Goal: Information Seeking & Learning: Learn about a topic

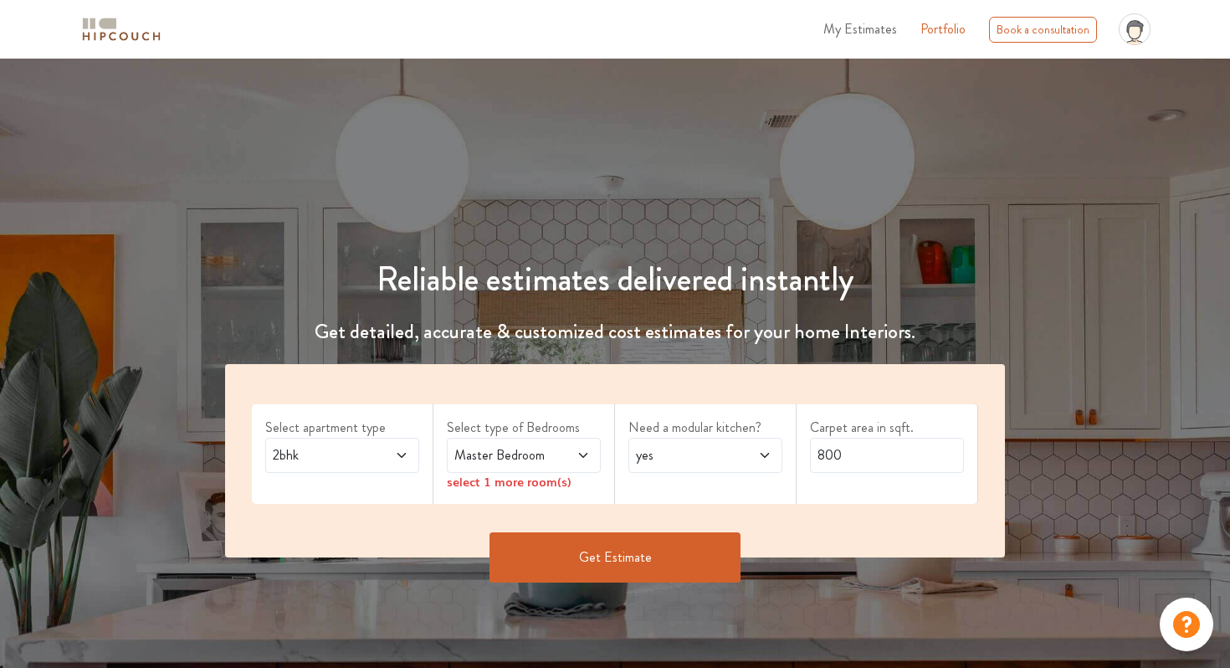
scroll to position [2128, 0]
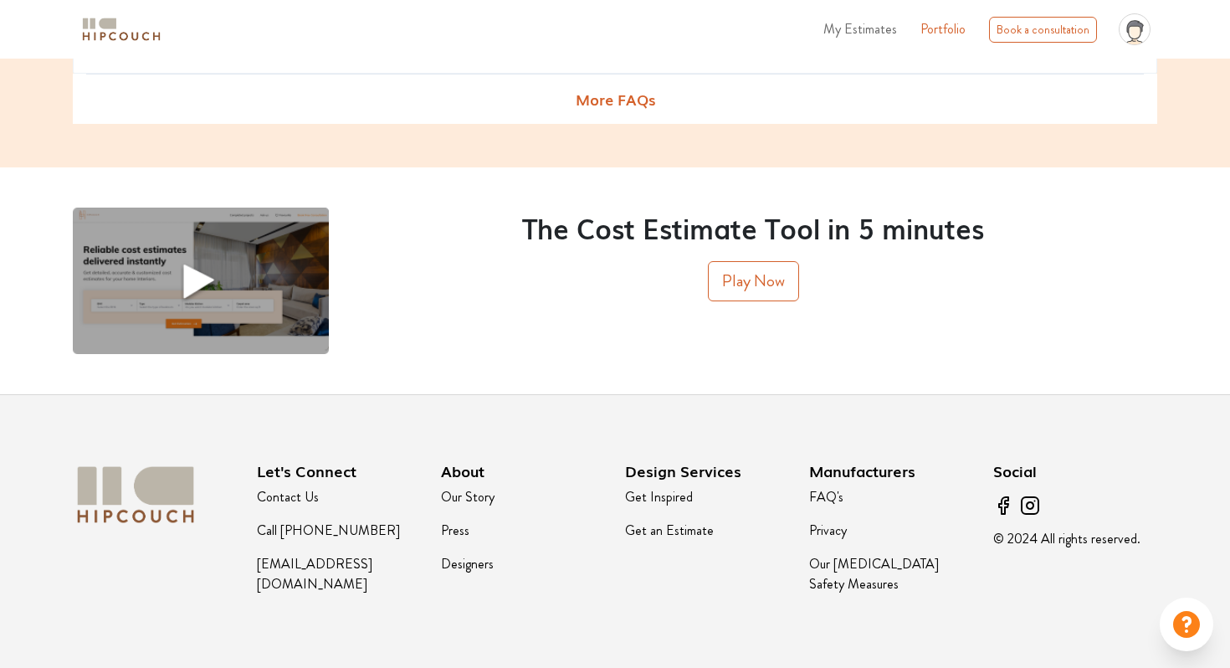
click at [308, 497] on link "Contact Us" at bounding box center [288, 496] width 62 height 19
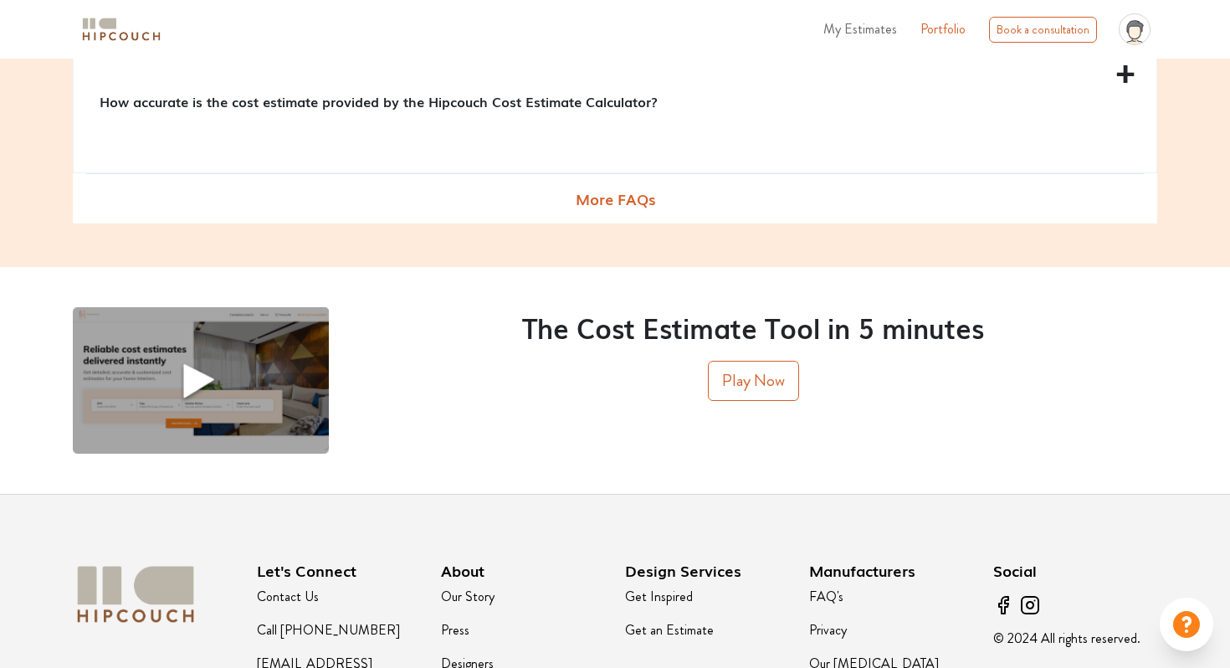
scroll to position [2128, 0]
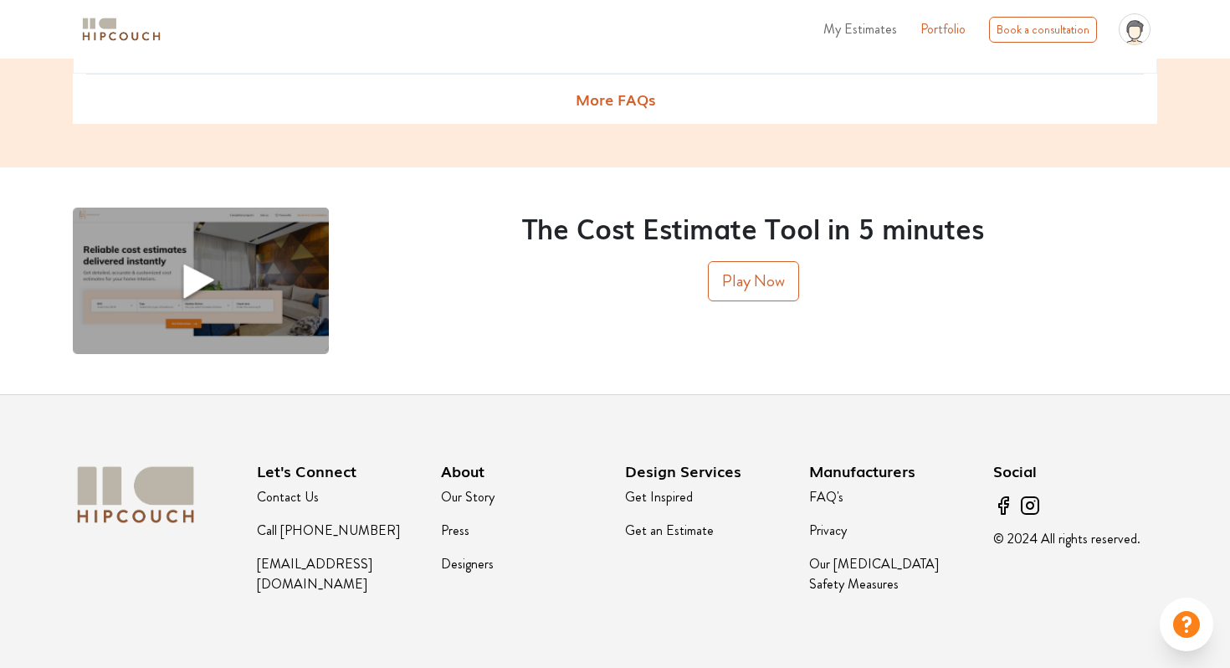
click at [306, 494] on link "Contact Us" at bounding box center [288, 496] width 62 height 19
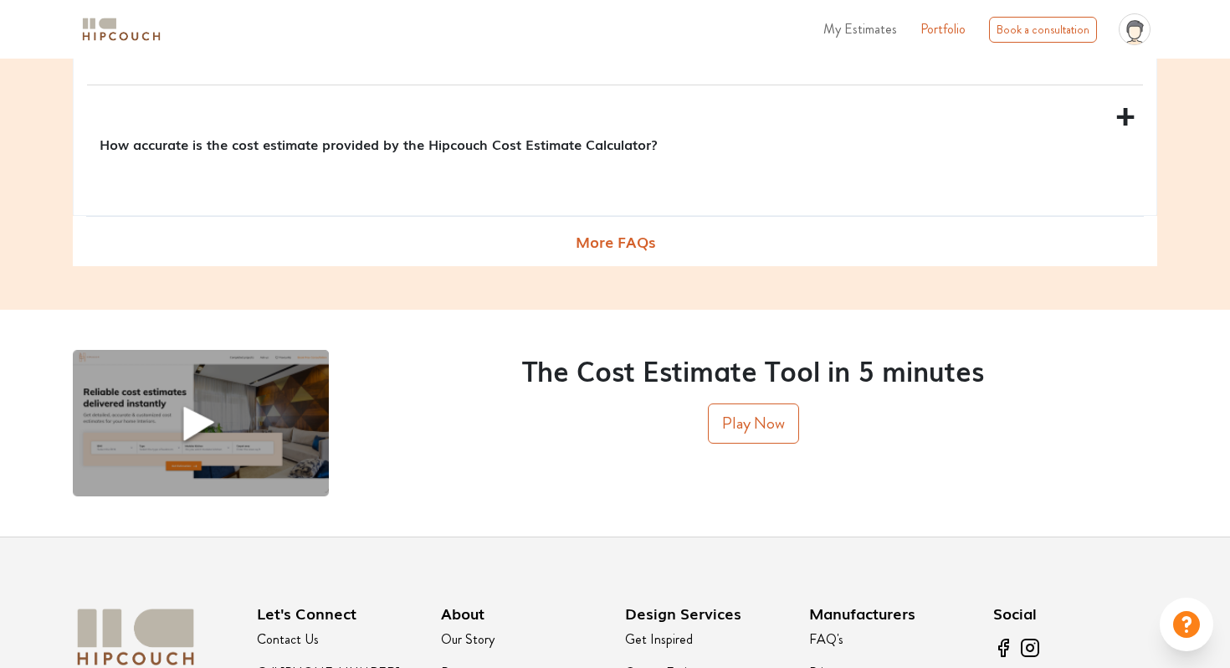
scroll to position [2128, 0]
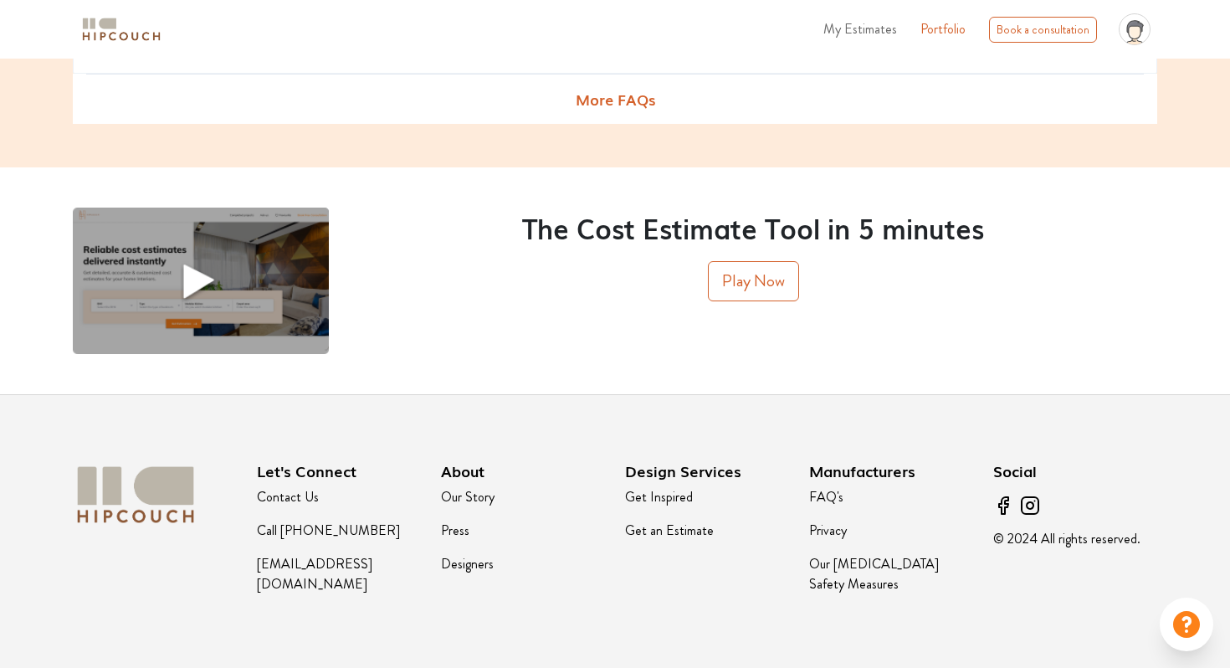
click at [665, 500] on link "Get Inspired" at bounding box center [659, 496] width 68 height 19
click at [656, 529] on link "Get an Estimate" at bounding box center [669, 530] width 89 height 19
click at [745, 298] on button "Play Now" at bounding box center [753, 281] width 91 height 40
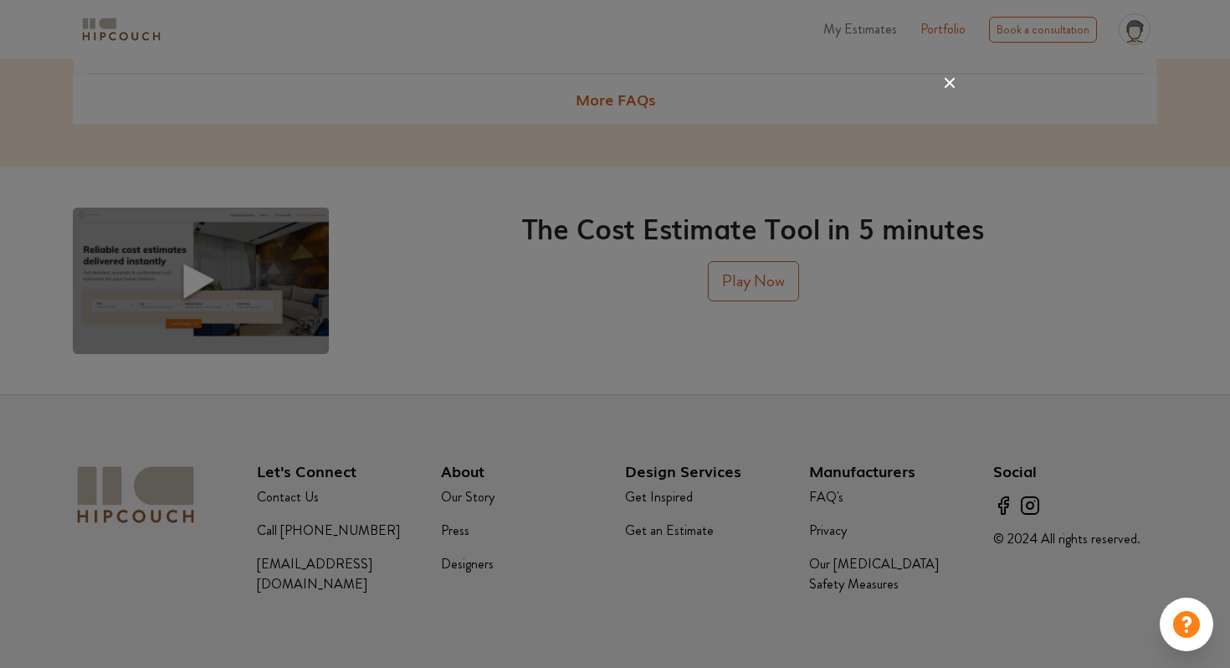
click at [948, 81] on icon at bounding box center [950, 83] width 10 height 10
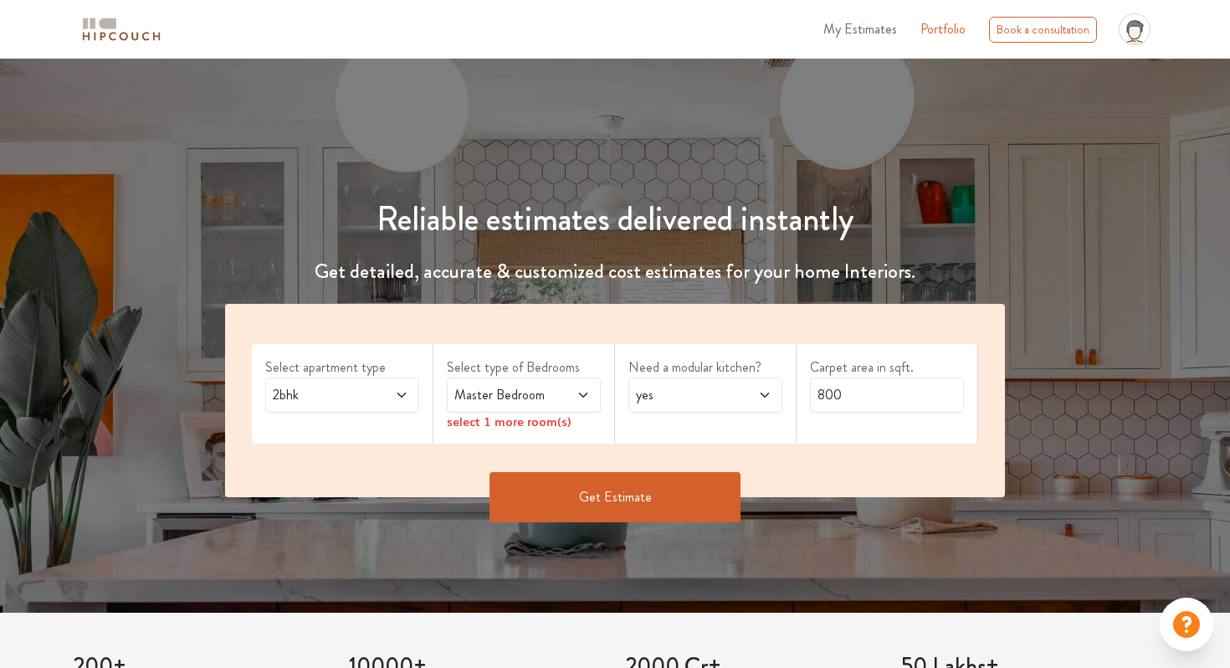
scroll to position [0, 0]
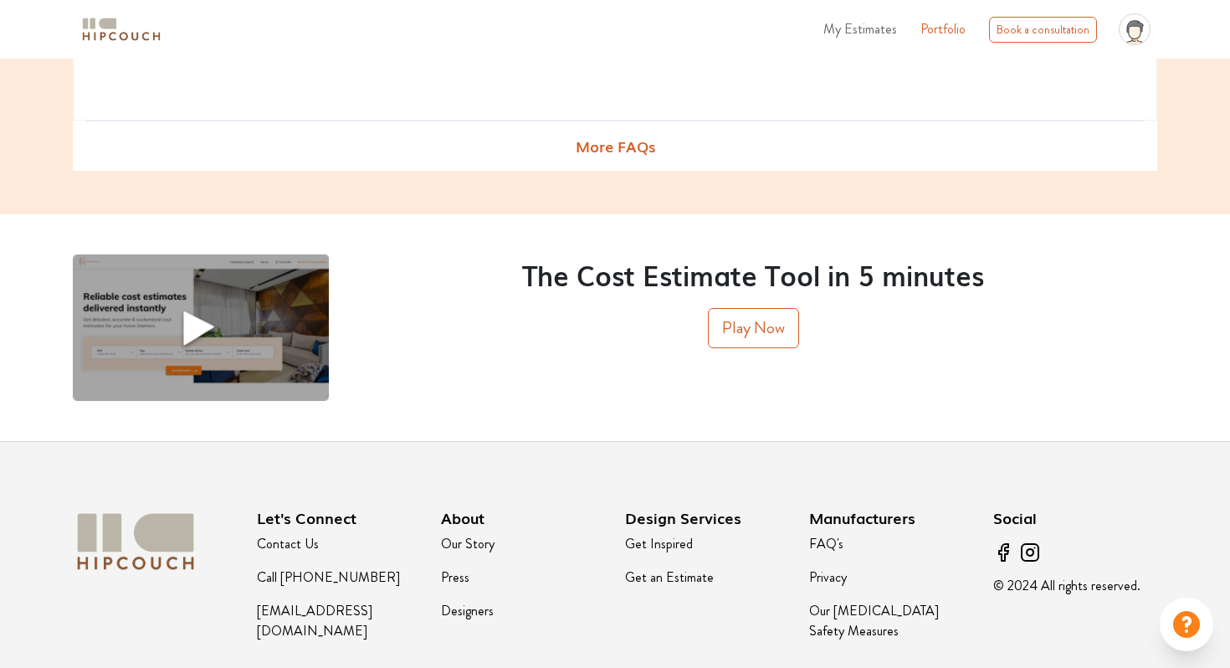
scroll to position [2128, 0]
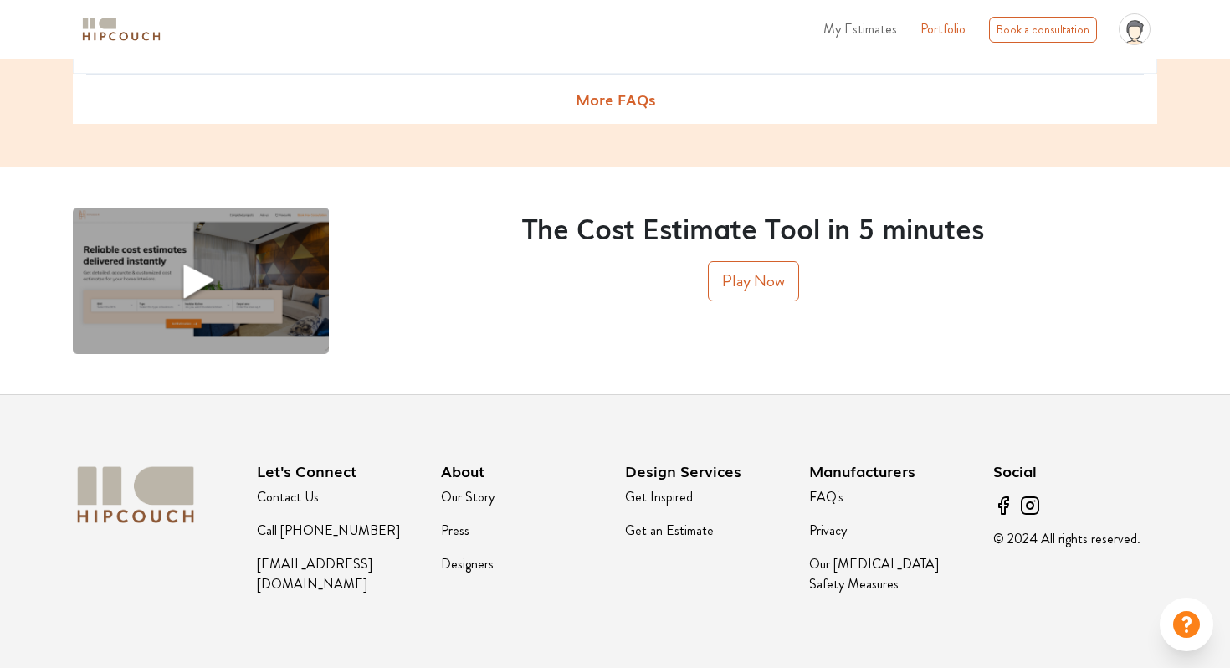
click at [825, 499] on link "FAQ's" at bounding box center [826, 496] width 34 height 19
click at [829, 526] on link "Privacy" at bounding box center [828, 530] width 38 height 19
click at [831, 562] on link "Our [MEDICAL_DATA] Safety Measures" at bounding box center [874, 573] width 130 height 39
click at [1026, 538] on p "© 2024 All rights reserved." at bounding box center [1075, 539] width 164 height 20
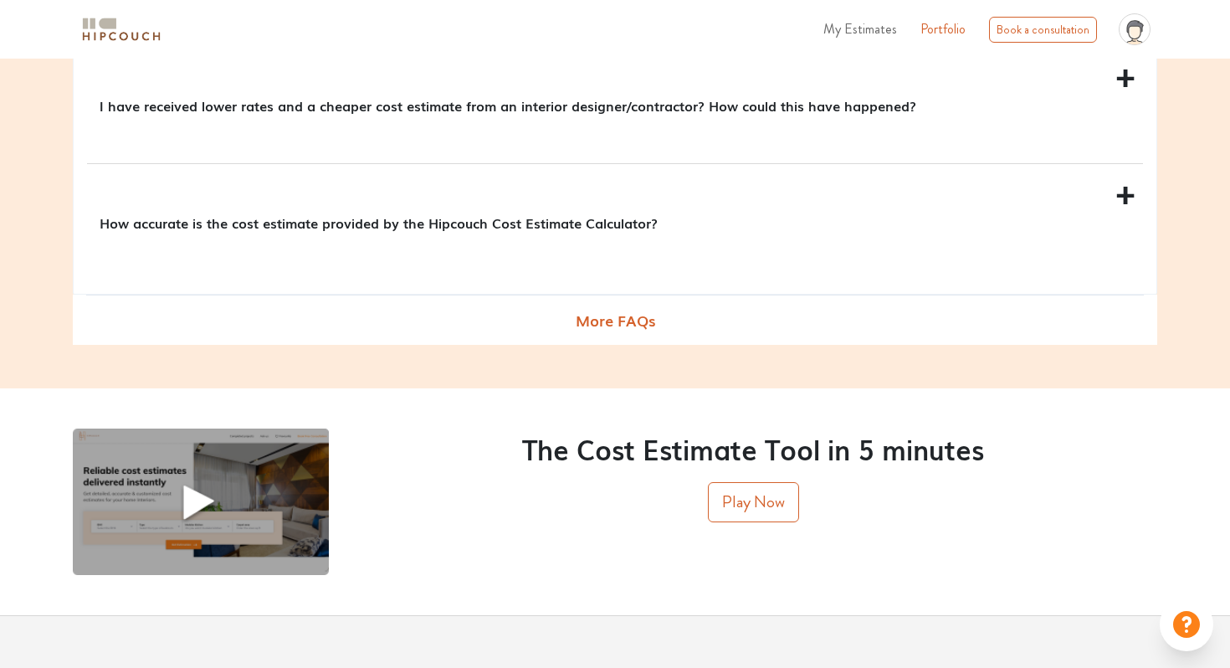
scroll to position [1921, 0]
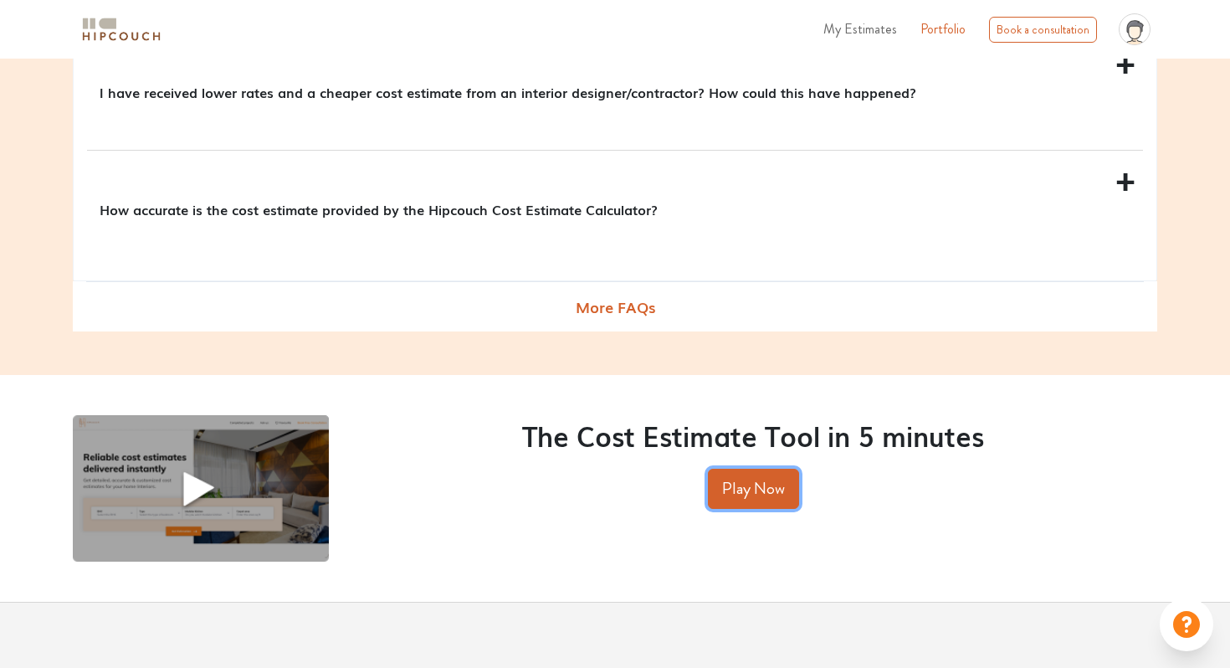
click at [742, 497] on button "Play Now" at bounding box center [753, 489] width 91 height 40
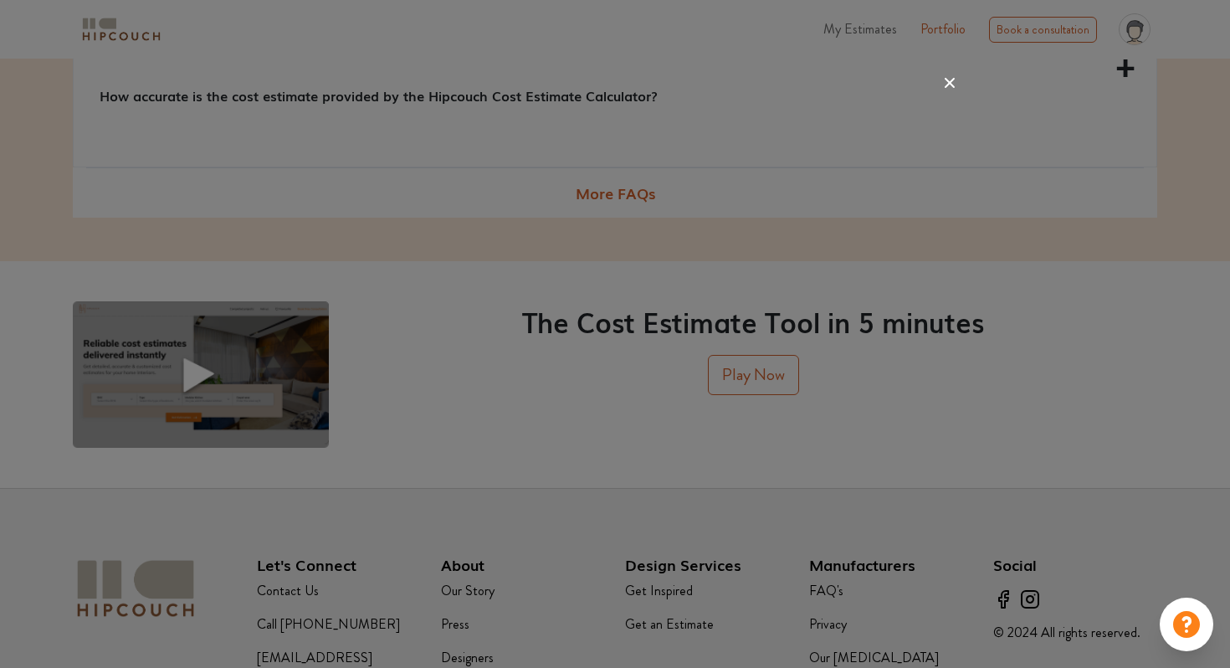
scroll to position [1980, 0]
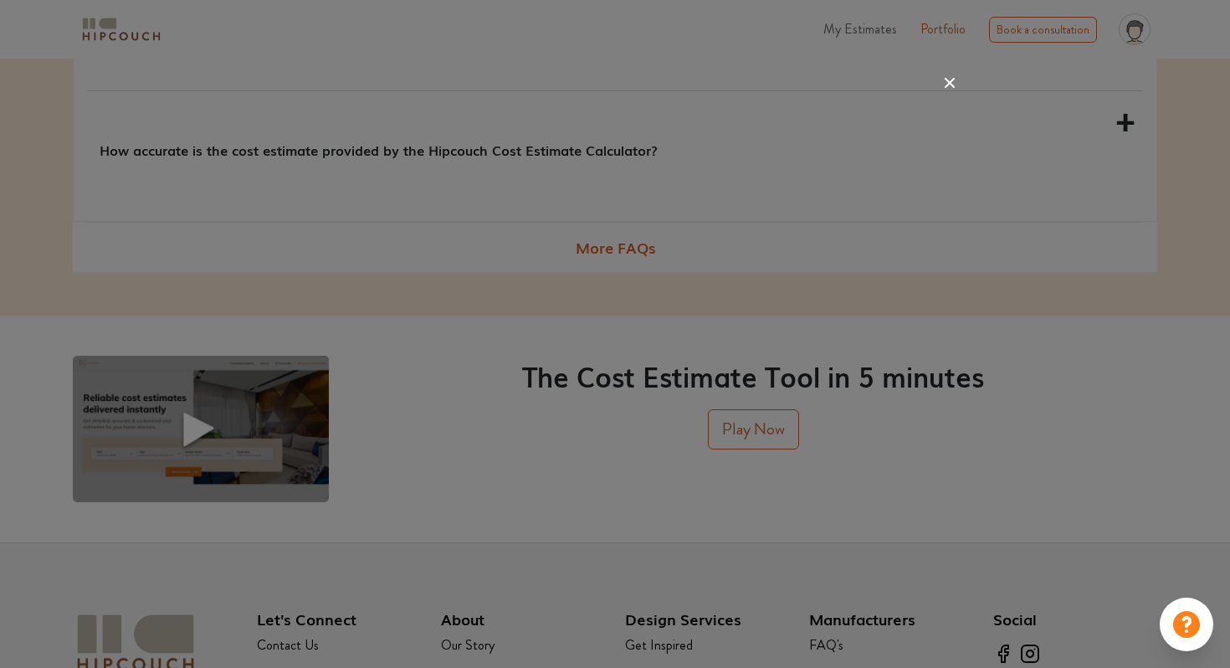
click at [952, 83] on icon at bounding box center [950, 82] width 27 height 27
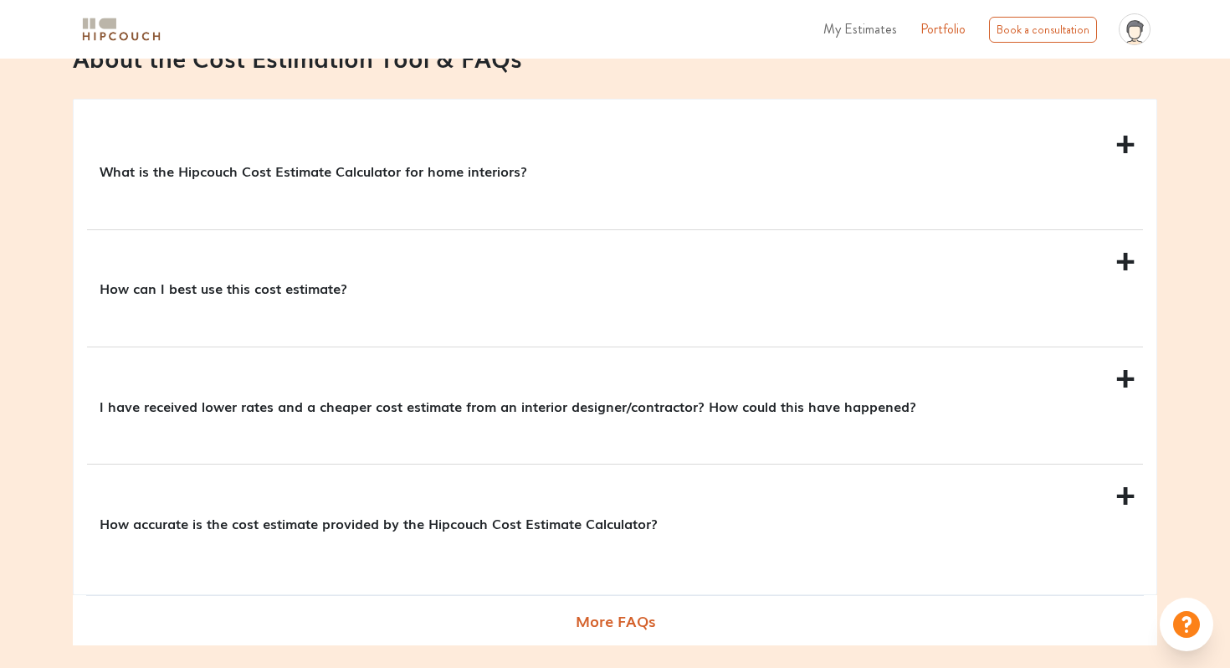
scroll to position [1573, 0]
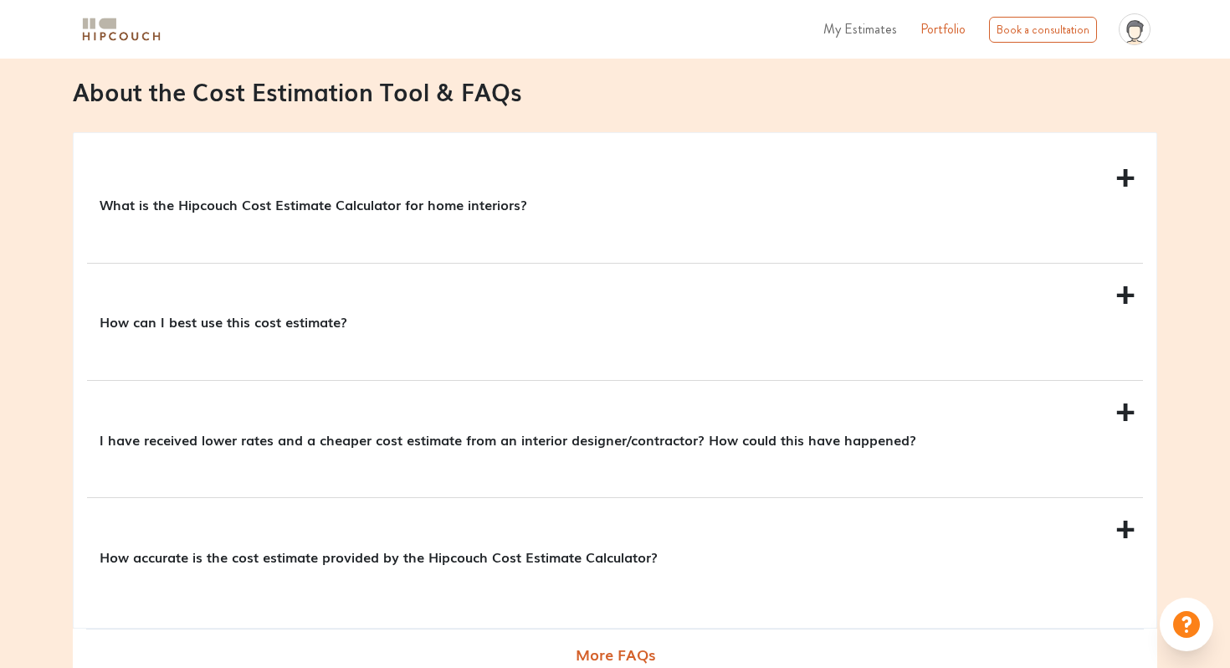
click at [1124, 176] on div "What is the Hipcouch Cost Estimate Calculator for home interiors?" at bounding box center [615, 204] width 1056 height 116
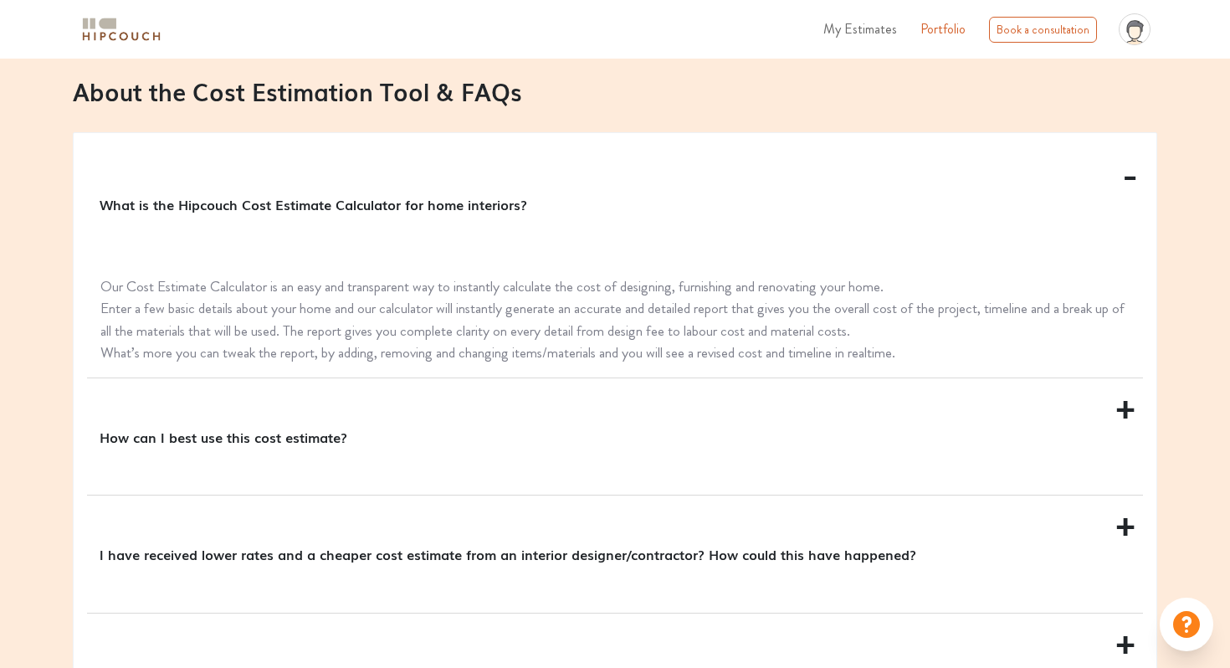
click at [1124, 176] on div "What is the Hipcouch Cost Estimate Calculator for home interiors?" at bounding box center [615, 204] width 1056 height 116
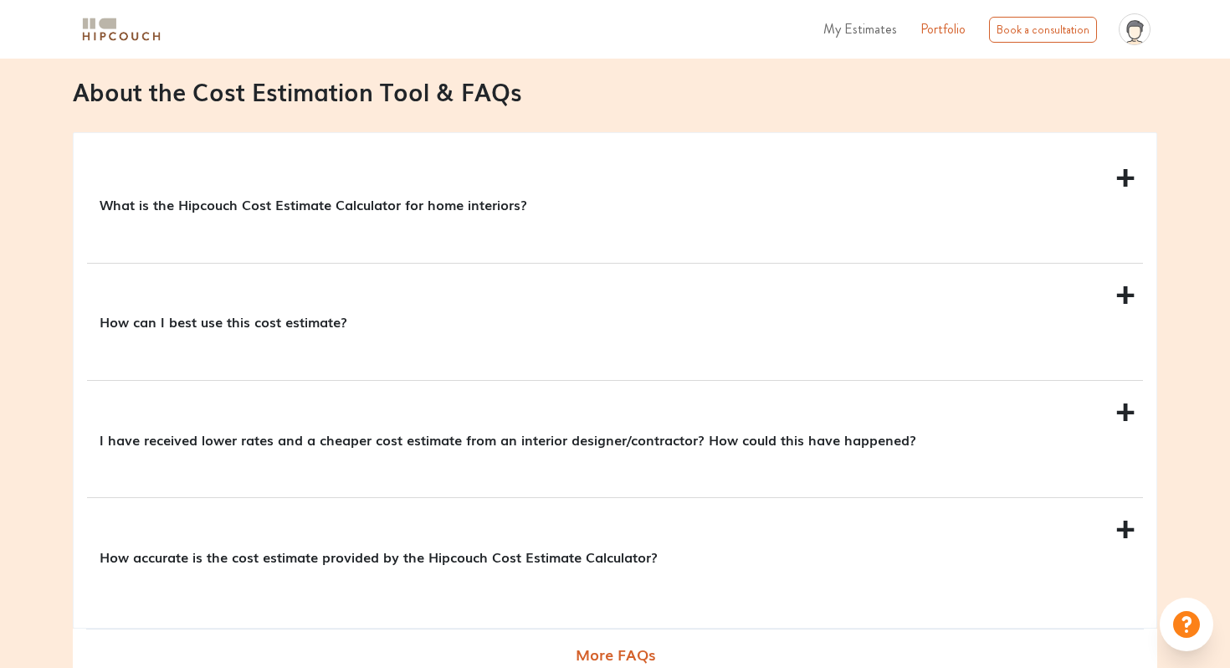
click at [1125, 300] on div "How can I best use this cost estimate?" at bounding box center [615, 322] width 1056 height 116
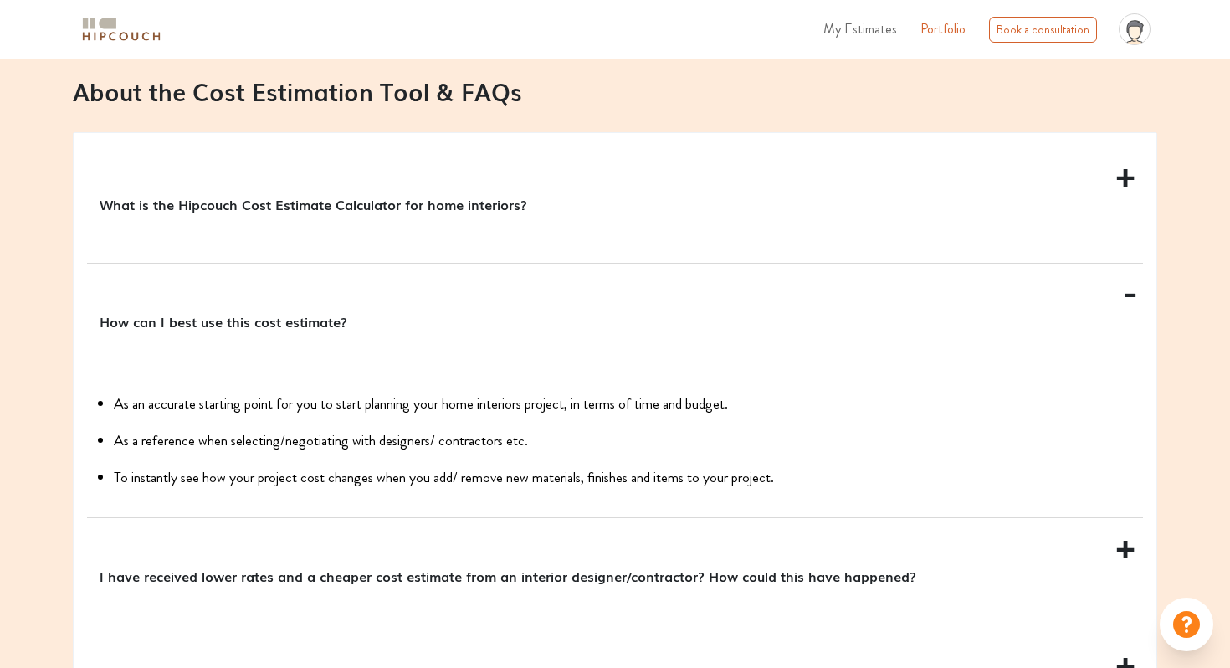
click at [1125, 300] on div "How can I best use this cost estimate?" at bounding box center [615, 322] width 1056 height 116
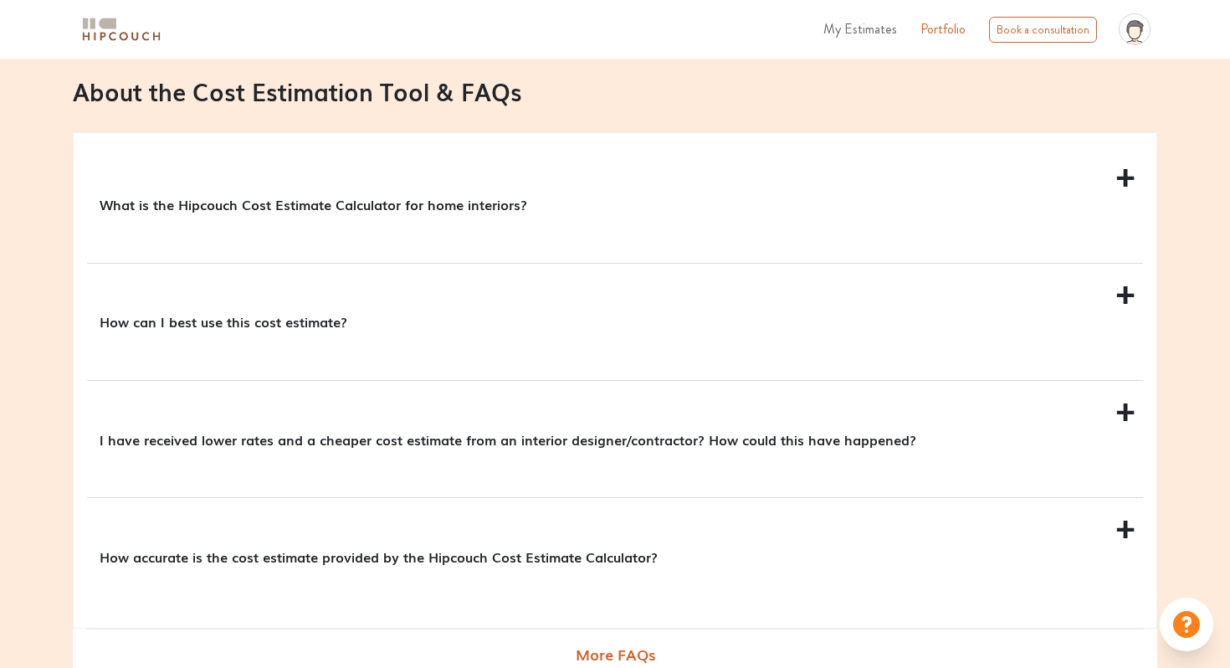
click at [1125, 300] on div "How can I best use this cost estimate?" at bounding box center [615, 322] width 1056 height 116
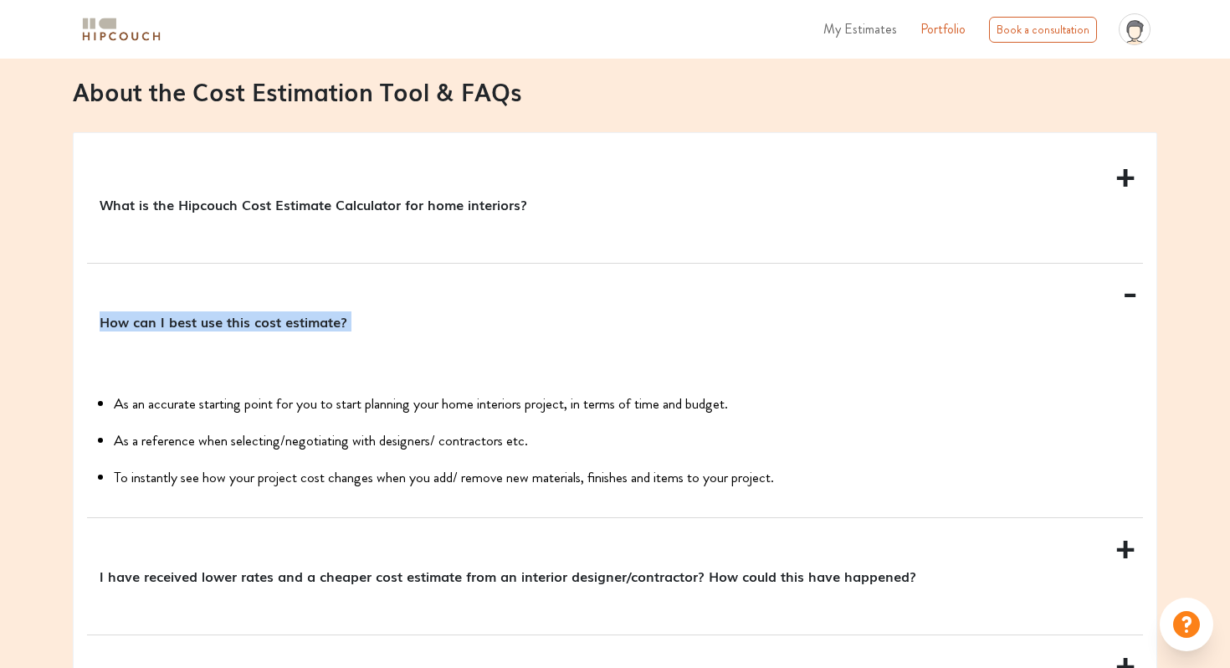
click at [1125, 300] on div "How can I best use this cost estimate?" at bounding box center [615, 322] width 1056 height 116
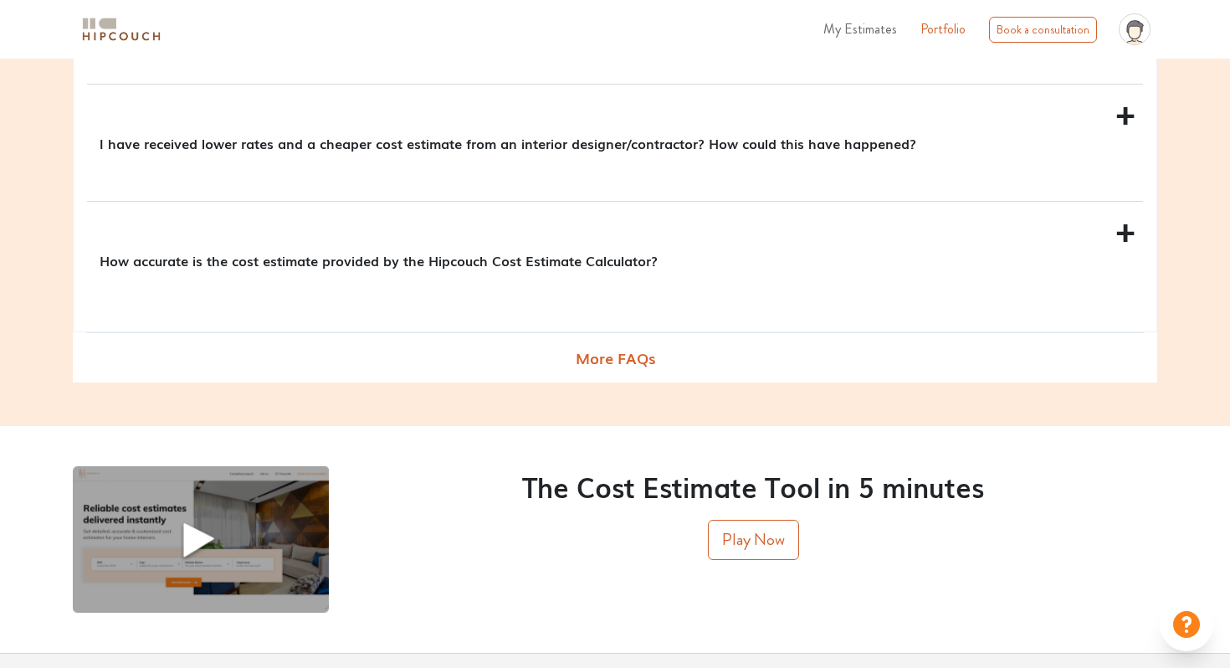
scroll to position [1866, 0]
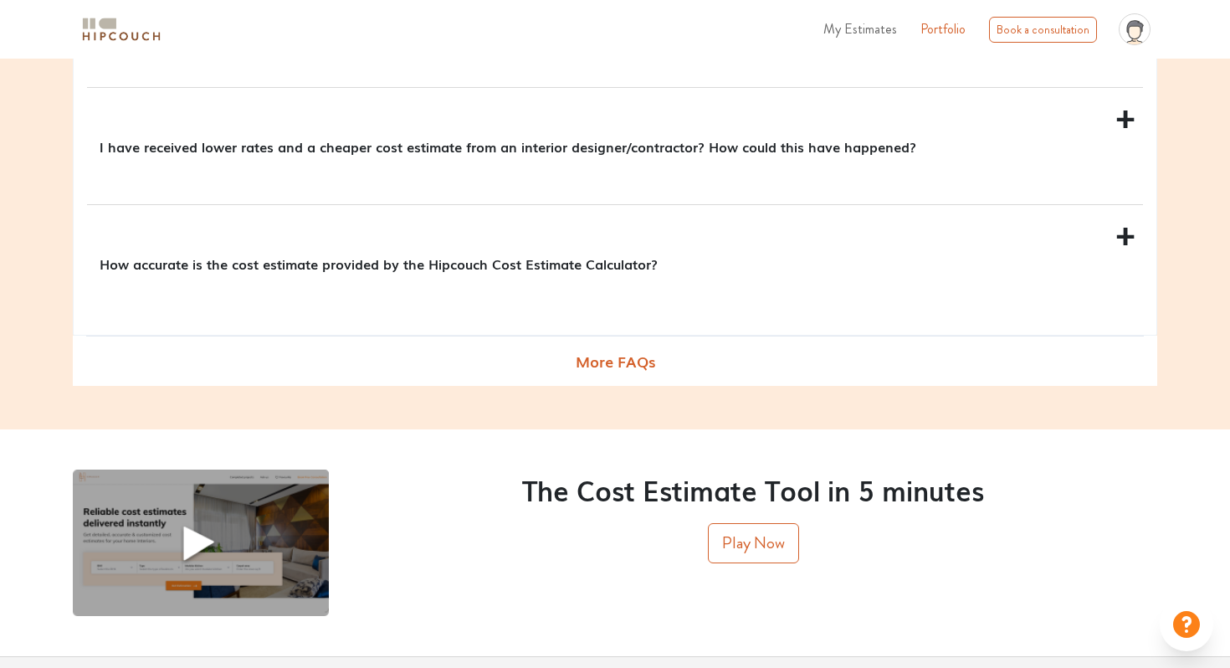
click at [1125, 233] on div "How accurate is the cost estimate provided by the Hipcouch Cost Estimate Calcul…" at bounding box center [615, 263] width 1056 height 116
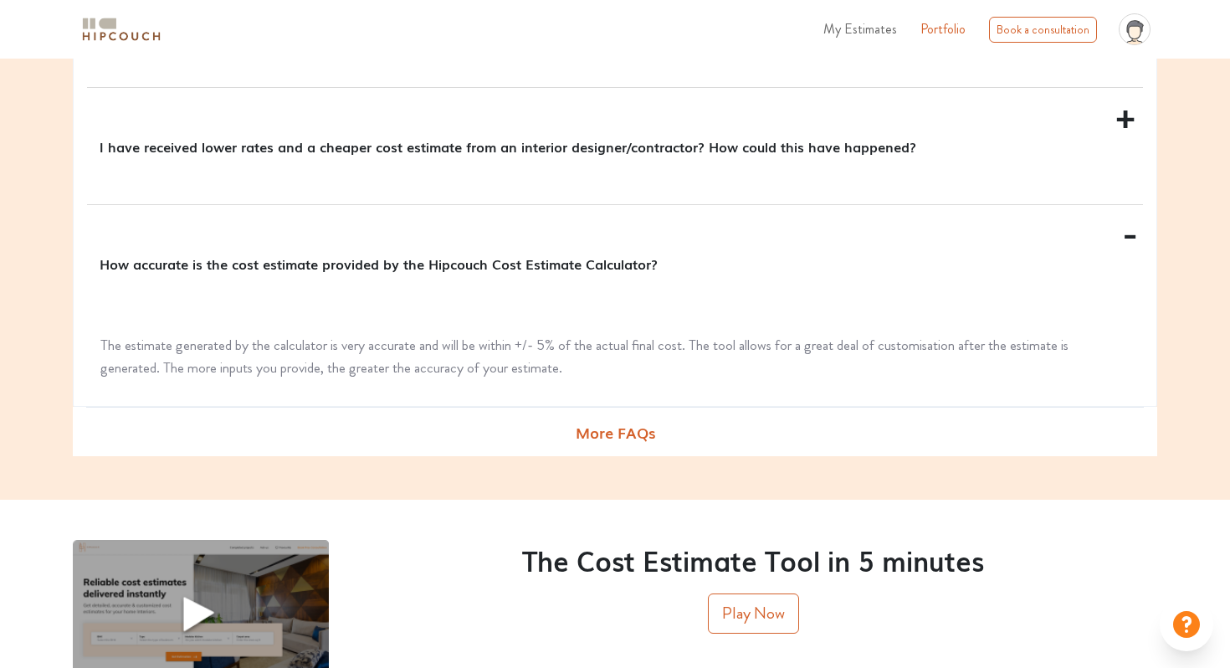
click at [1125, 233] on div "How accurate is the cost estimate provided by the Hipcouch Cost Estimate Calcul…" at bounding box center [615, 263] width 1056 height 116
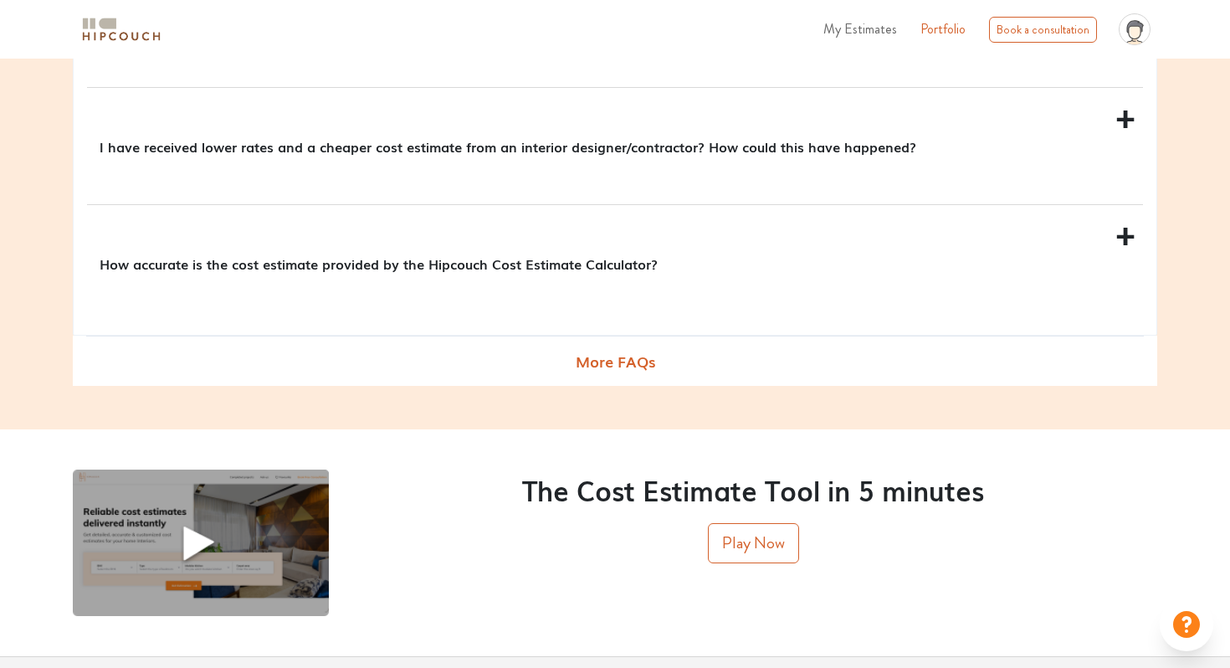
click at [1187, 635] on icon at bounding box center [1186, 624] width 27 height 27
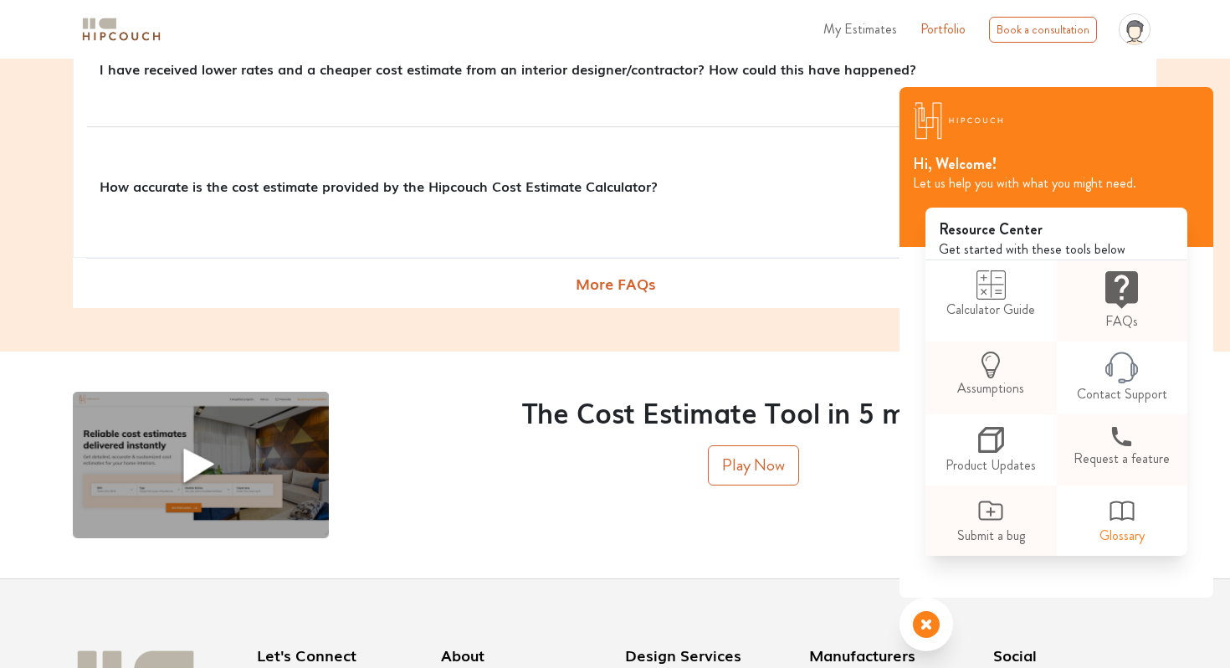
scroll to position [2128, 0]
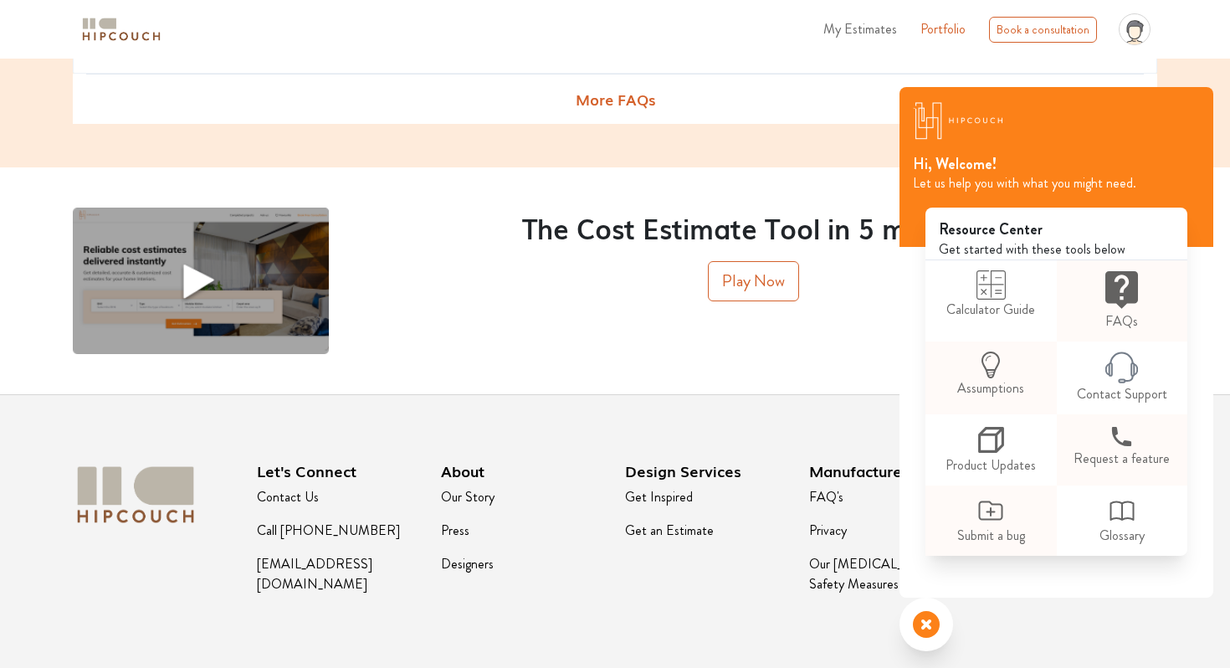
click at [994, 338] on li "Calculator Guide" at bounding box center [991, 300] width 131 height 81
click at [994, 298] on icon at bounding box center [991, 284] width 29 height 29
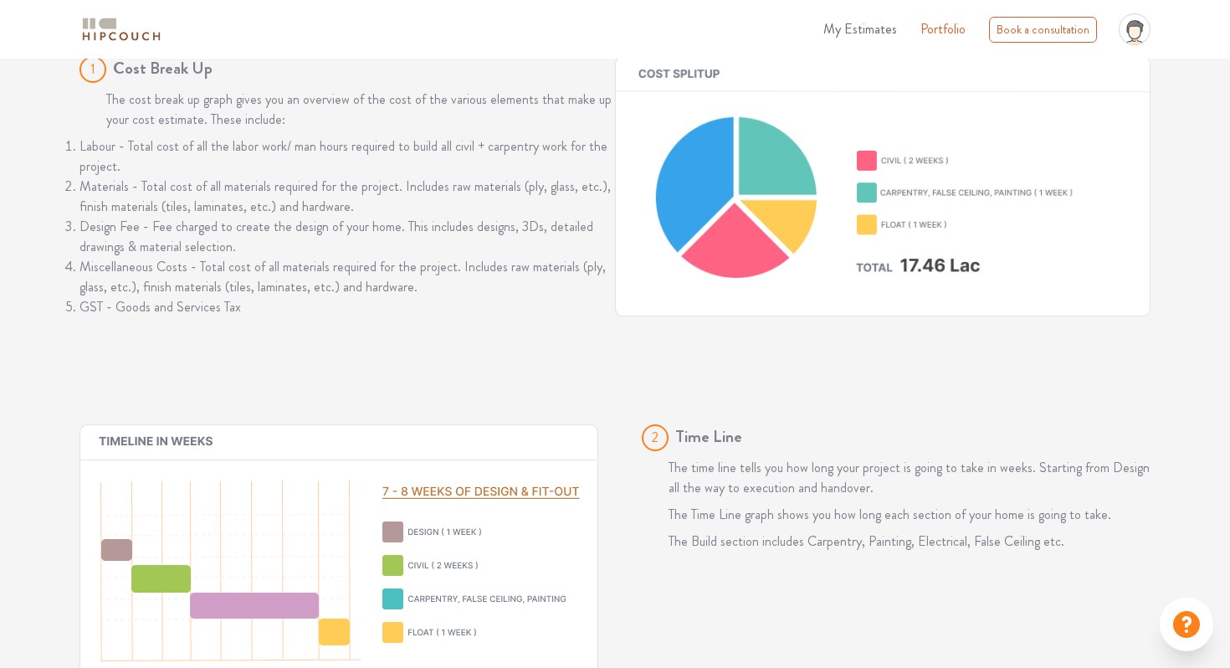
scroll to position [2512, 0]
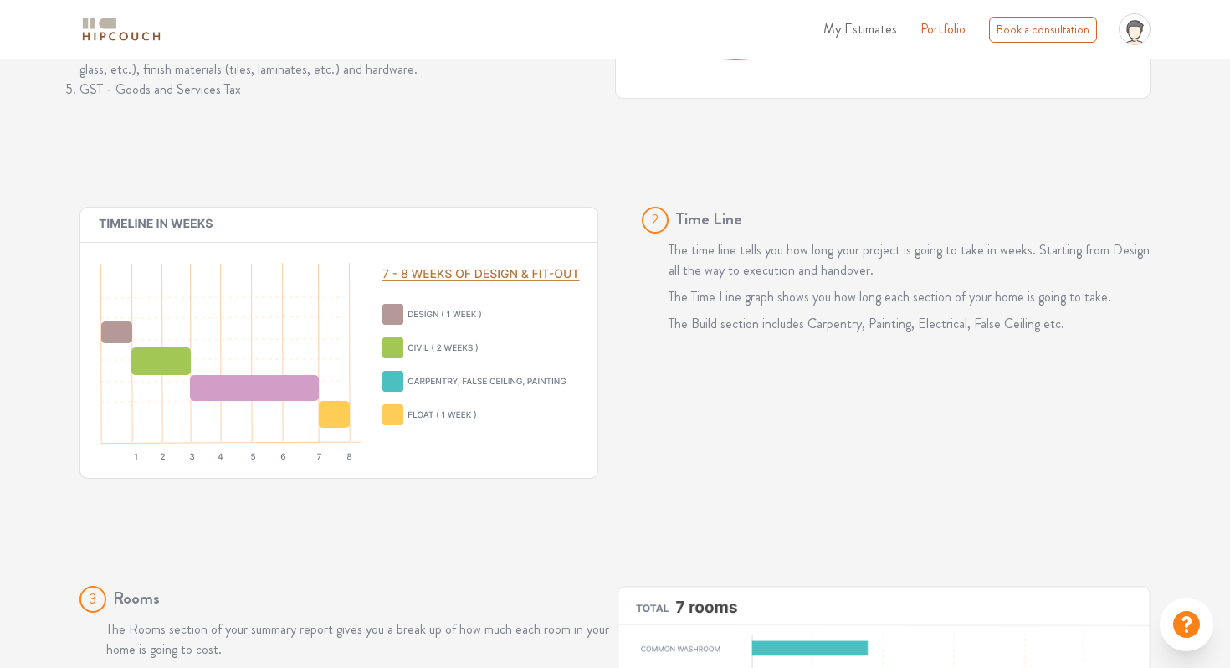
click at [1138, 23] on icon at bounding box center [1135, 27] width 16 height 12
click at [1072, 75] on link "Logout" at bounding box center [1090, 73] width 132 height 24
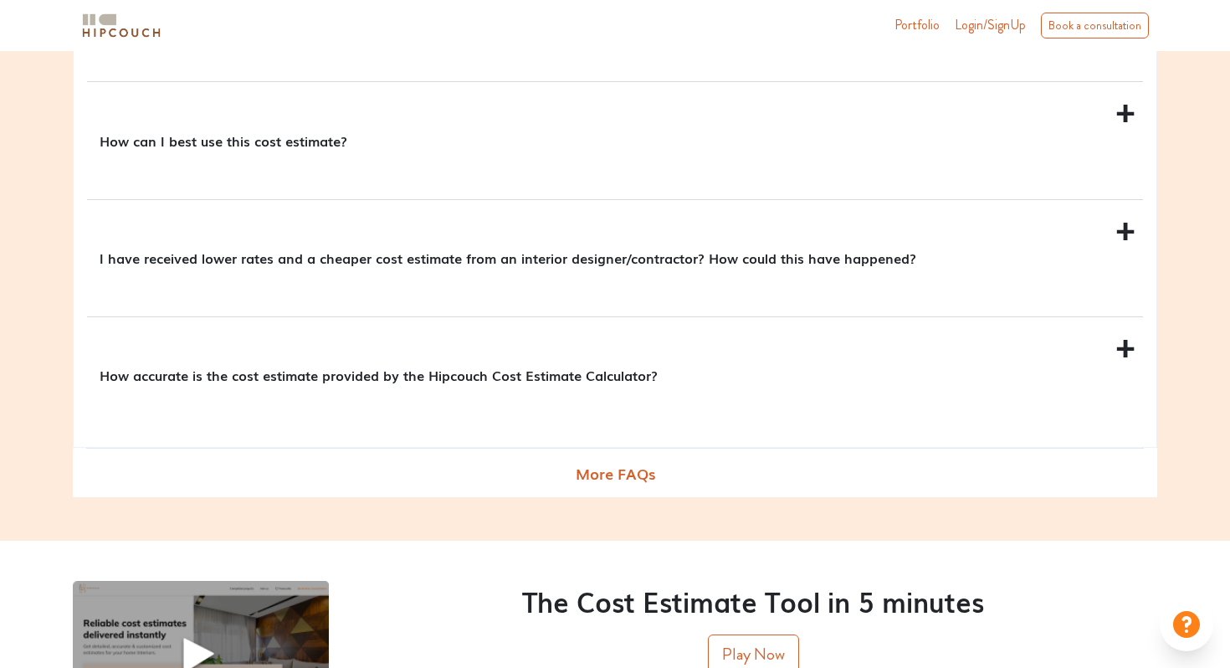
scroll to position [2120, 0]
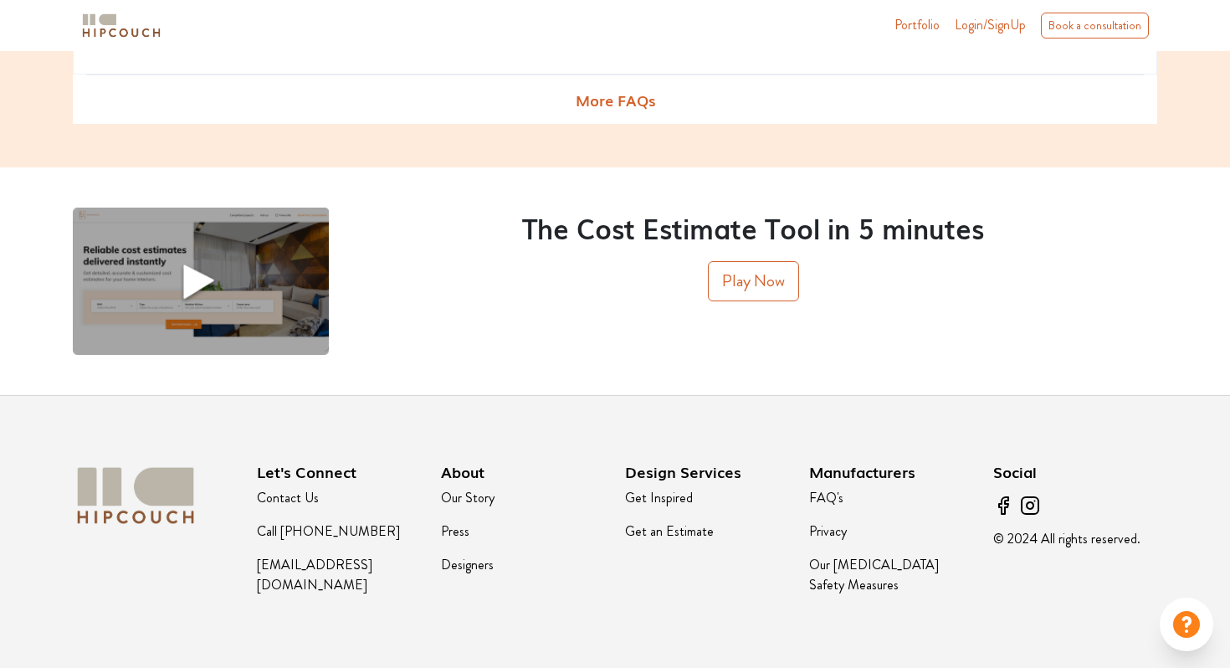
click at [1182, 628] on icon at bounding box center [1186, 624] width 27 height 27
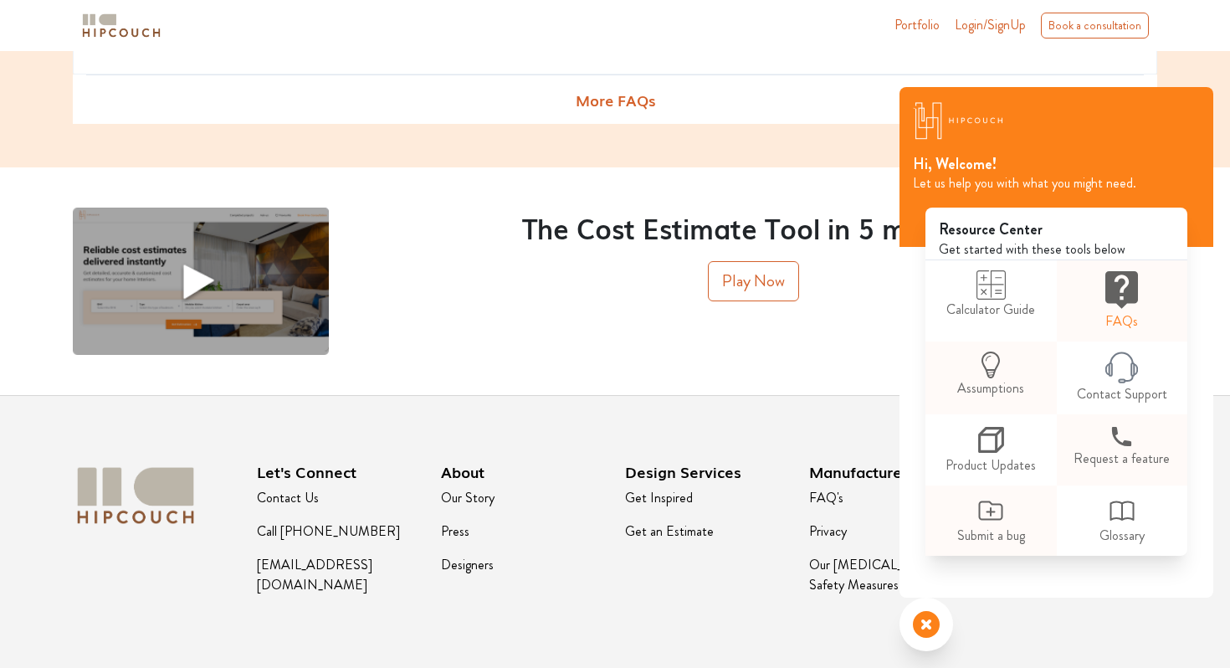
click at [1122, 300] on icon at bounding box center [1122, 290] width 33 height 38
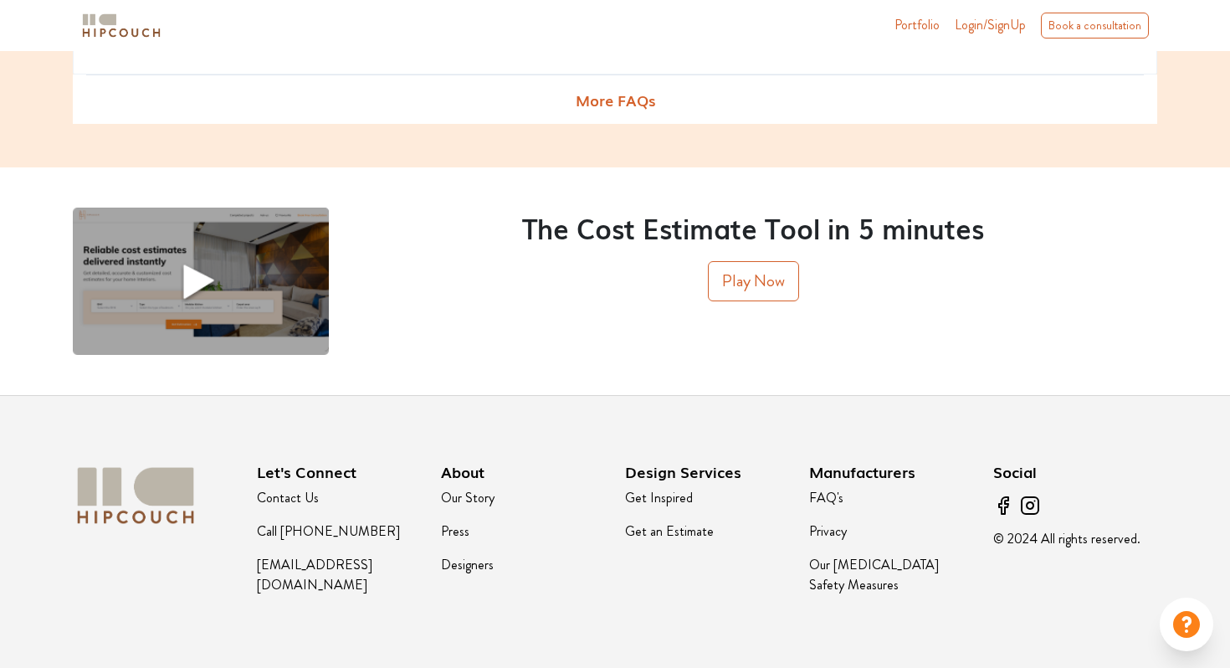
click at [1188, 634] on icon at bounding box center [1186, 624] width 27 height 27
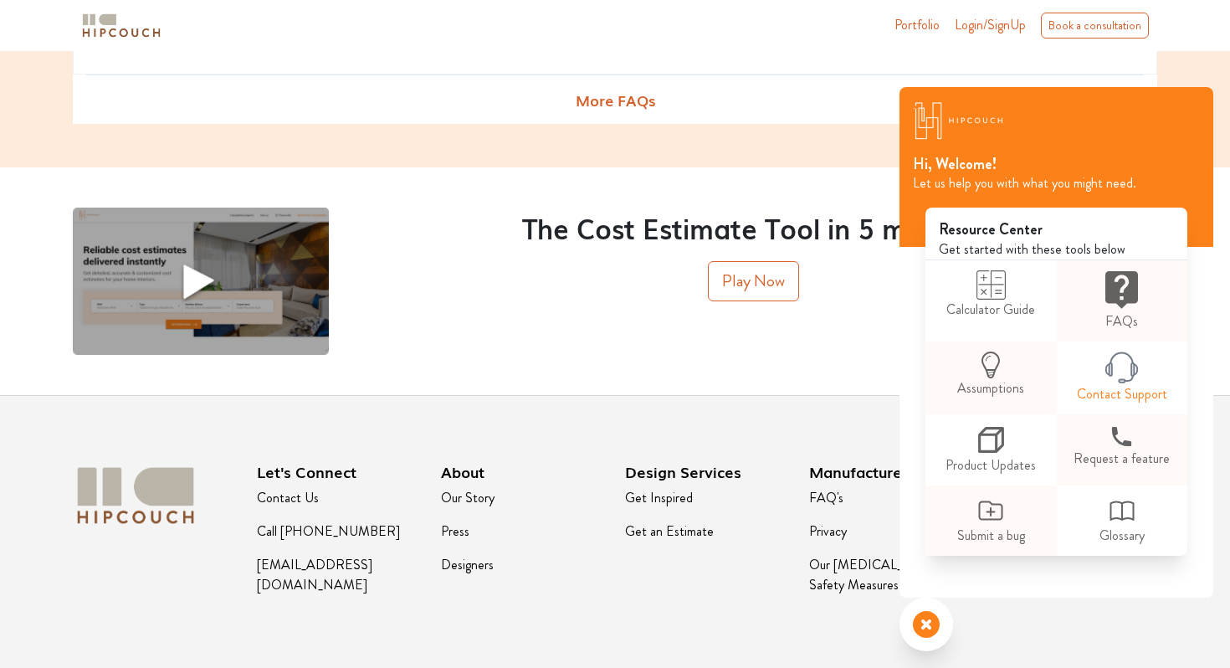
click at [1113, 391] on link "Contact Support" at bounding box center [1122, 377] width 131 height 73
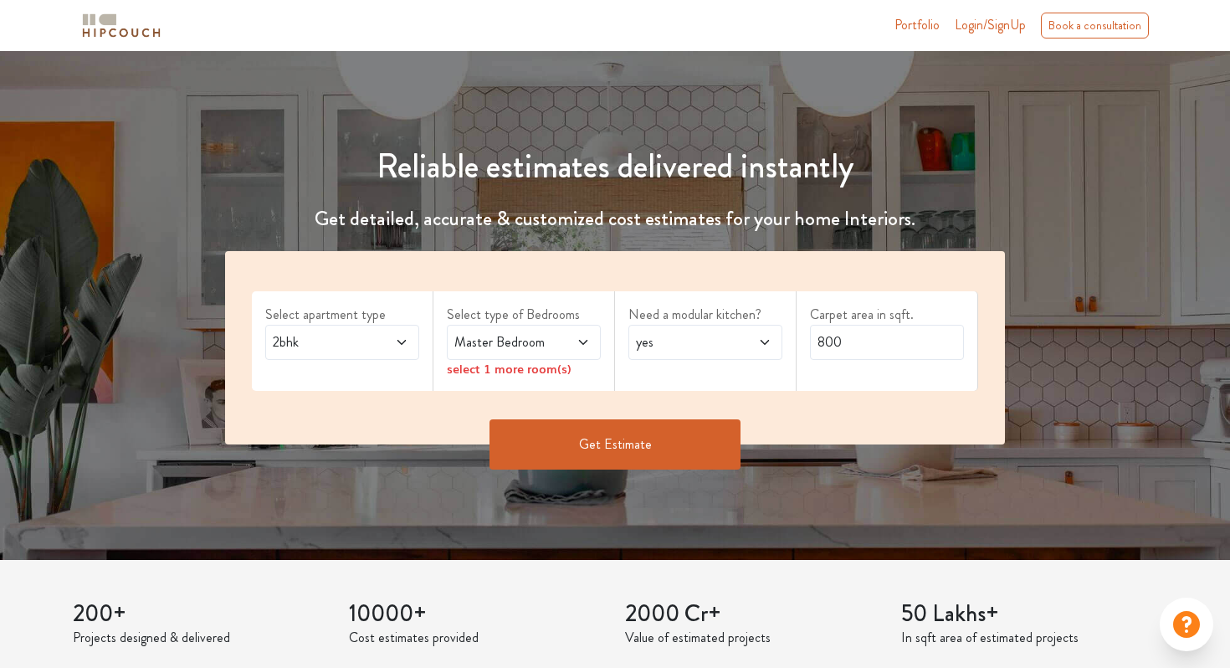
scroll to position [0, 0]
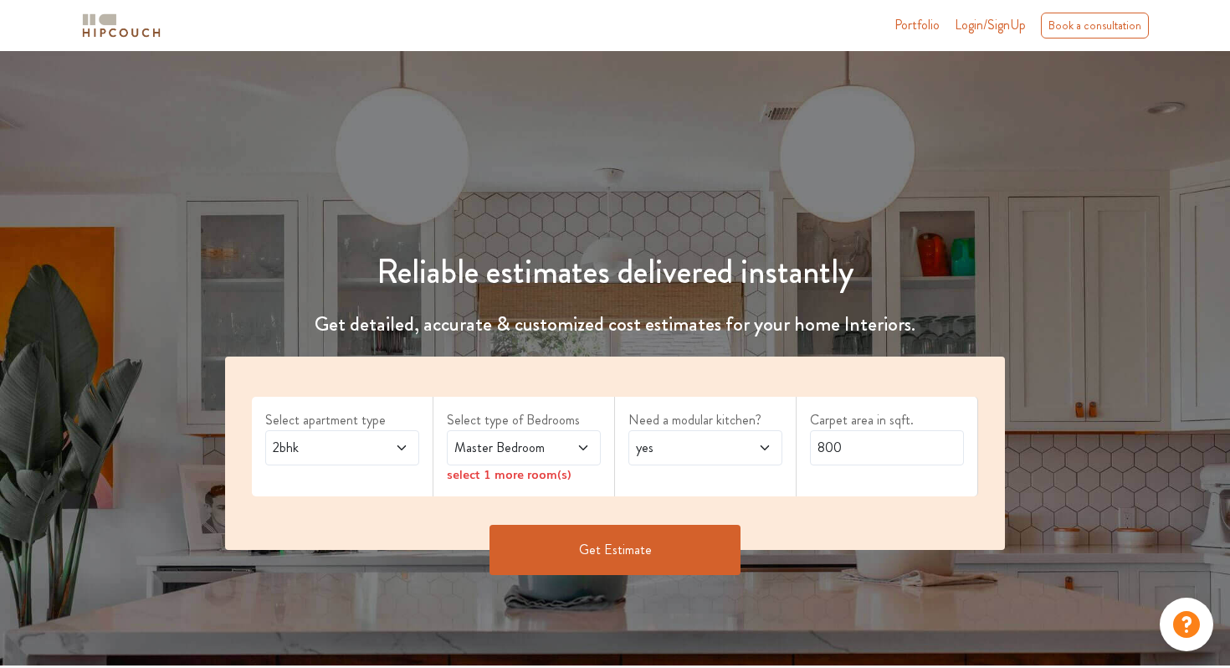
click at [913, 22] on link "Portfolio" at bounding box center [917, 25] width 45 height 20
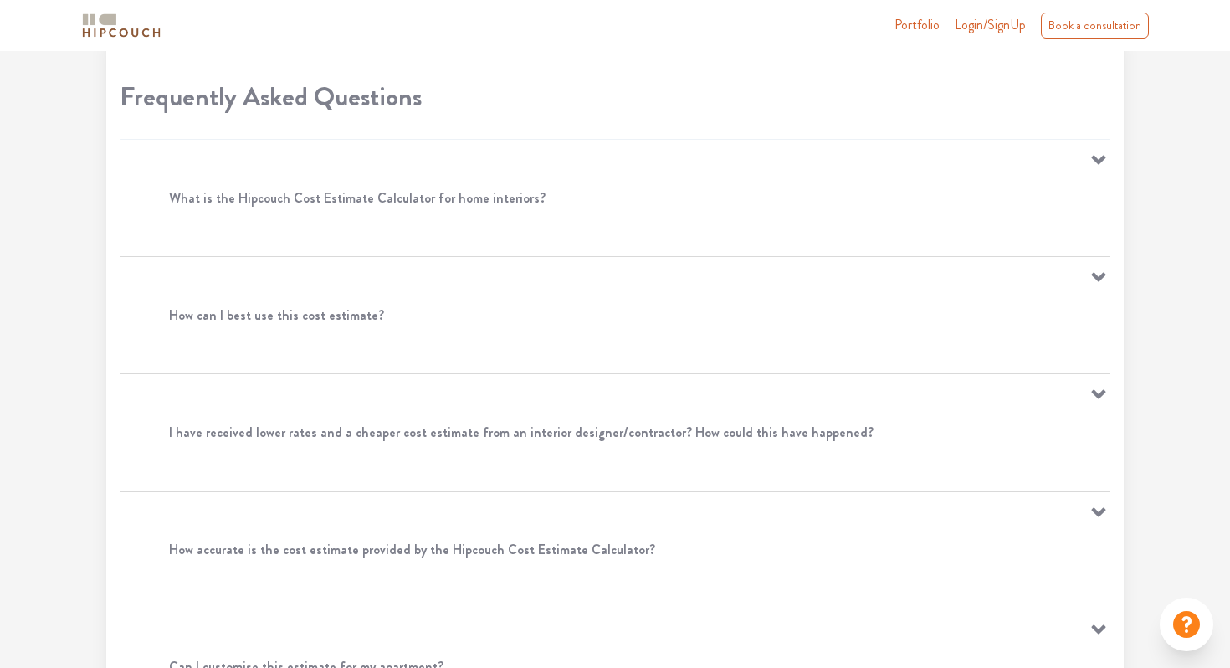
scroll to position [64, 0]
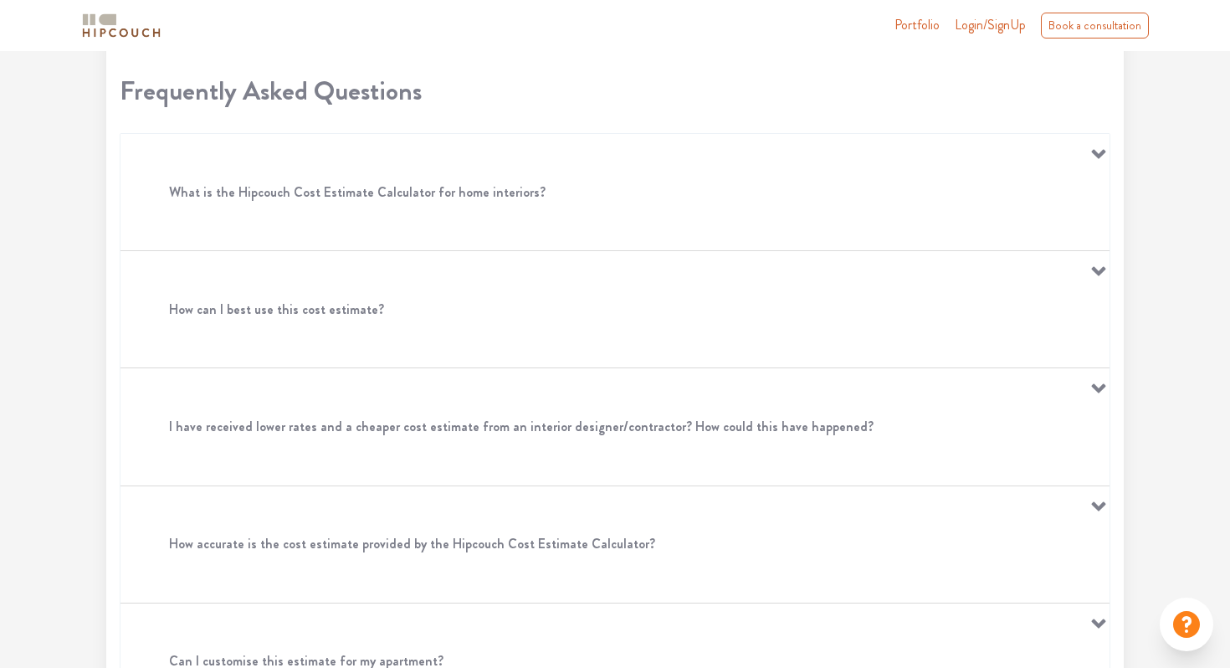
click at [1096, 164] on div "What is the Hipcouch Cost Estimate Calculator for home interiors?" at bounding box center [615, 192] width 989 height 116
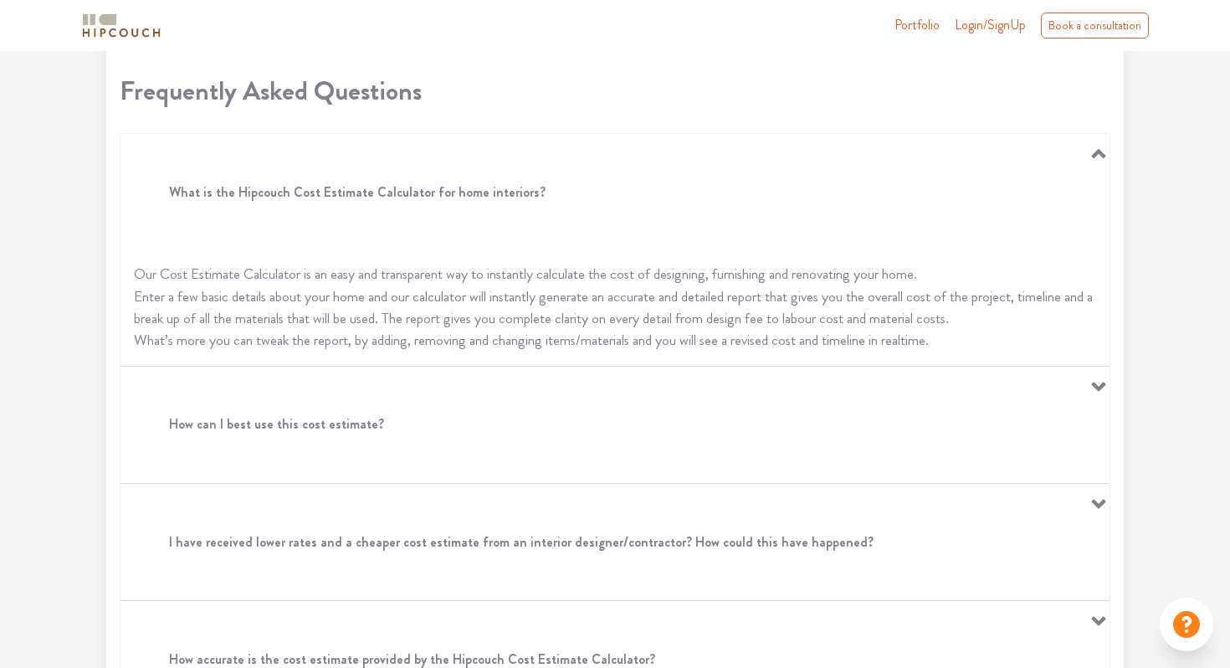
click at [1096, 161] on div "What is the Hipcouch Cost Estimate Calculator for home interiors?" at bounding box center [615, 192] width 989 height 116
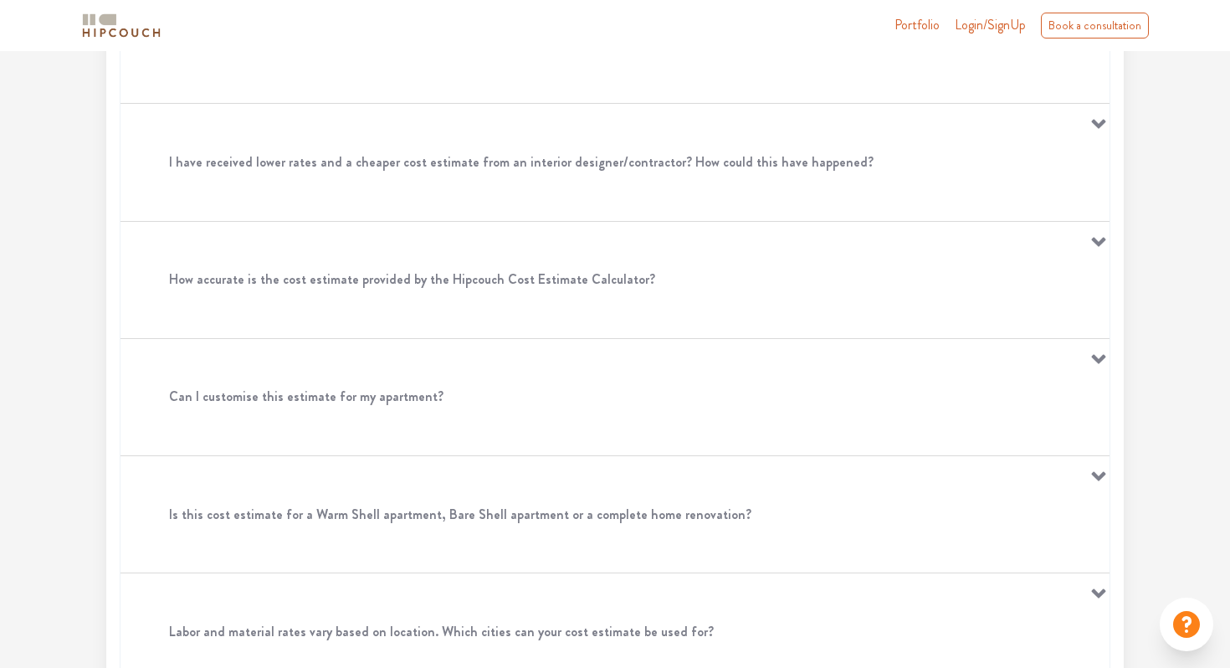
scroll to position [0, 0]
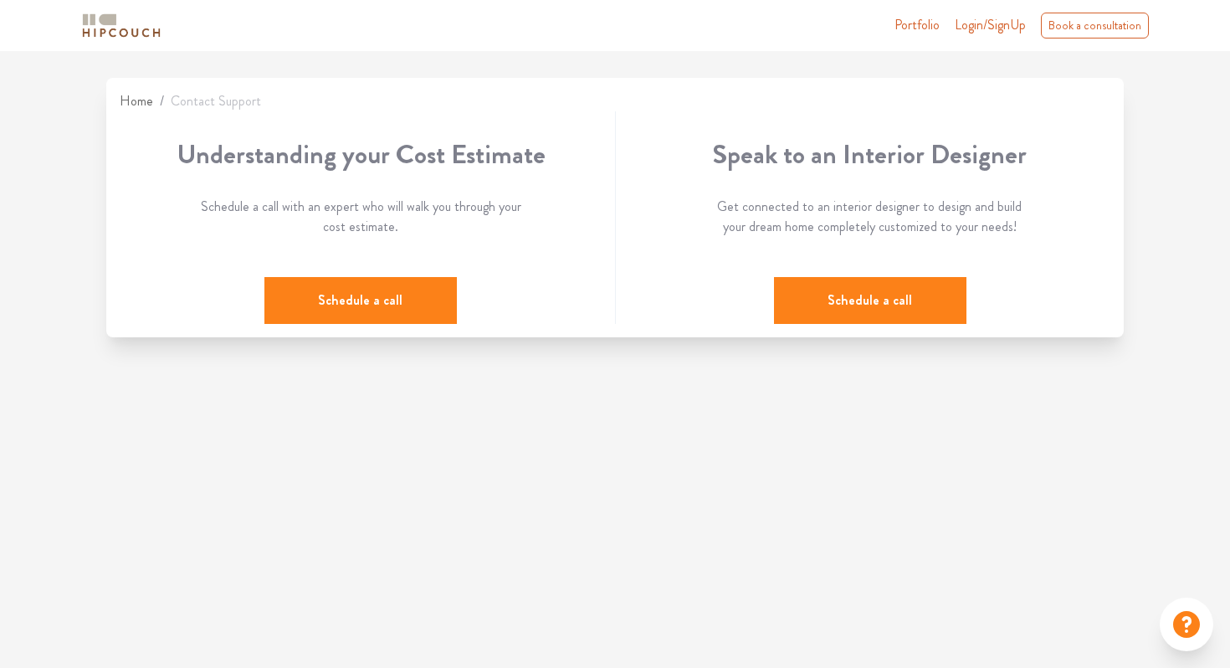
click at [390, 318] on button "Schedule a call" at bounding box center [360, 300] width 192 height 47
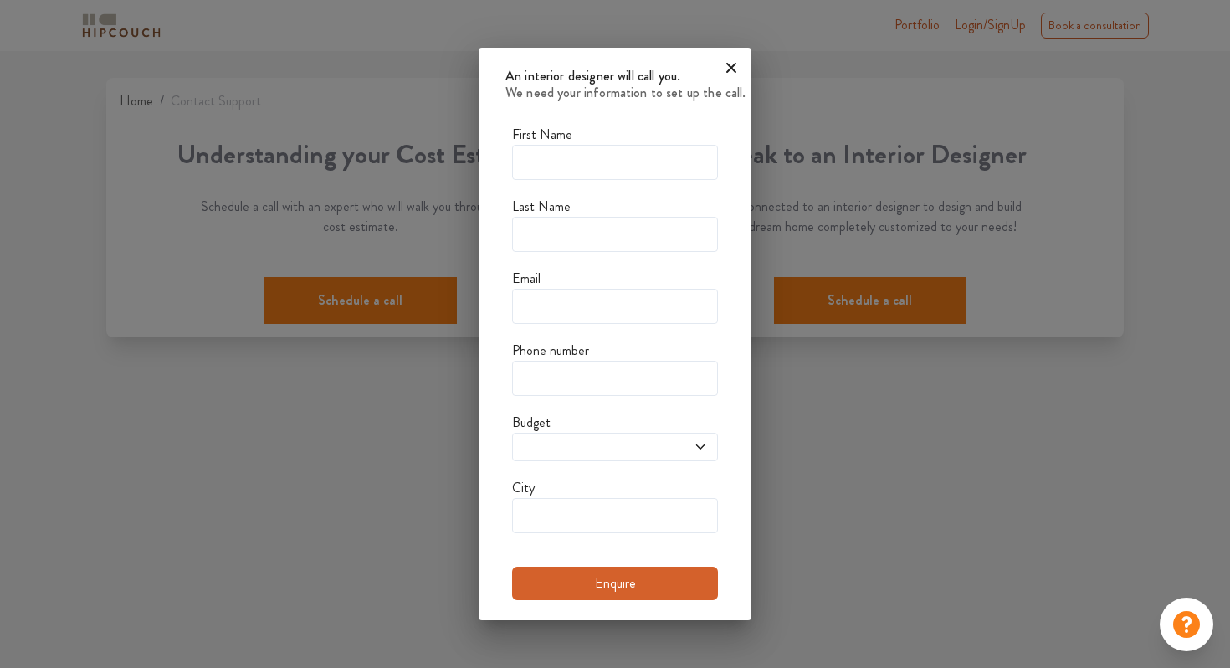
click at [734, 79] on icon at bounding box center [731, 67] width 27 height 27
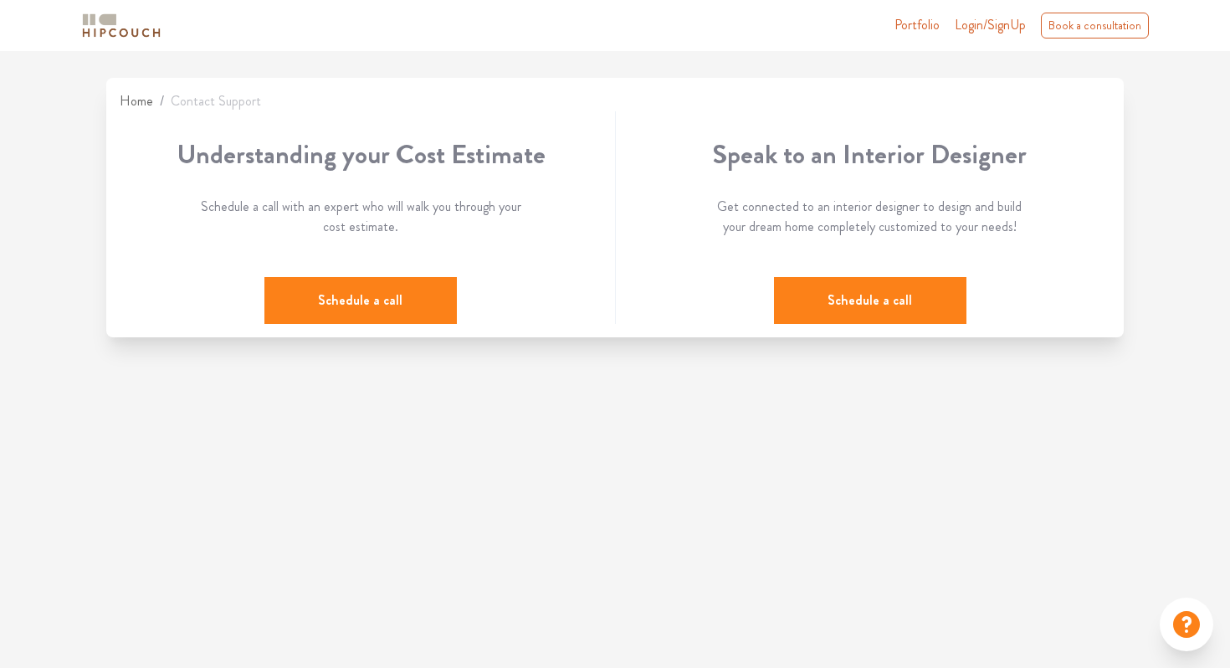
click at [877, 292] on button "Schedule a call" at bounding box center [870, 300] width 192 height 47
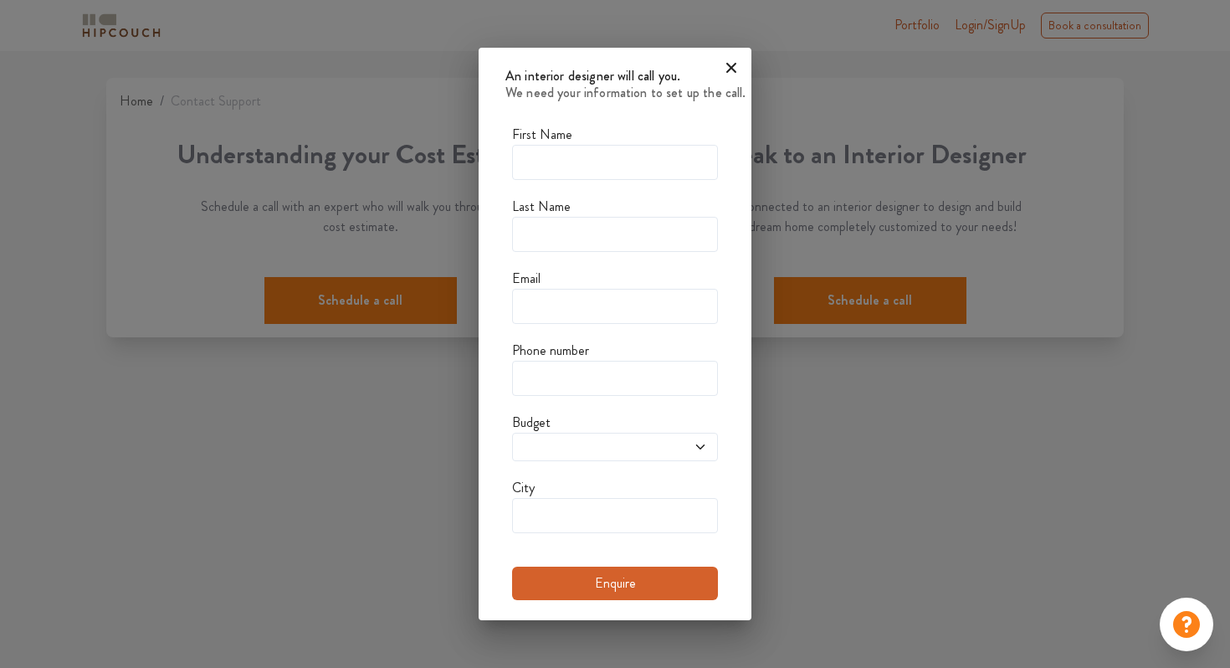
click at [739, 65] on icon at bounding box center [731, 67] width 27 height 27
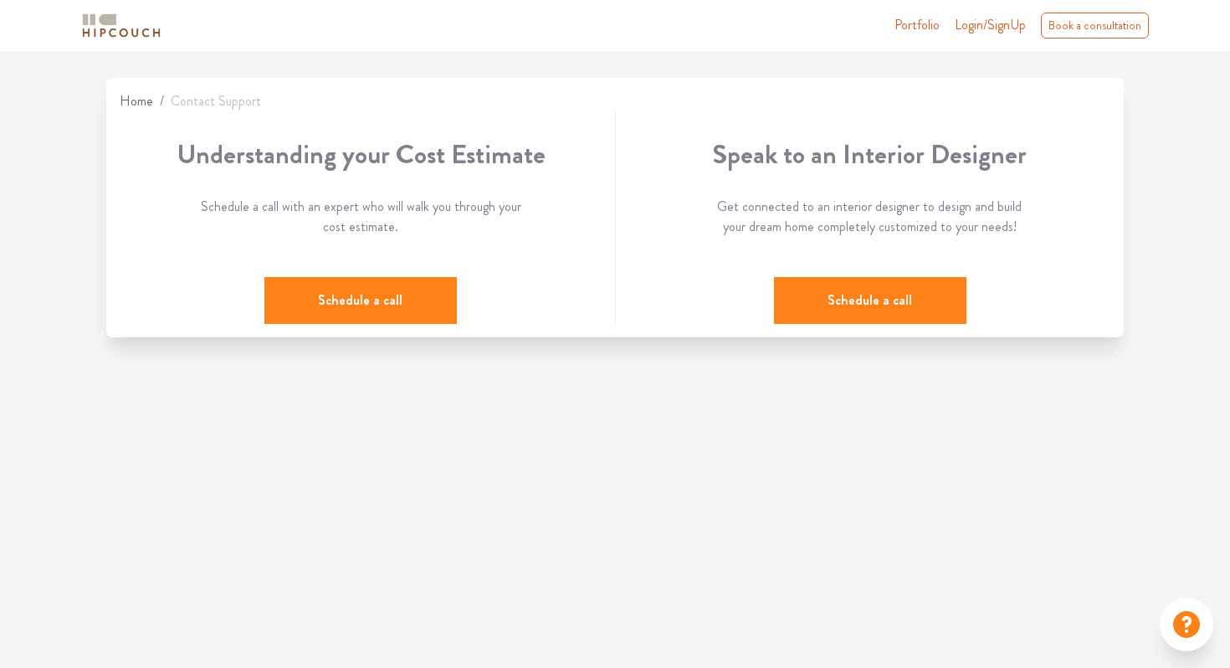
click at [996, 33] on span "Login/SignUp" at bounding box center [990, 24] width 71 height 19
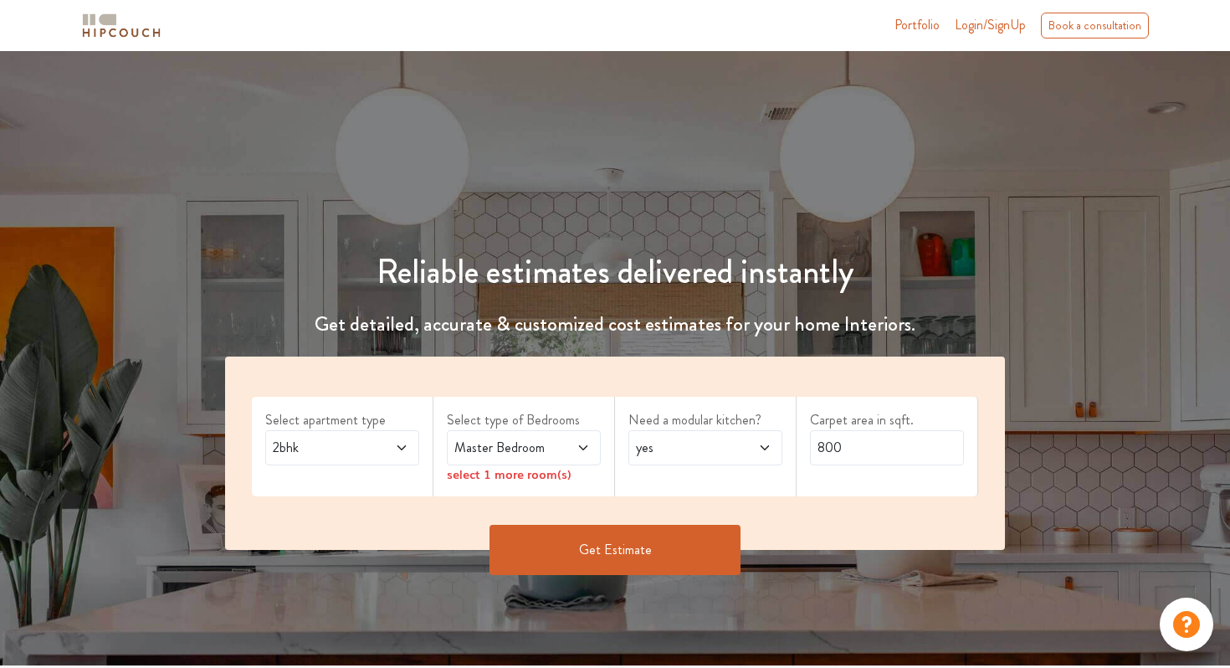
click at [1183, 608] on icon at bounding box center [1186, 624] width 33 height 33
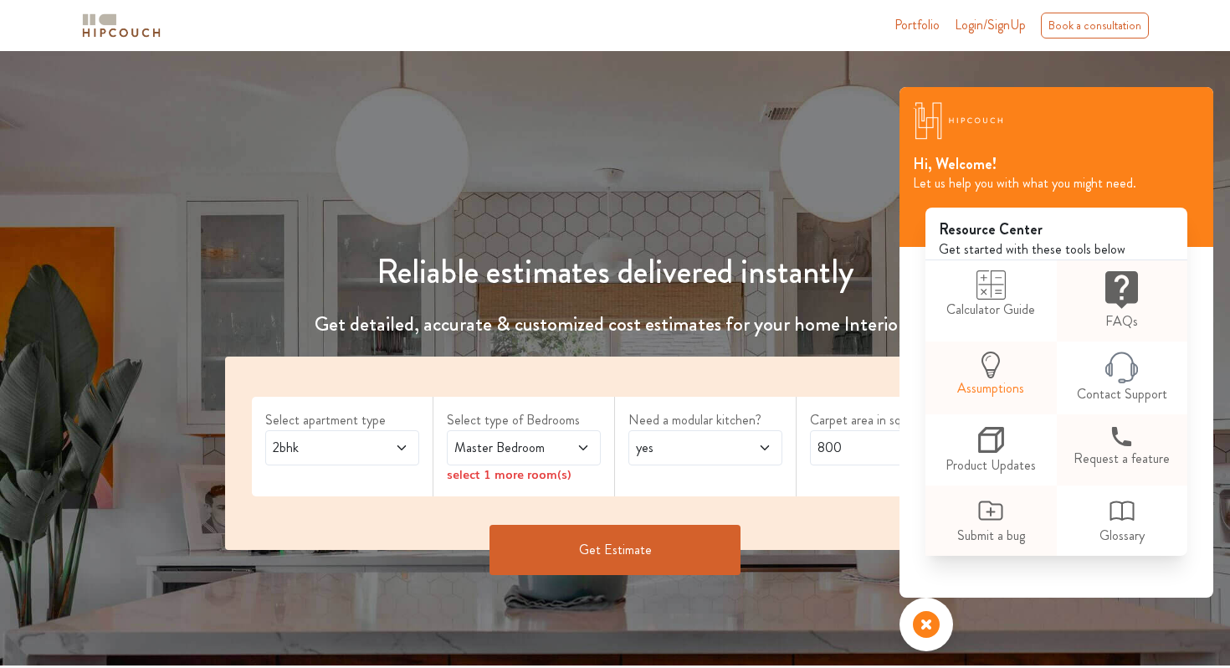
click at [1014, 377] on link "Assumptions" at bounding box center [991, 374] width 131 height 67
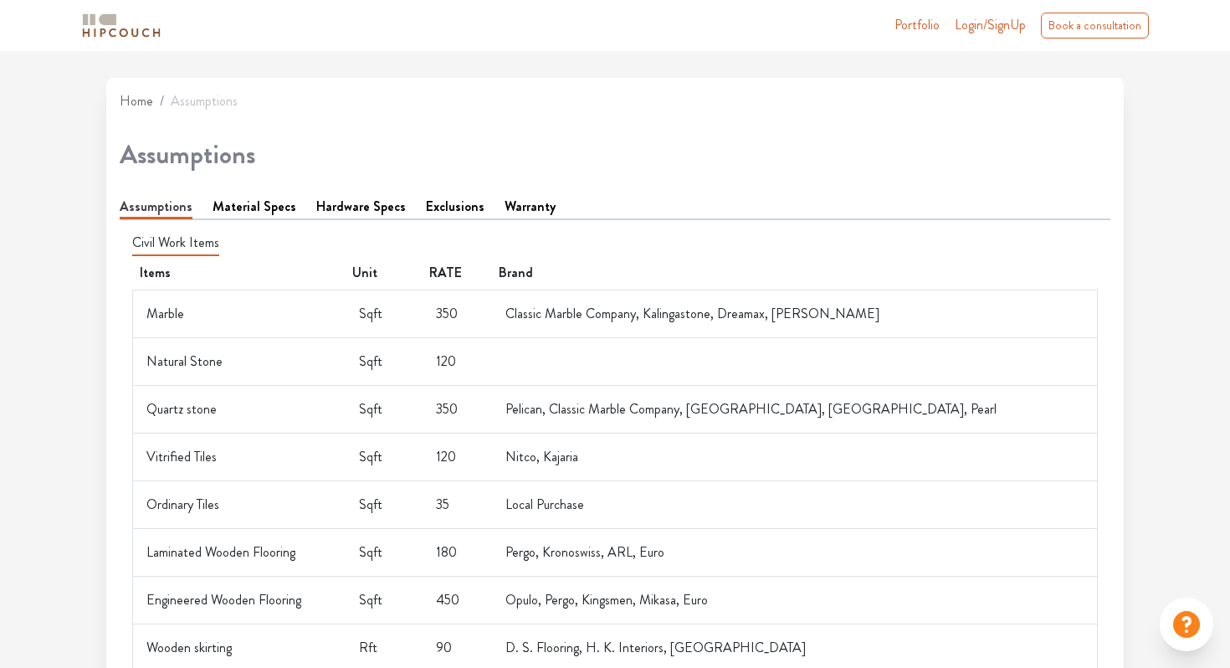
click at [249, 208] on link "Material Specs" at bounding box center [255, 207] width 84 height 20
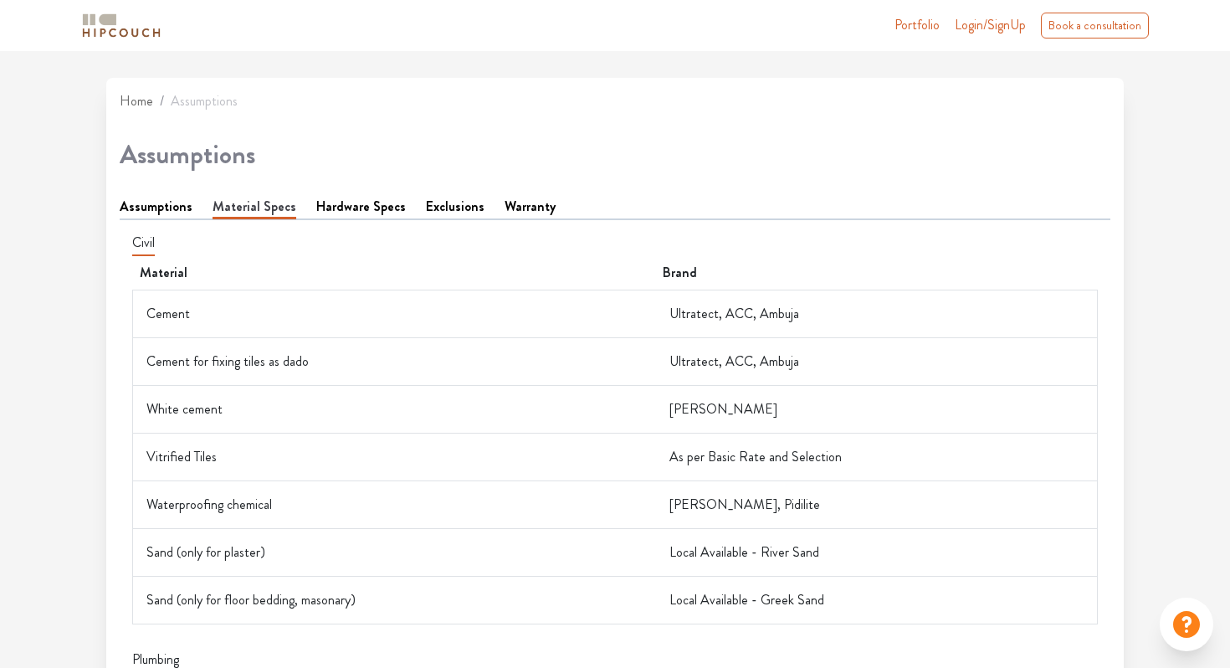
click at [348, 208] on link "Hardware Specs" at bounding box center [361, 207] width 90 height 20
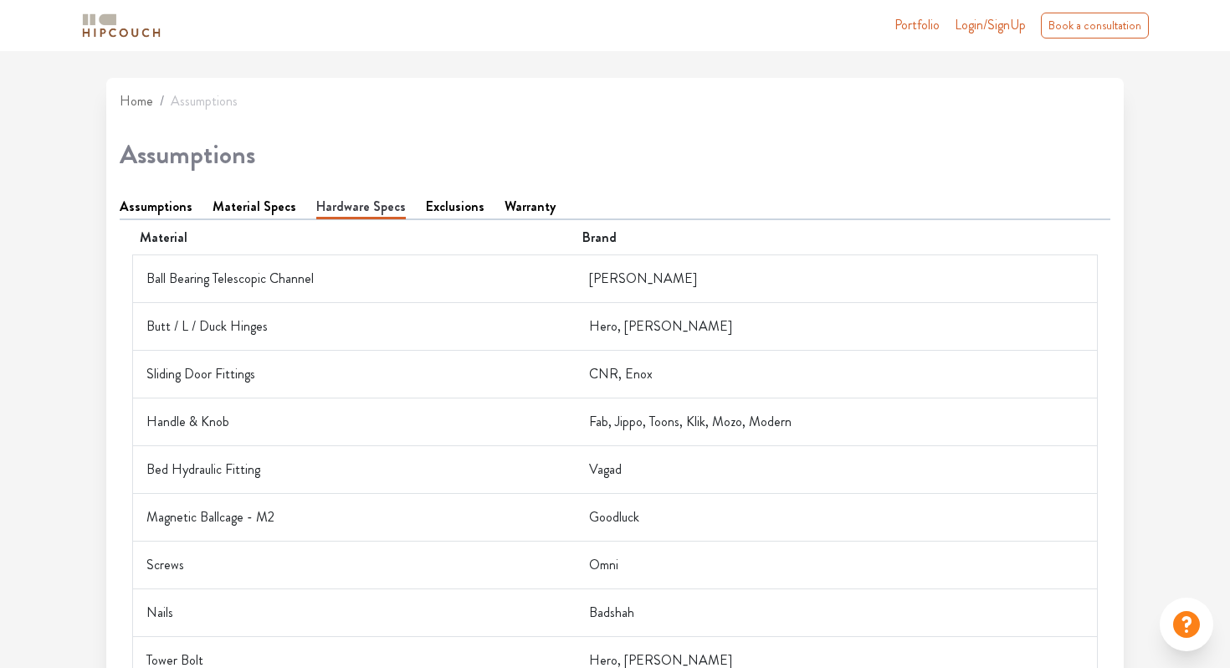
click at [409, 211] on li "Hardware Specs" at bounding box center [371, 208] width 110 height 22
click at [426, 207] on link "Exclusions" at bounding box center [455, 207] width 59 height 20
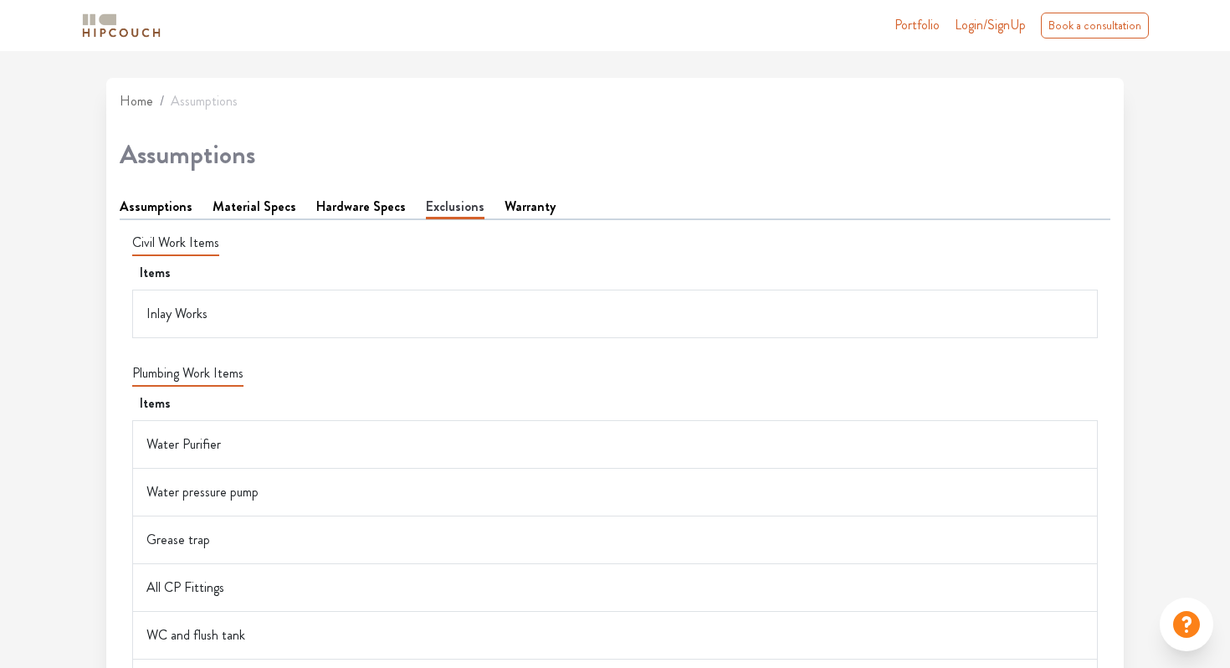
click at [505, 212] on link "Warranty" at bounding box center [530, 207] width 51 height 20
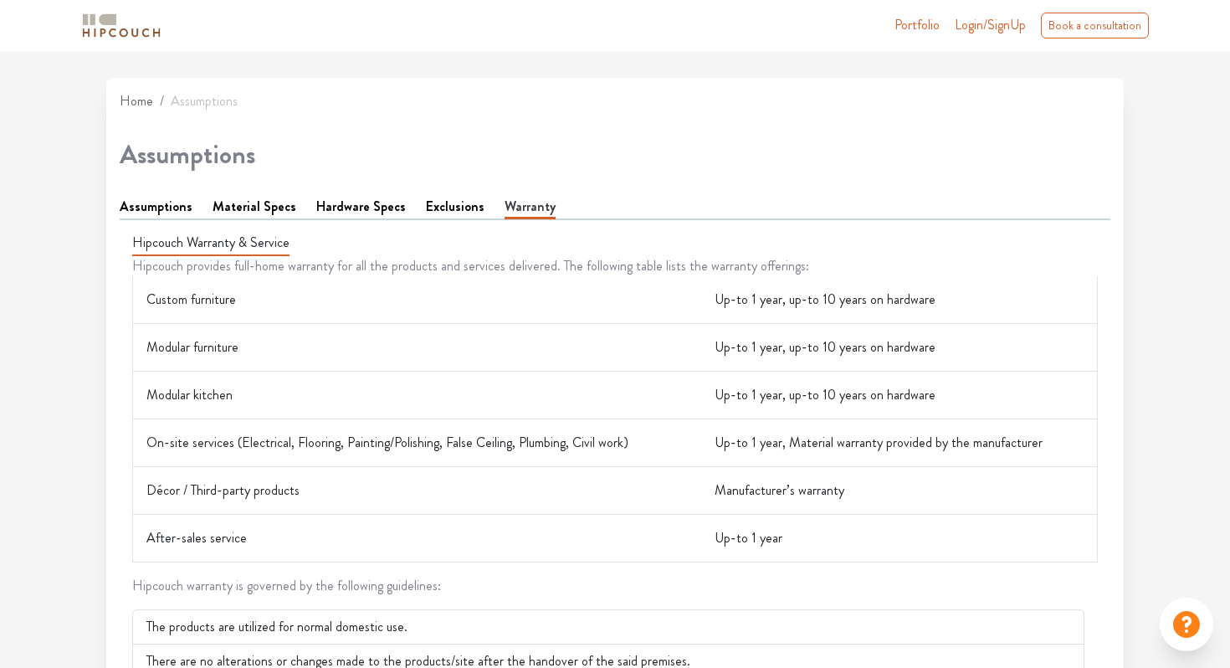
click at [141, 205] on link "Assumptions" at bounding box center [156, 207] width 73 height 20
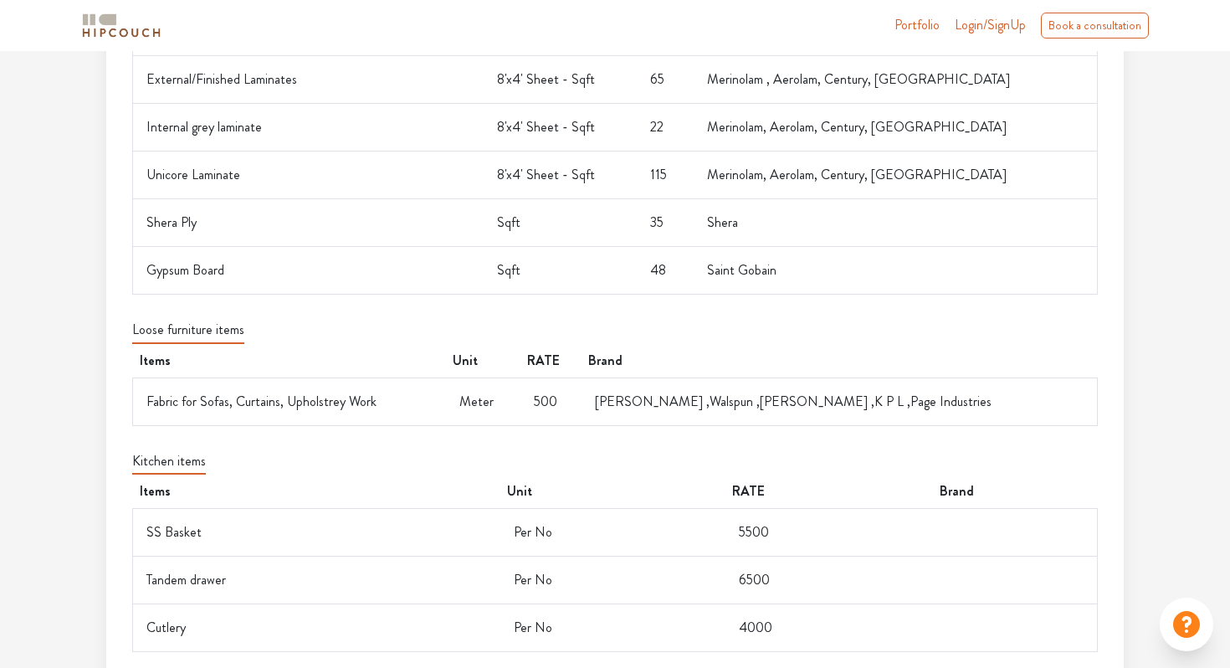
scroll to position [1223, 0]
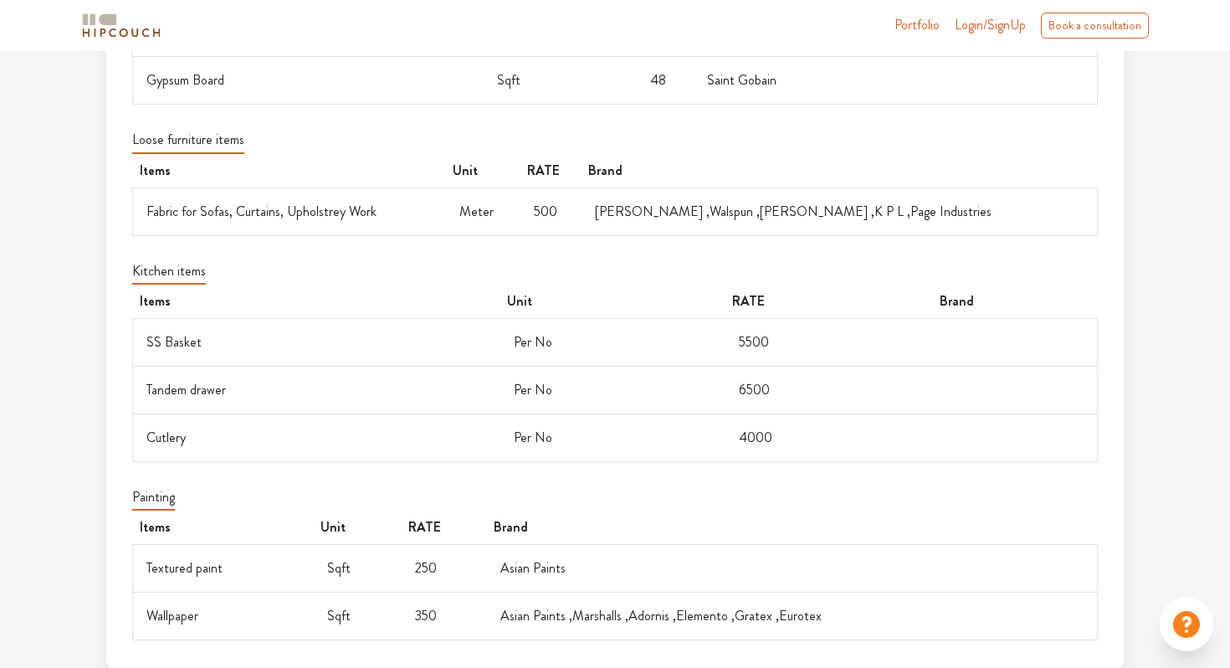
click at [1187, 624] on icon at bounding box center [1186, 624] width 33 height 33
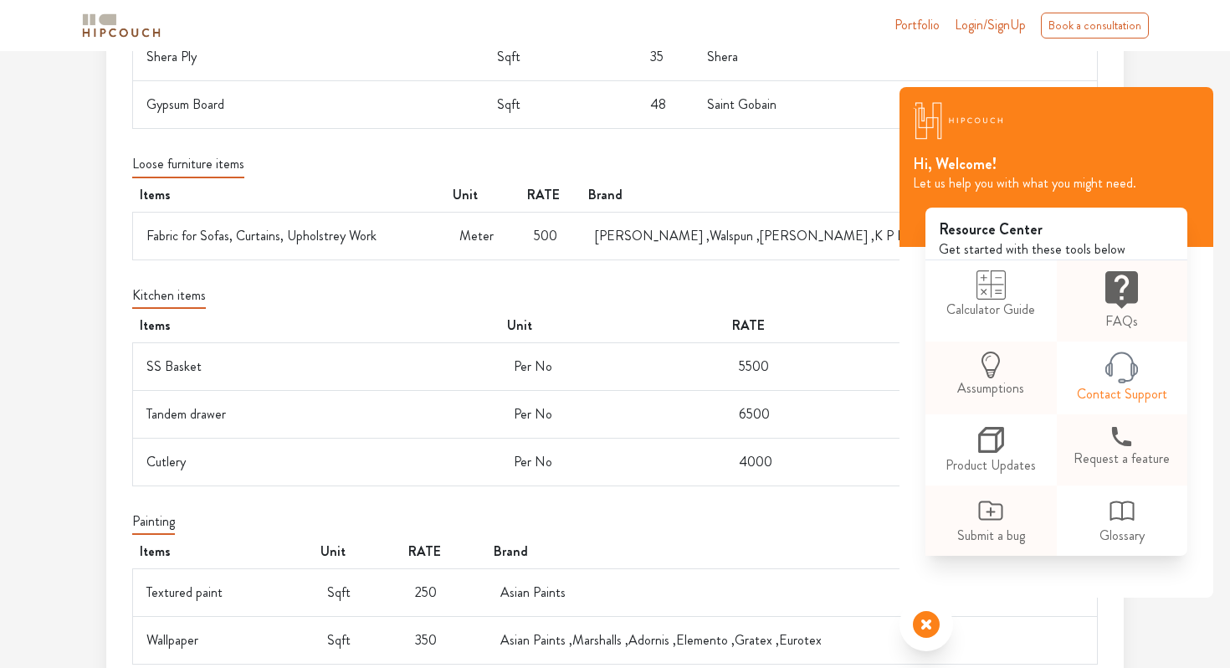
scroll to position [1187, 0]
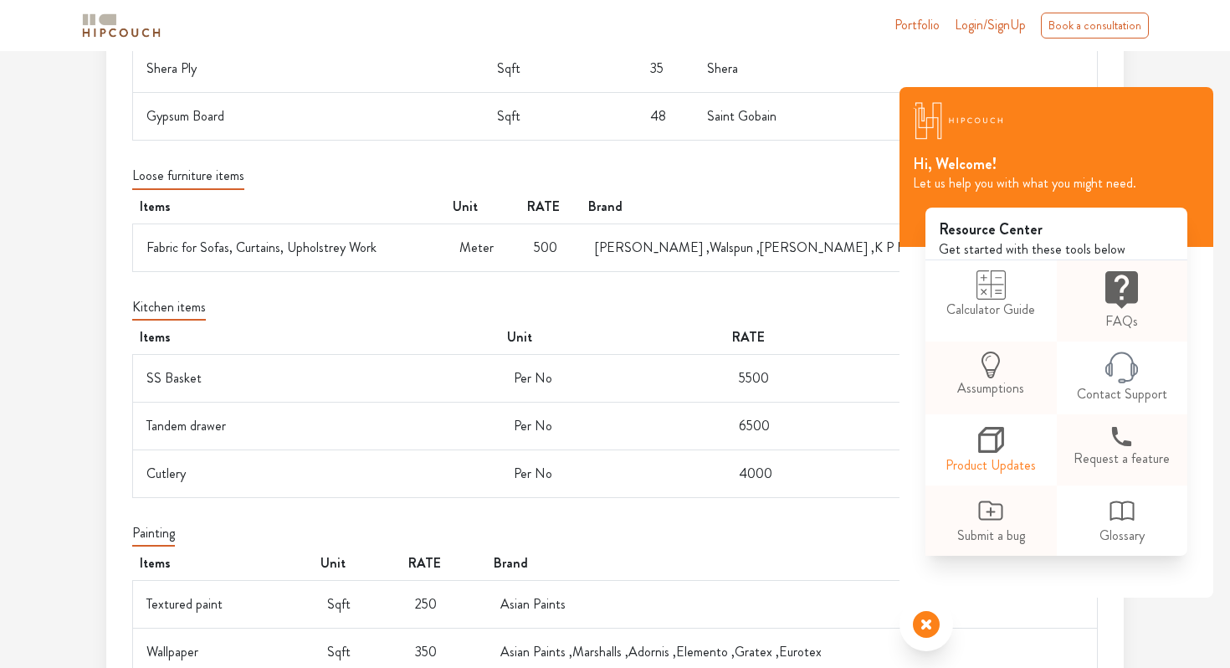
click at [1008, 453] on link "Product Updates" at bounding box center [991, 449] width 131 height 71
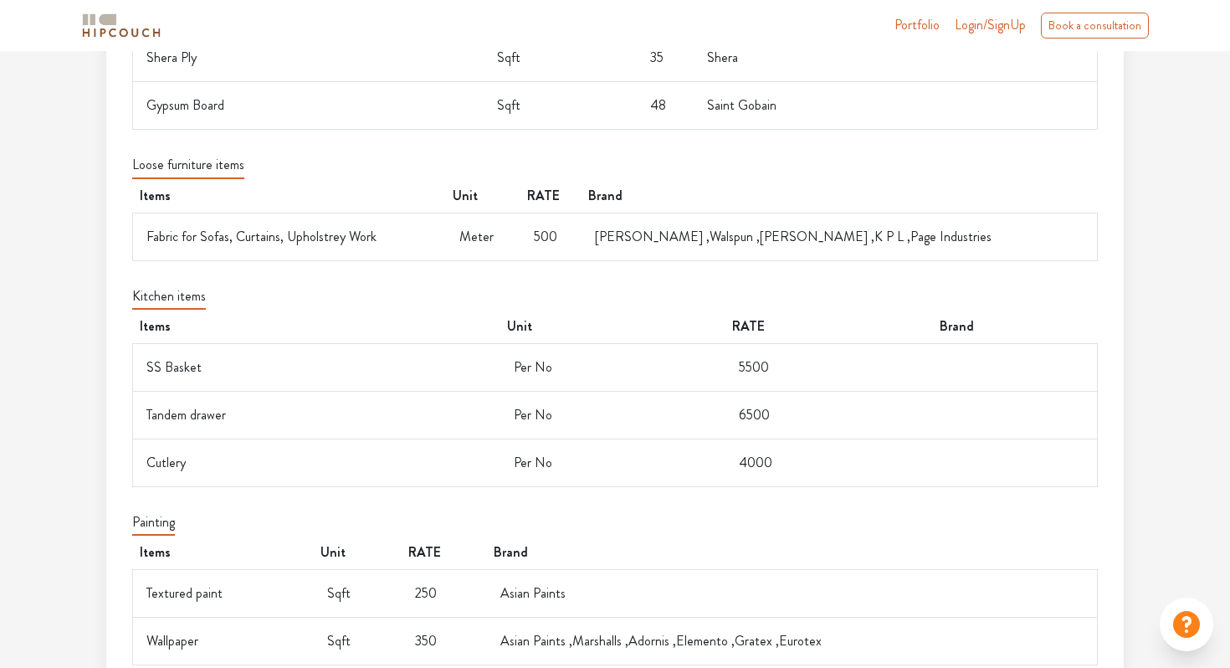
scroll to position [1199, 0]
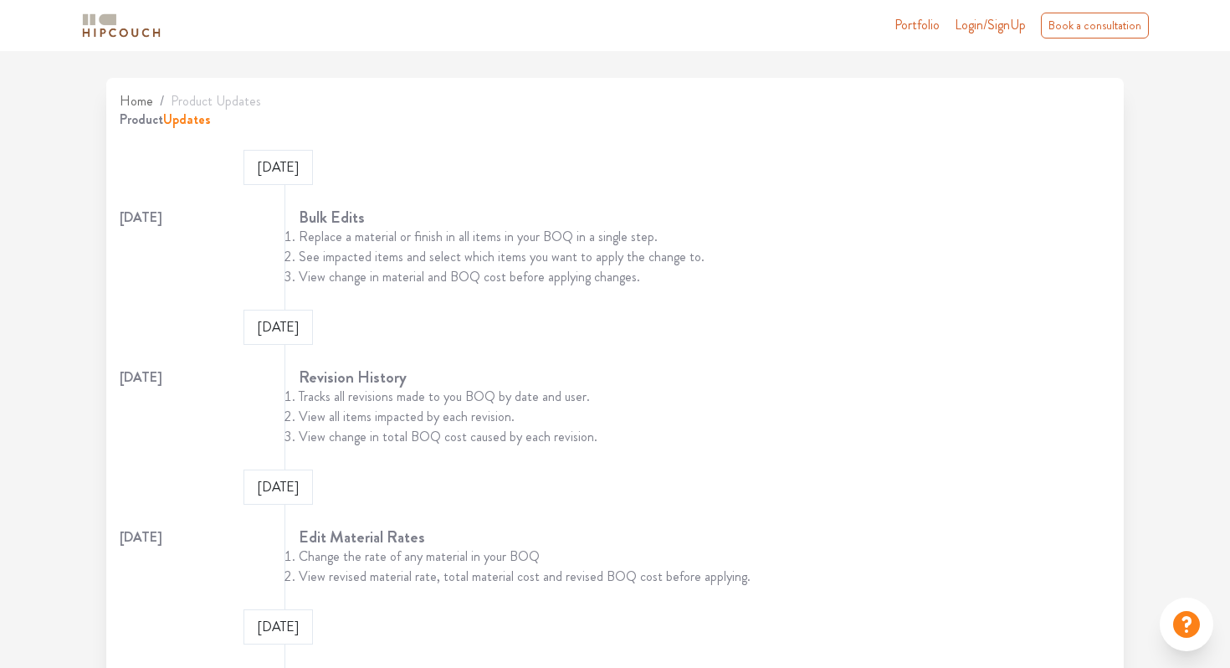
scroll to position [245, 0]
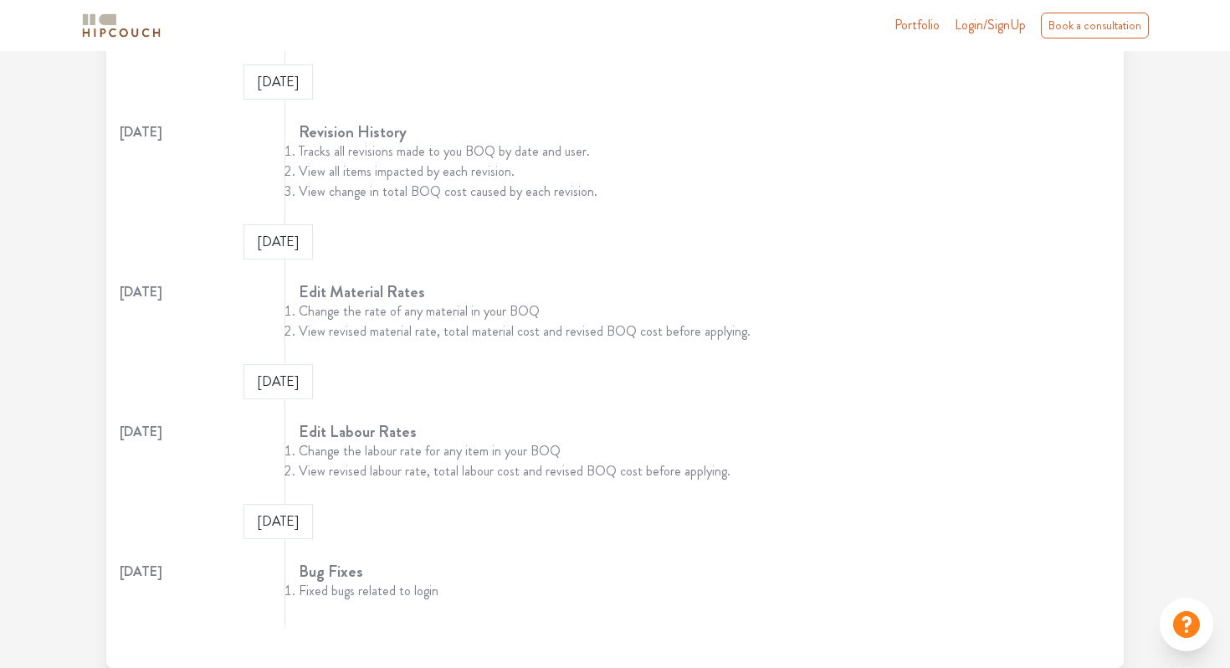
click at [1184, 619] on icon at bounding box center [1186, 624] width 33 height 33
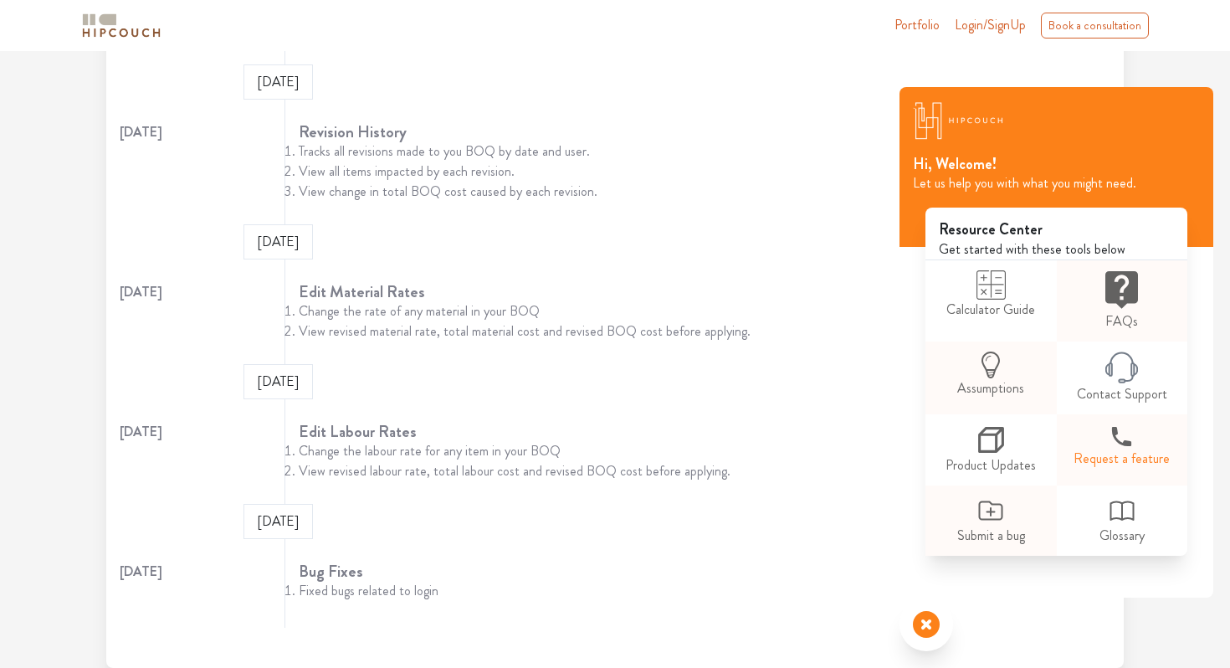
click at [1117, 454] on link "Request a feature" at bounding box center [1122, 446] width 131 height 64
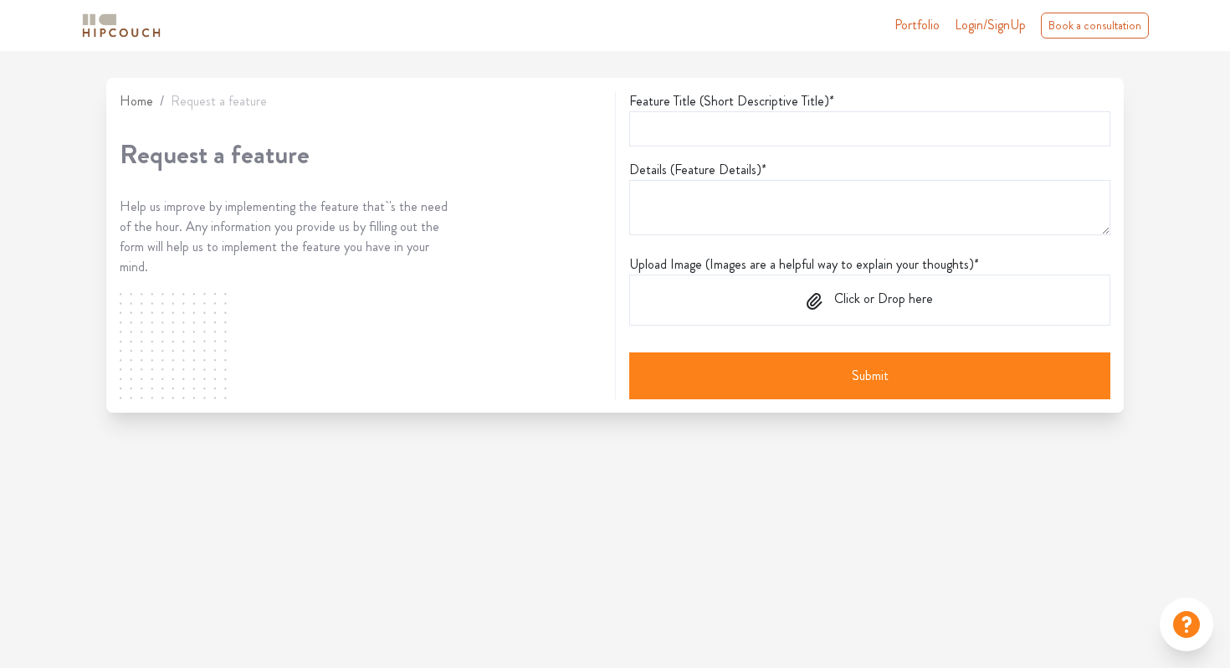
click at [1200, 618] on icon at bounding box center [1186, 624] width 33 height 33
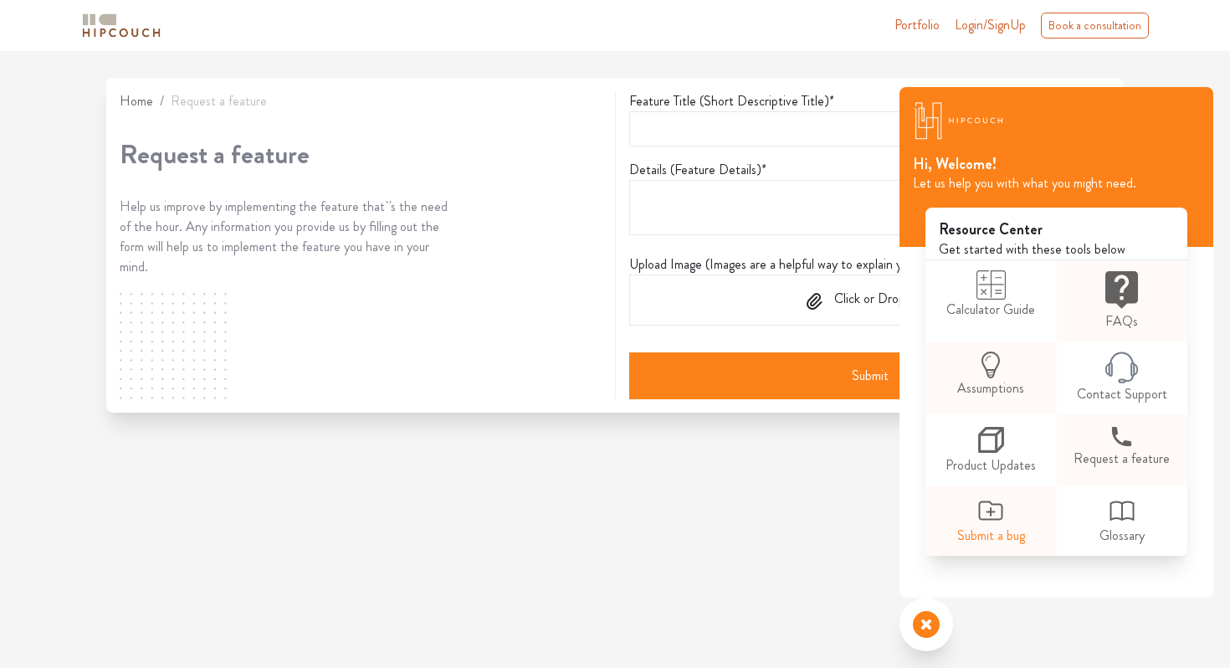
click at [989, 543] on link "Submit a bug" at bounding box center [991, 520] width 131 height 70
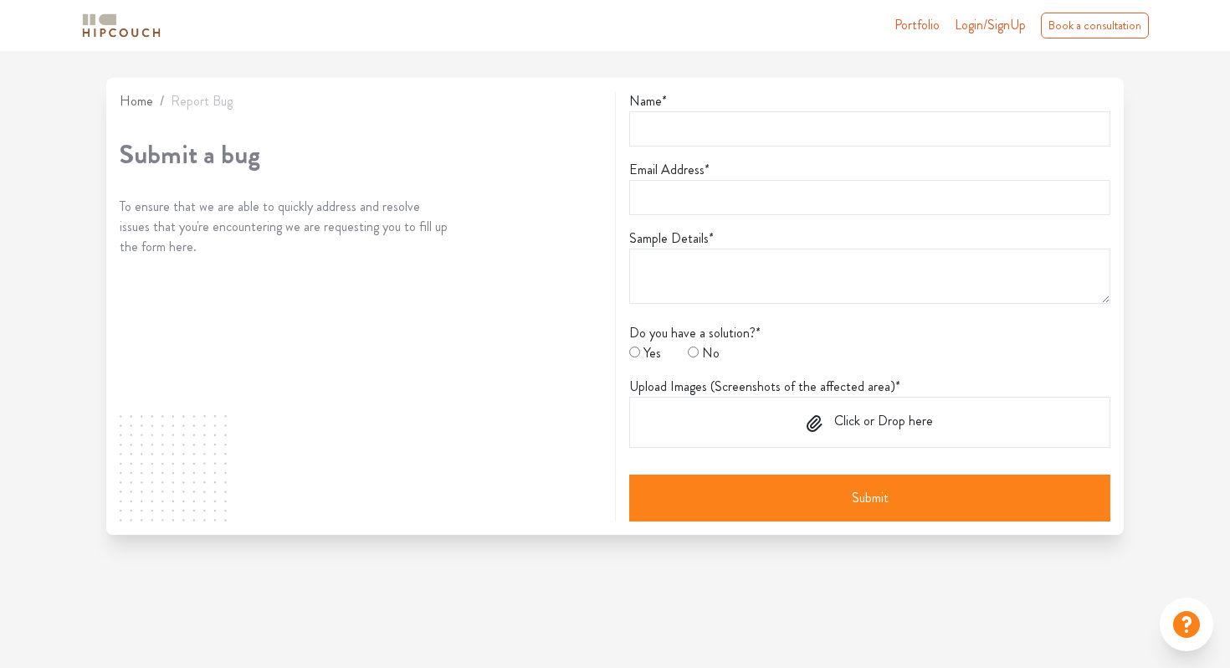
click at [1178, 618] on icon at bounding box center [1186, 624] width 27 height 27
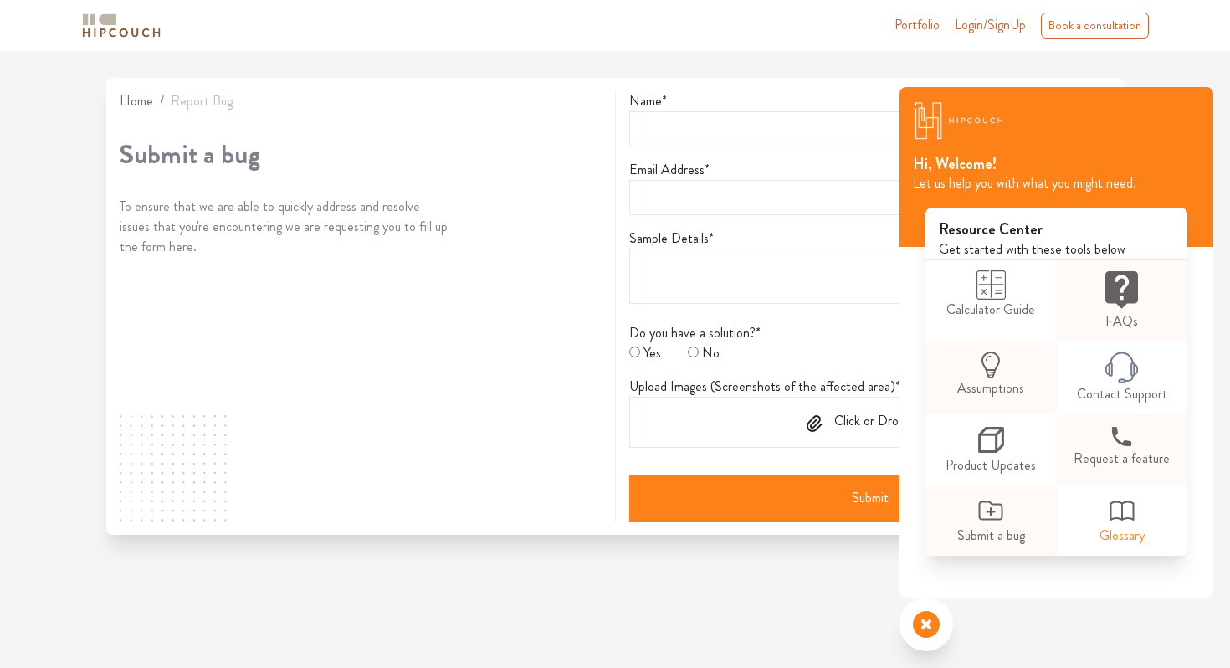
click at [1132, 507] on icon at bounding box center [1122, 510] width 30 height 30
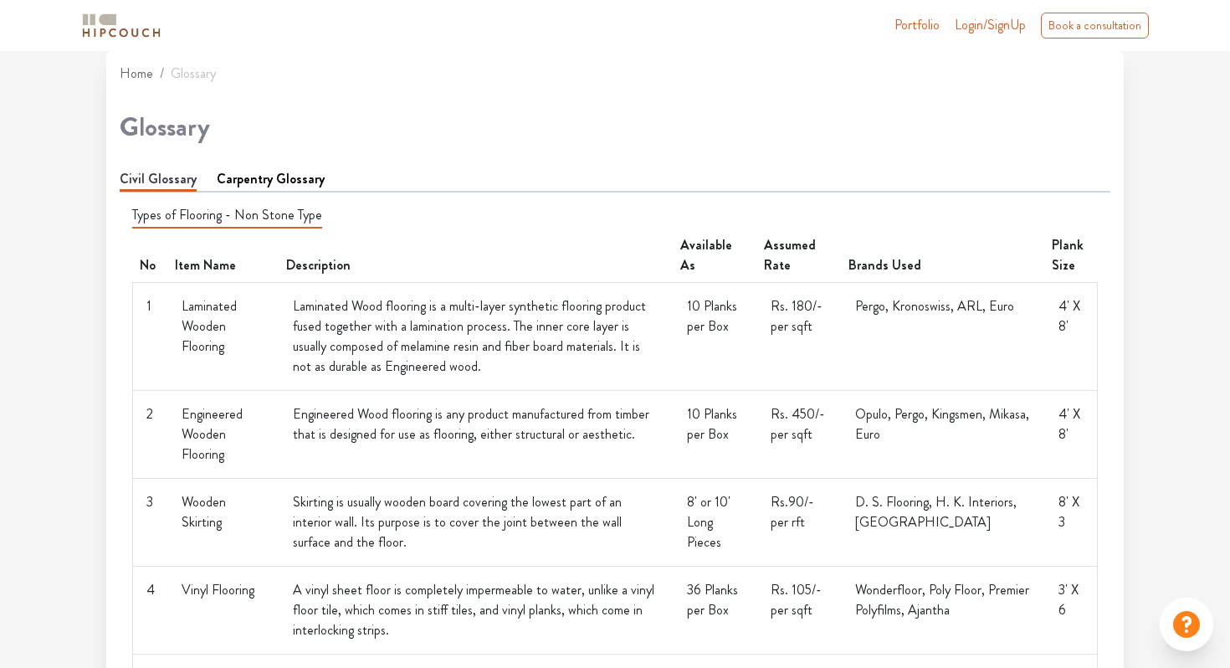
scroll to position [1, 0]
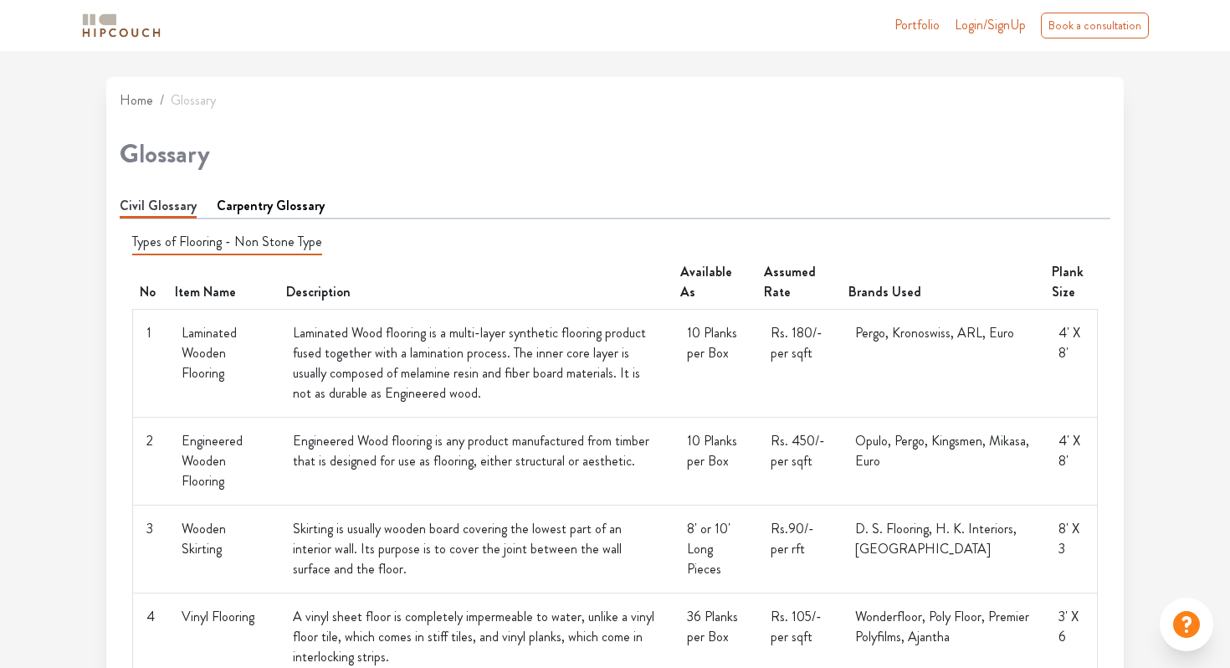
click at [289, 202] on link "Carpentry Glossary" at bounding box center [271, 206] width 108 height 20
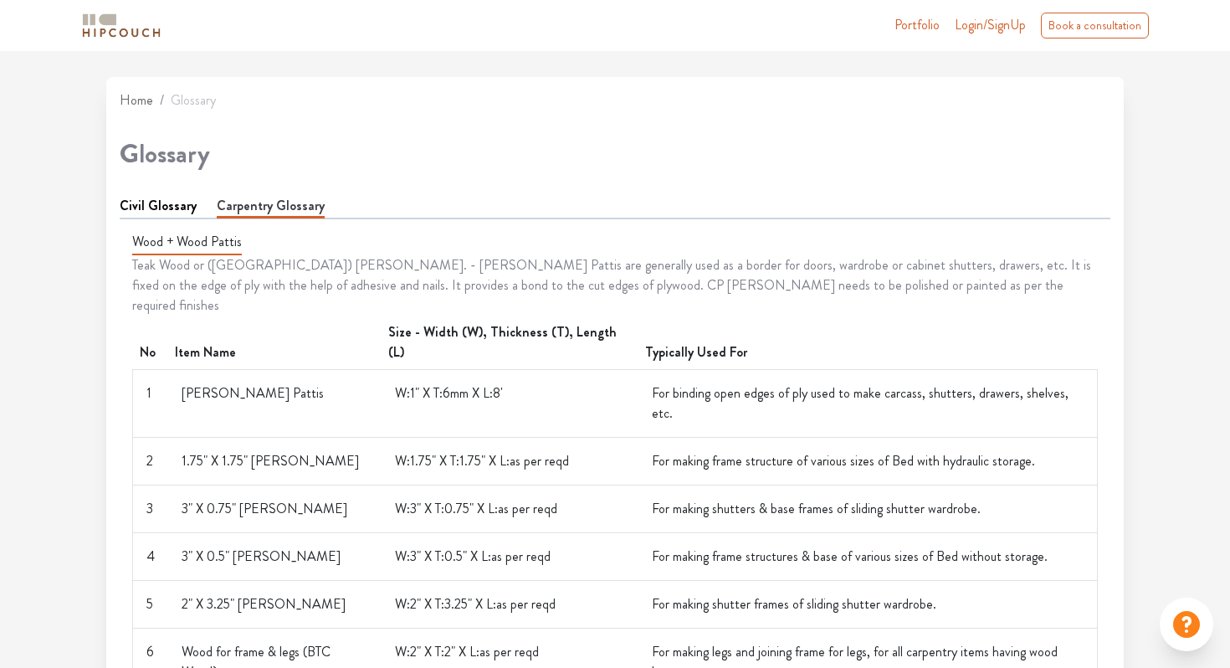
click at [187, 206] on link "Civil Glossary" at bounding box center [158, 206] width 77 height 20
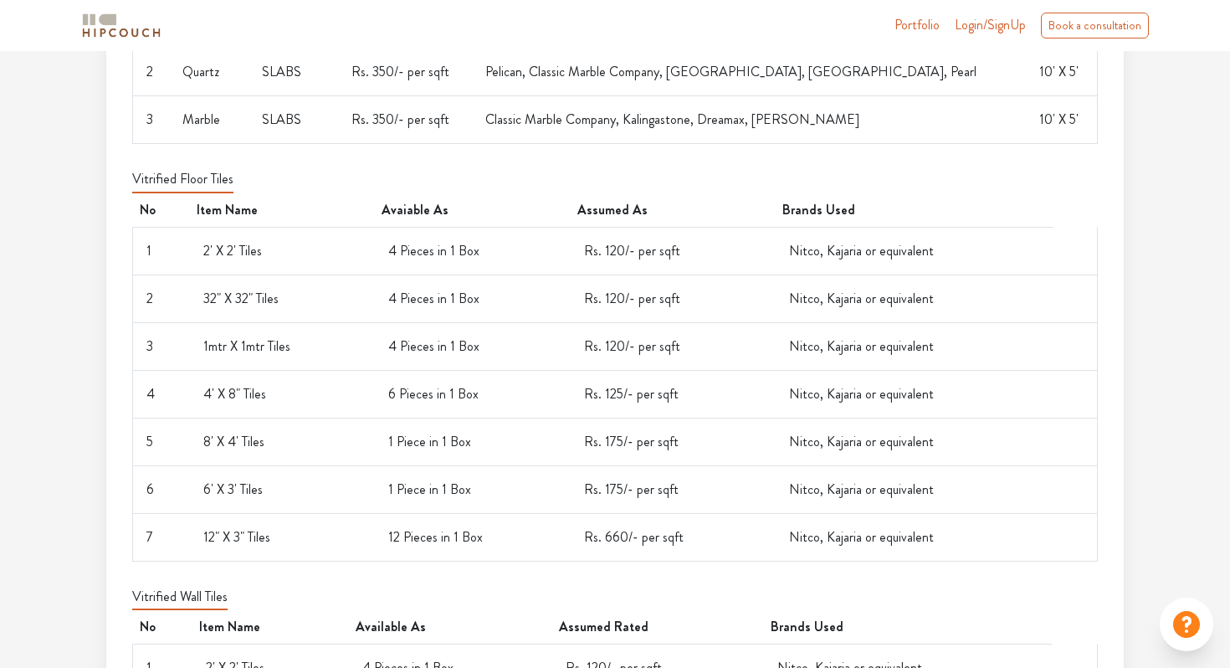
scroll to position [0, 0]
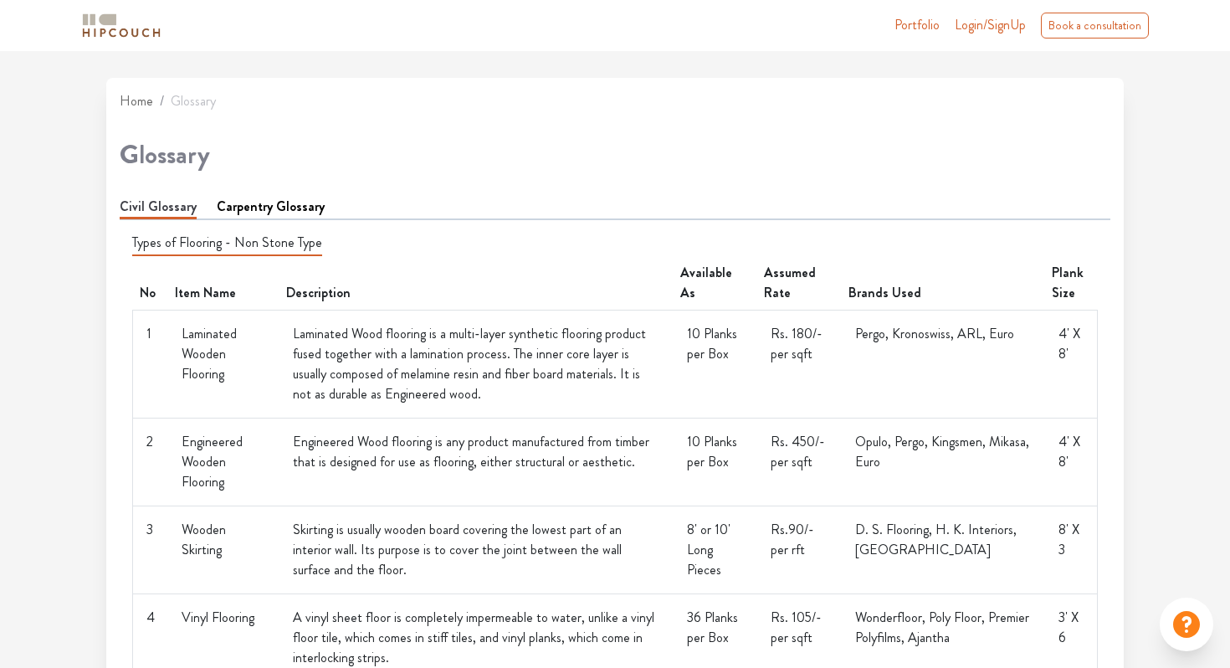
click at [109, 21] on img at bounding box center [122, 25] width 84 height 29
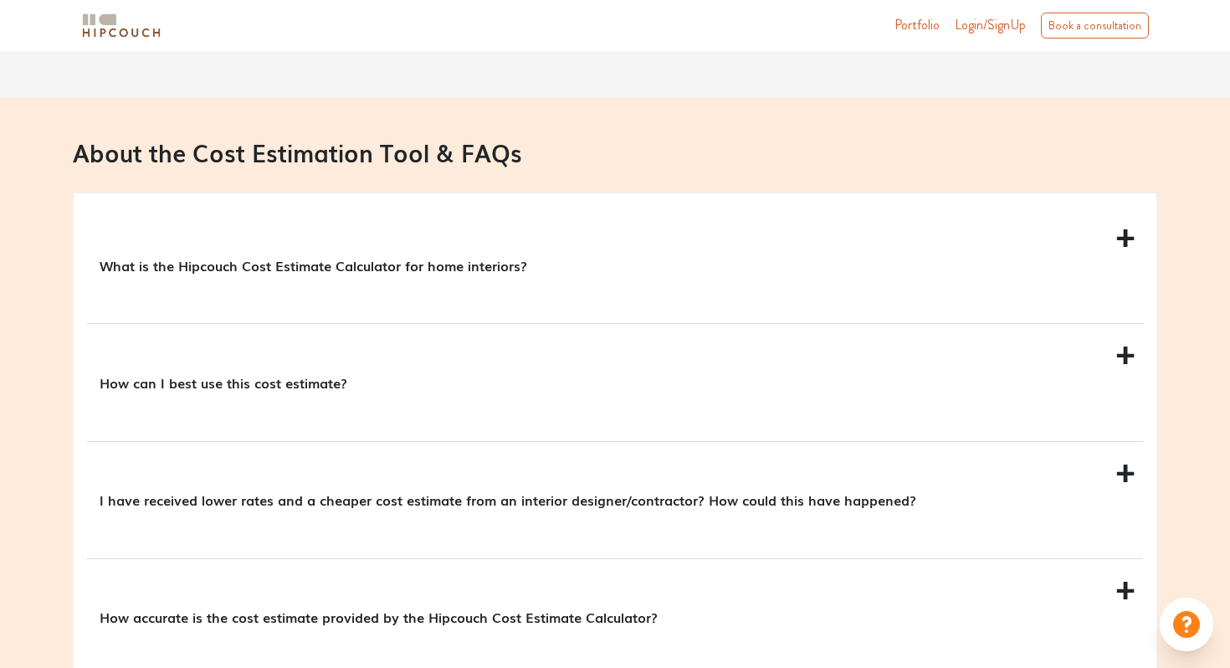
scroll to position [1561, 0]
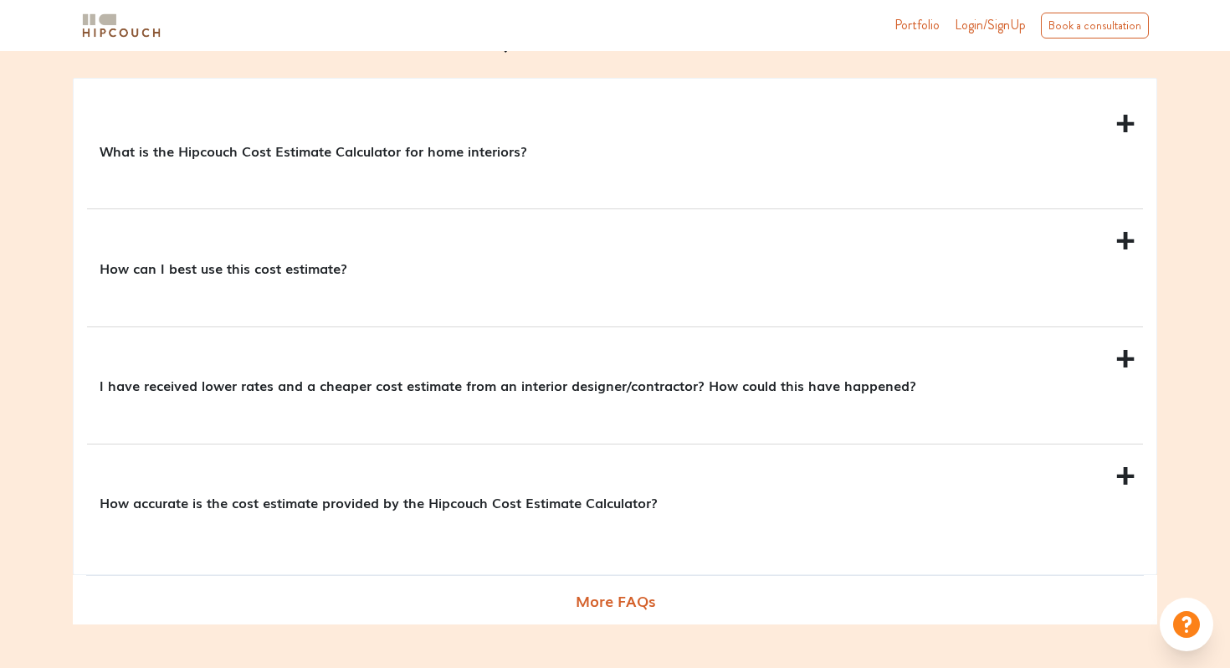
scroll to position [1630, 0]
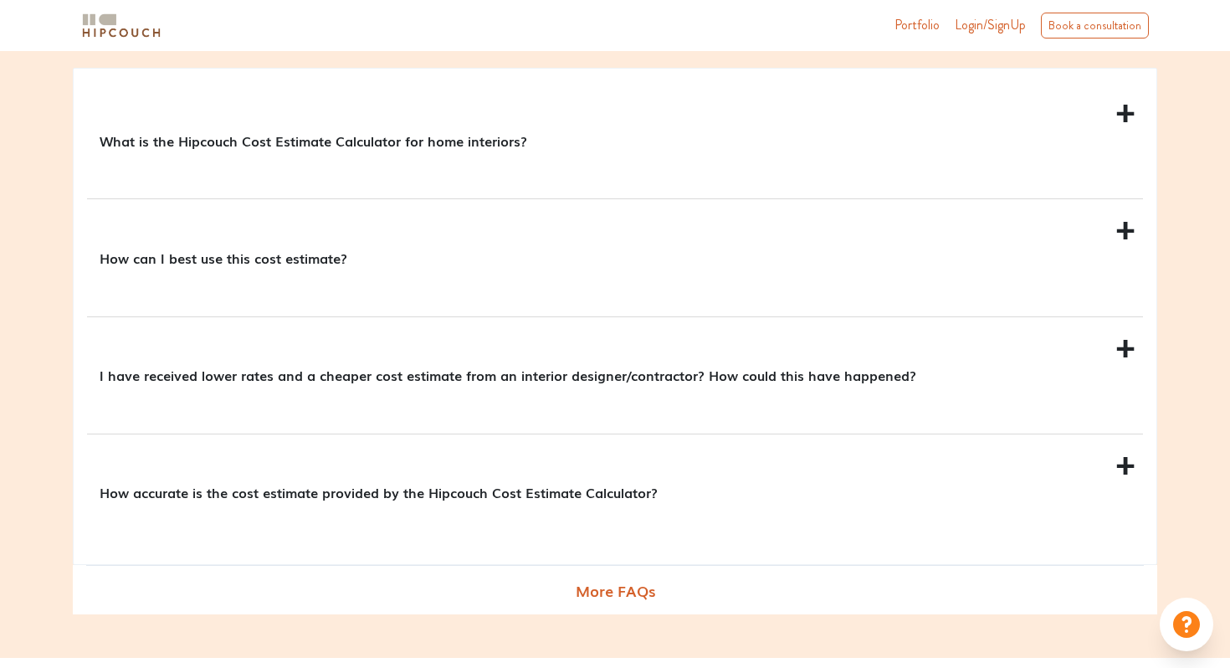
click at [1123, 110] on div "What is the Hipcouch Cost Estimate Calculator for home interiors?" at bounding box center [615, 140] width 1056 height 116
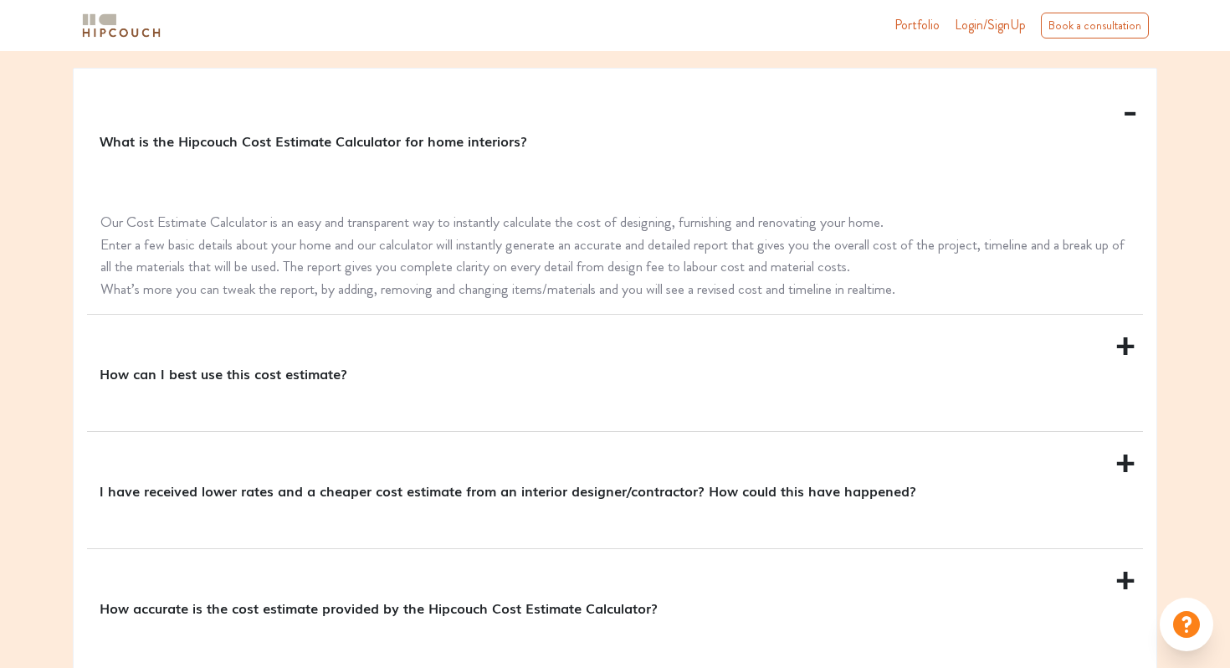
click at [1123, 110] on div "What is the Hipcouch Cost Estimate Calculator for home interiors?" at bounding box center [615, 140] width 1056 height 116
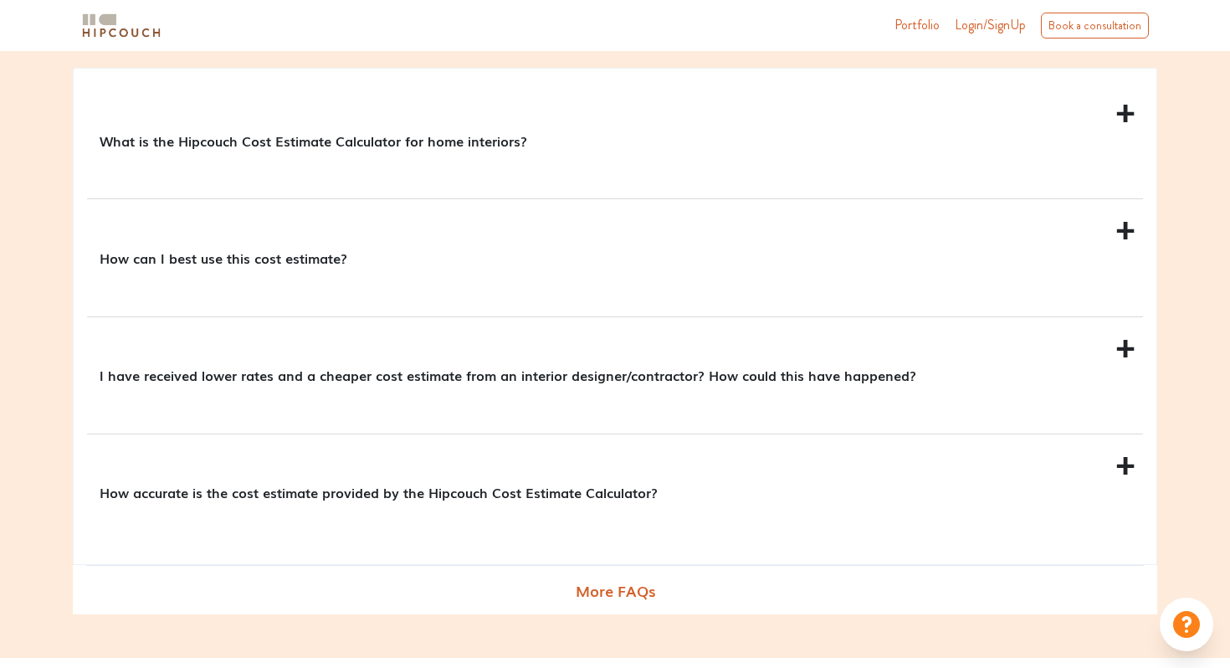
click at [1123, 110] on div "What is the Hipcouch Cost Estimate Calculator for home interiors?" at bounding box center [615, 140] width 1056 height 116
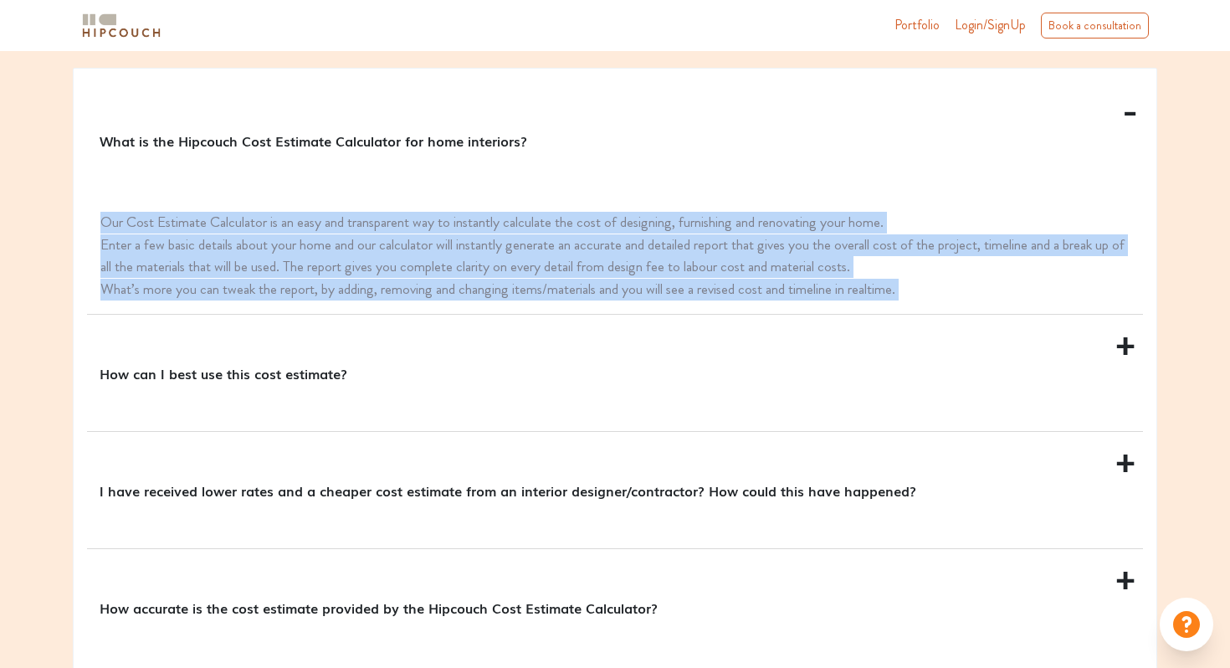
click at [1076, 337] on div "How can I best use this cost estimate?" at bounding box center [615, 373] width 1056 height 116
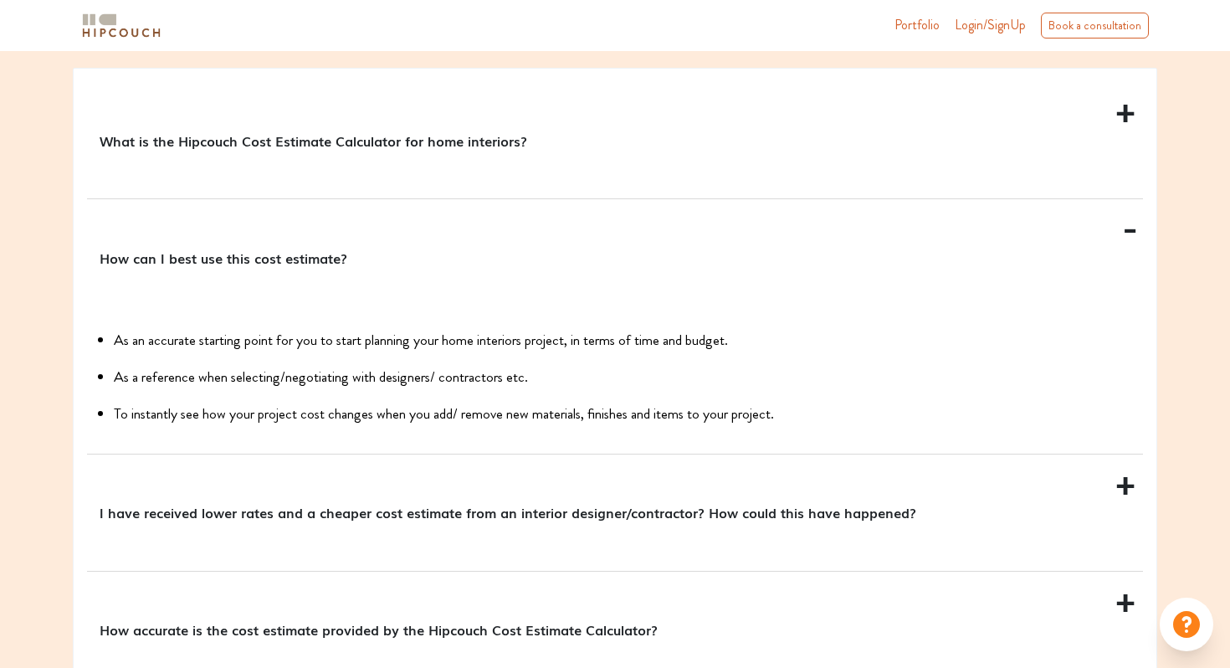
click at [1128, 117] on div "What is the Hipcouch Cost Estimate Calculator for home interiors?" at bounding box center [615, 140] width 1056 height 116
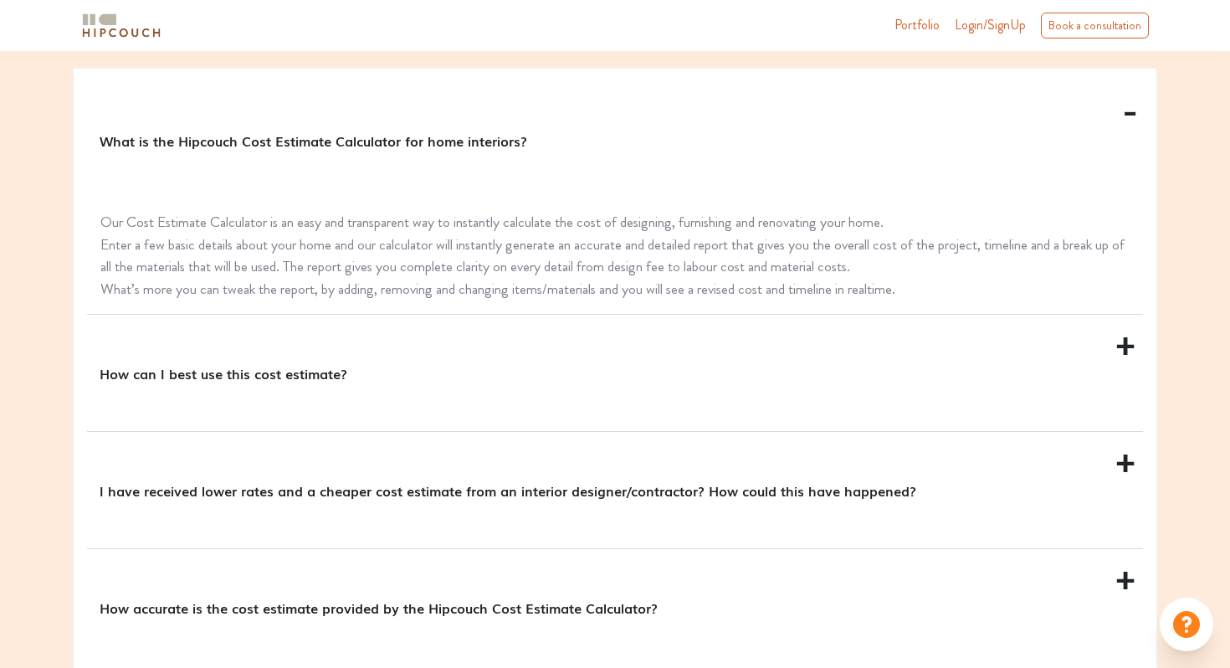
click at [1128, 117] on div "What is the Hipcouch Cost Estimate Calculator for home interiors?" at bounding box center [615, 140] width 1056 height 116
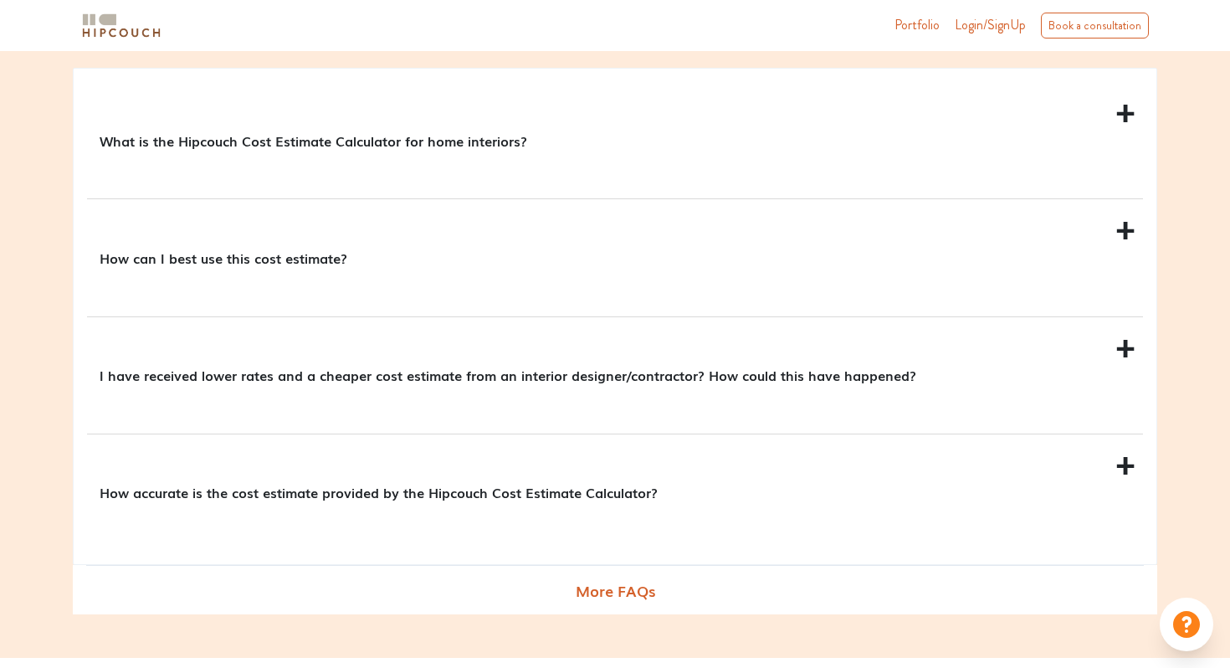
click at [1128, 117] on div "What is the Hipcouch Cost Estimate Calculator for home interiors?" at bounding box center [615, 140] width 1056 height 116
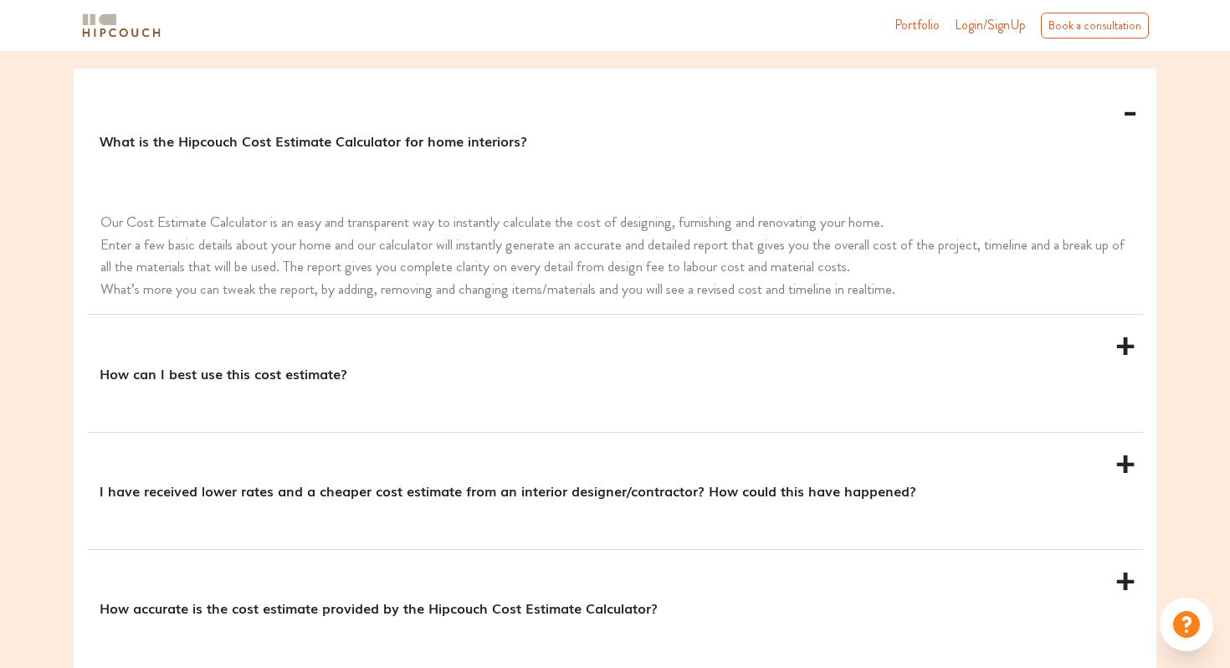
click at [1128, 117] on div "What is the Hipcouch Cost Estimate Calculator for home interiors?" at bounding box center [615, 140] width 1056 height 116
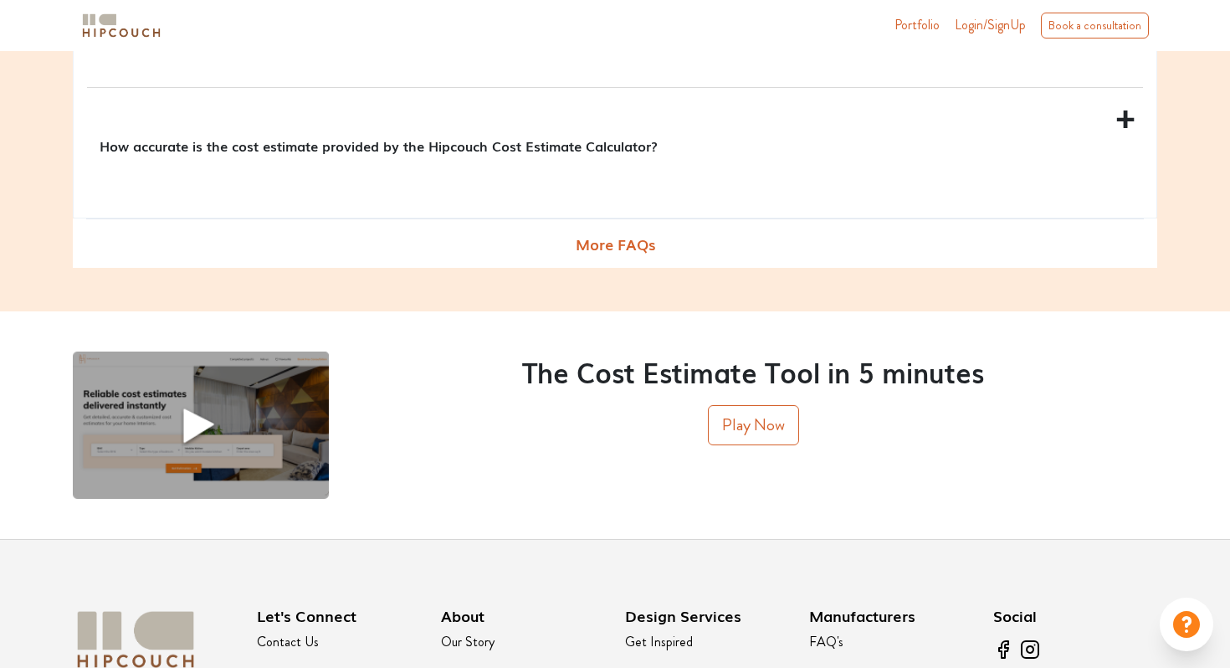
scroll to position [2120, 0]
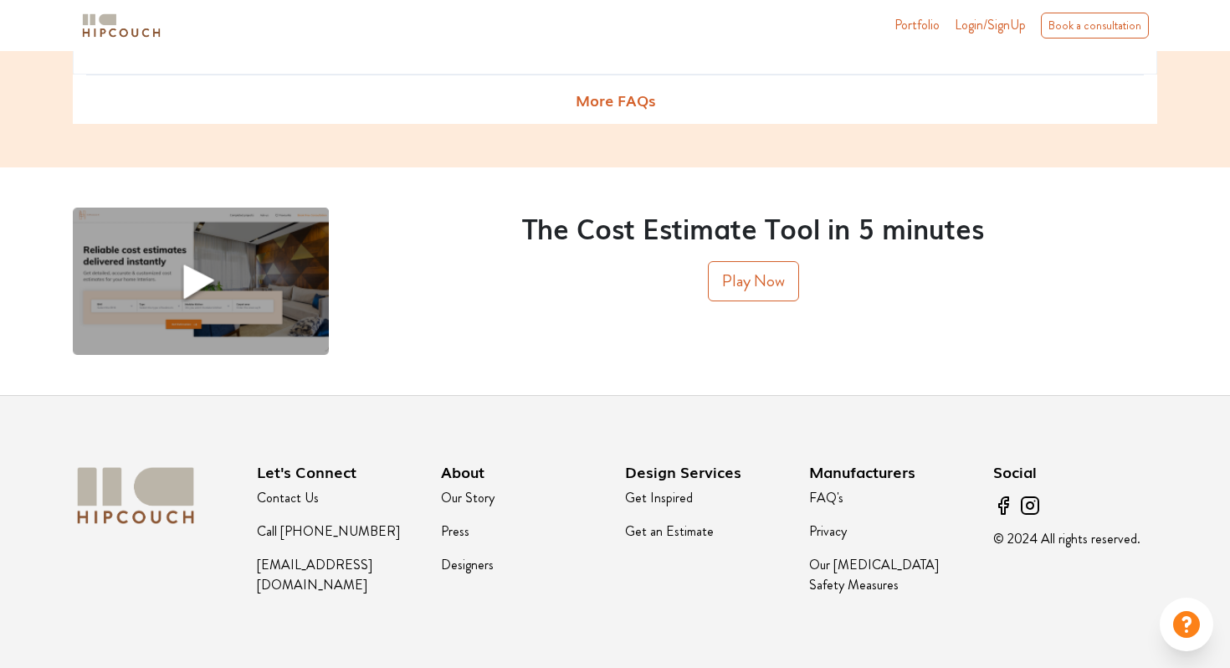
click at [1169, 606] on div at bounding box center [1187, 625] width 54 height 54
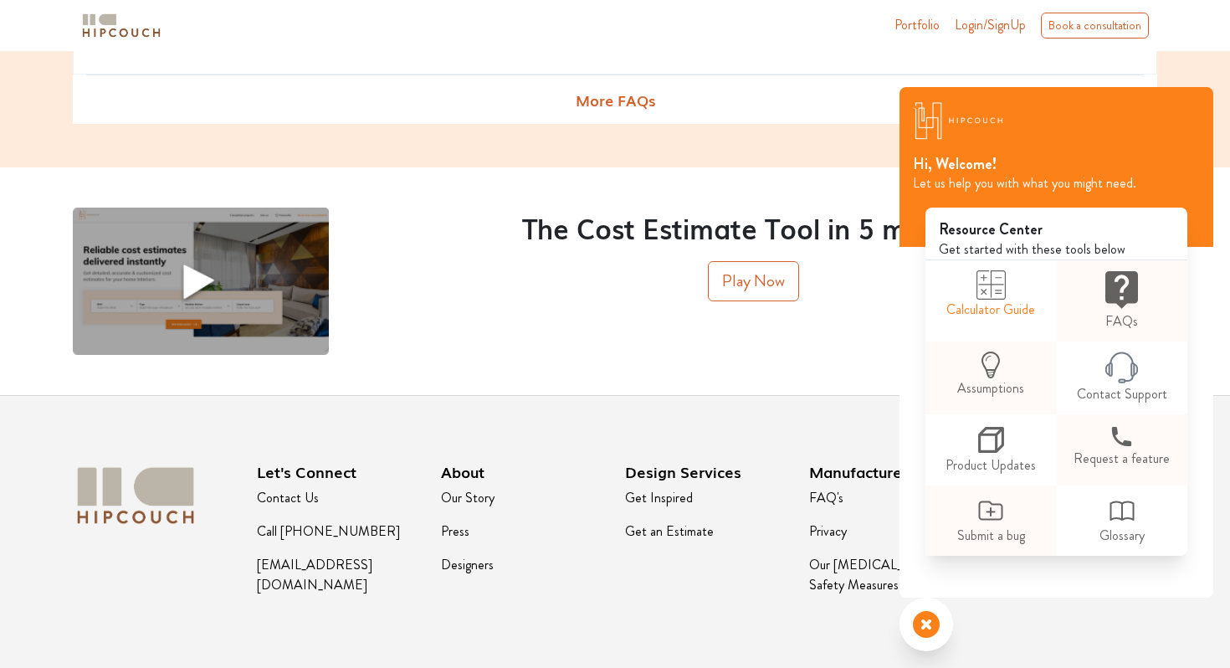
click at [998, 305] on link "Calculator Guide" at bounding box center [991, 294] width 131 height 69
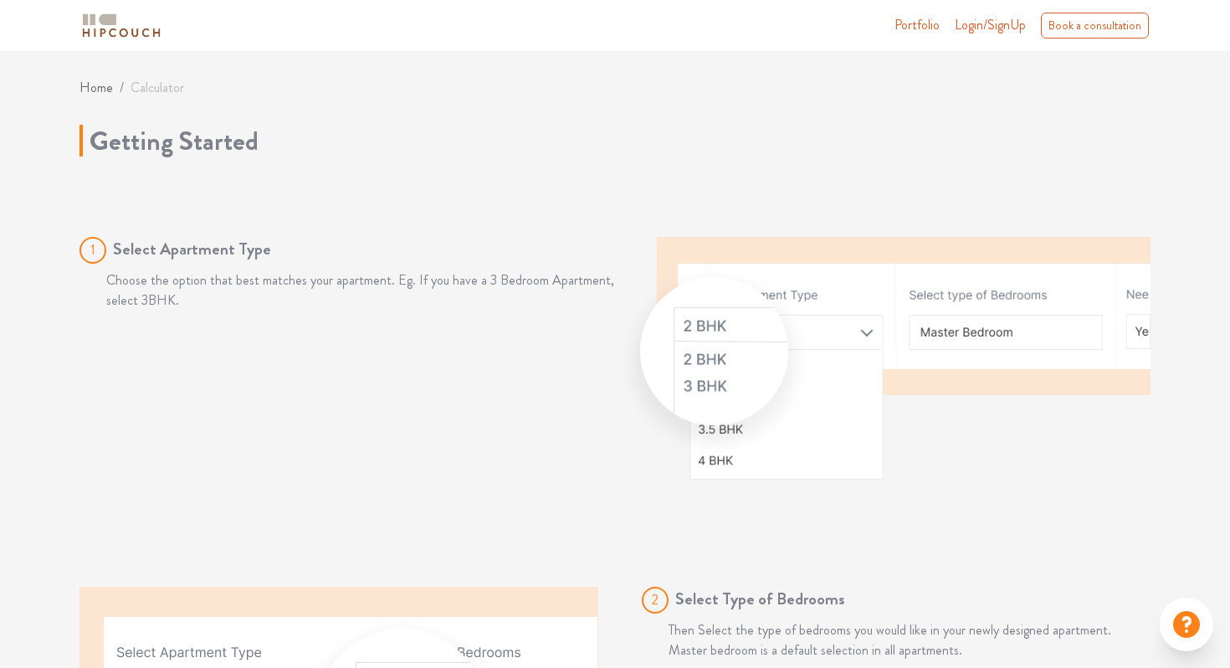
click at [1187, 616] on icon at bounding box center [1186, 624] width 33 height 33
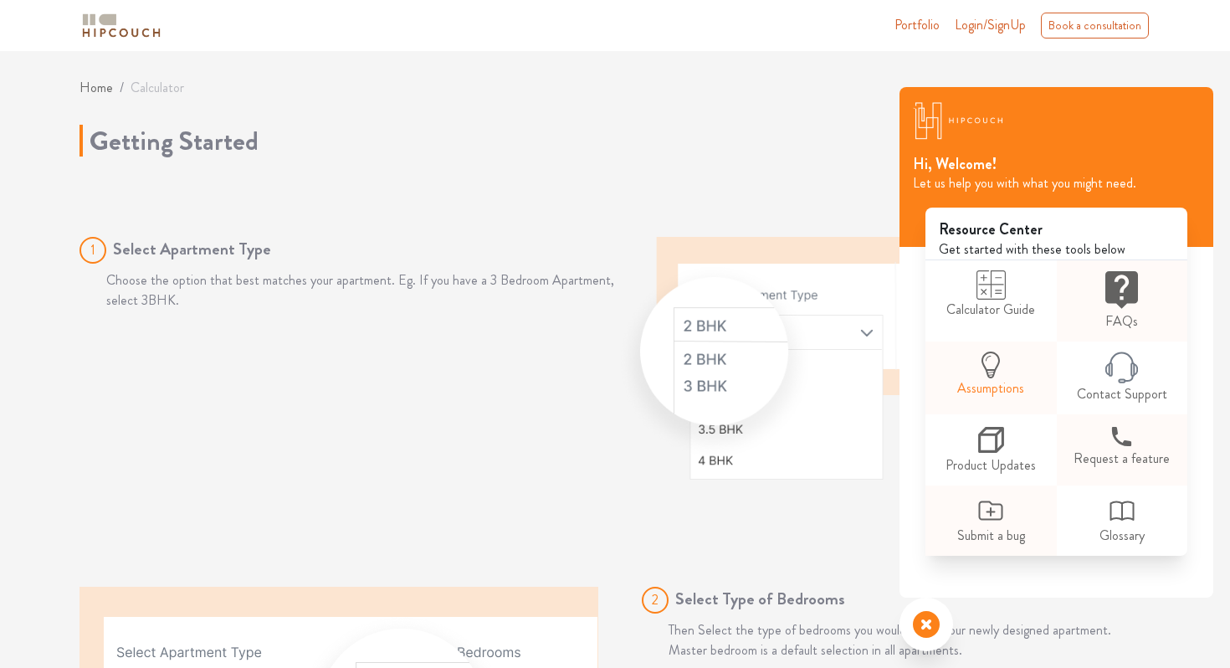
click at [1018, 391] on link "Assumptions" at bounding box center [991, 374] width 131 height 67
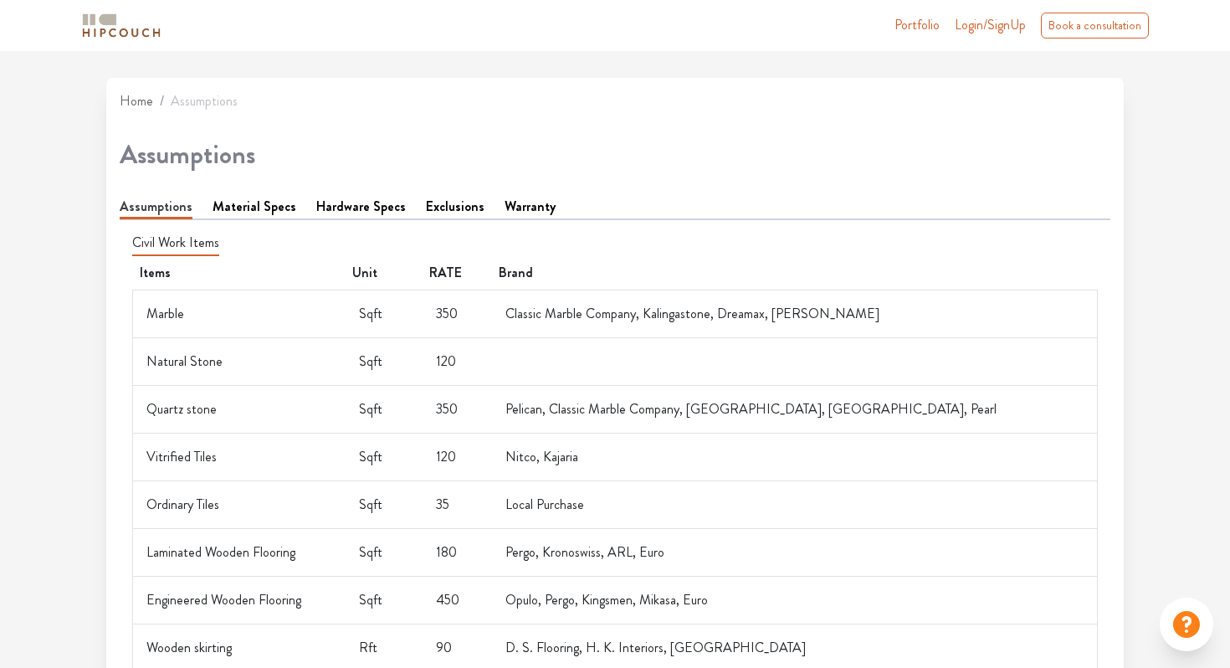
click at [249, 211] on link "Material Specs" at bounding box center [255, 207] width 84 height 20
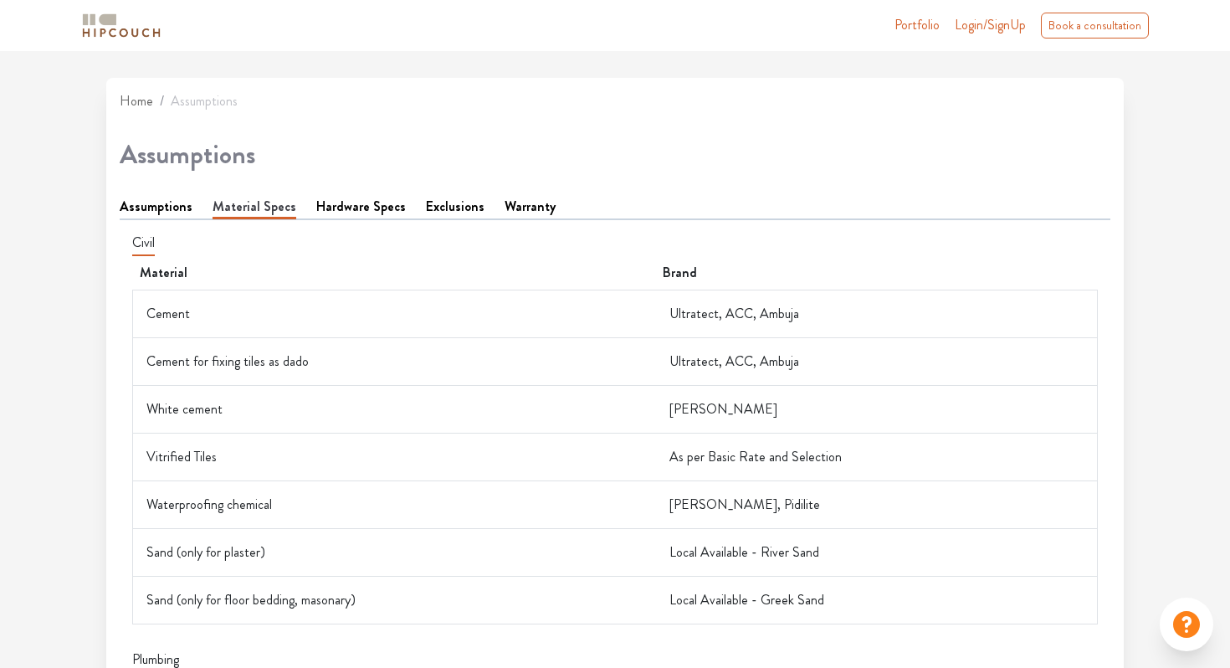
click at [151, 219] on ul "Assumptions Material Specs Hardware Specs Exclusions Warranty" at bounding box center [615, 208] width 991 height 23
click at [146, 212] on link "Assumptions" at bounding box center [156, 207] width 73 height 20
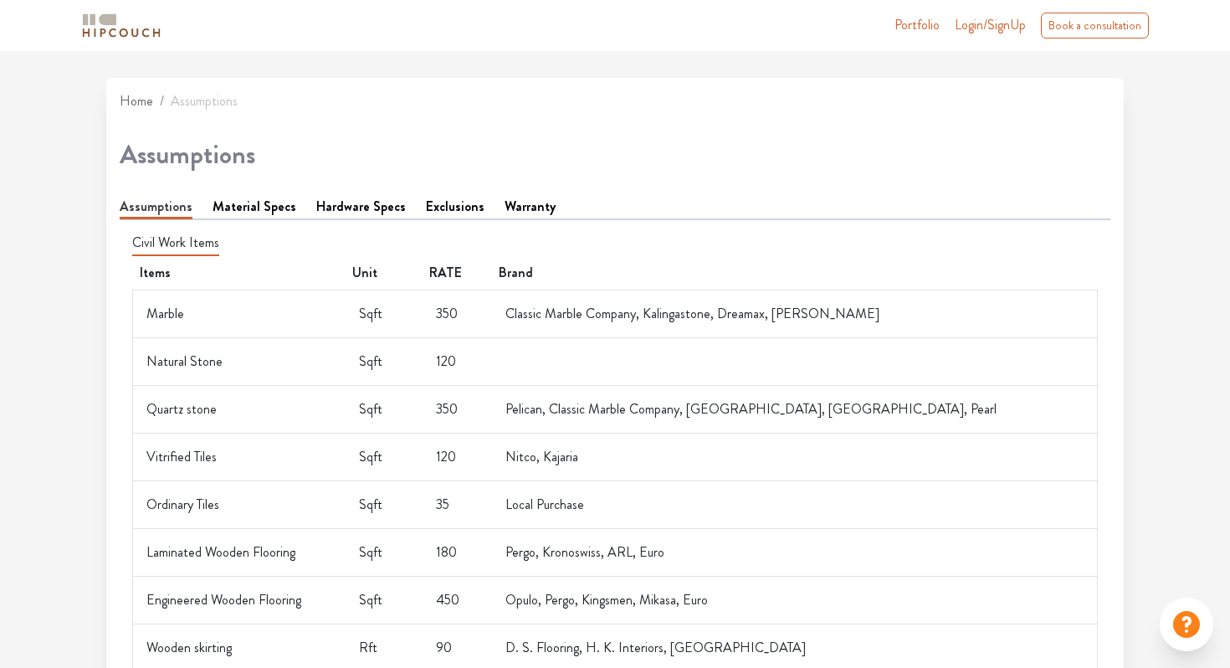
click at [1183, 619] on icon at bounding box center [1186, 624] width 33 height 33
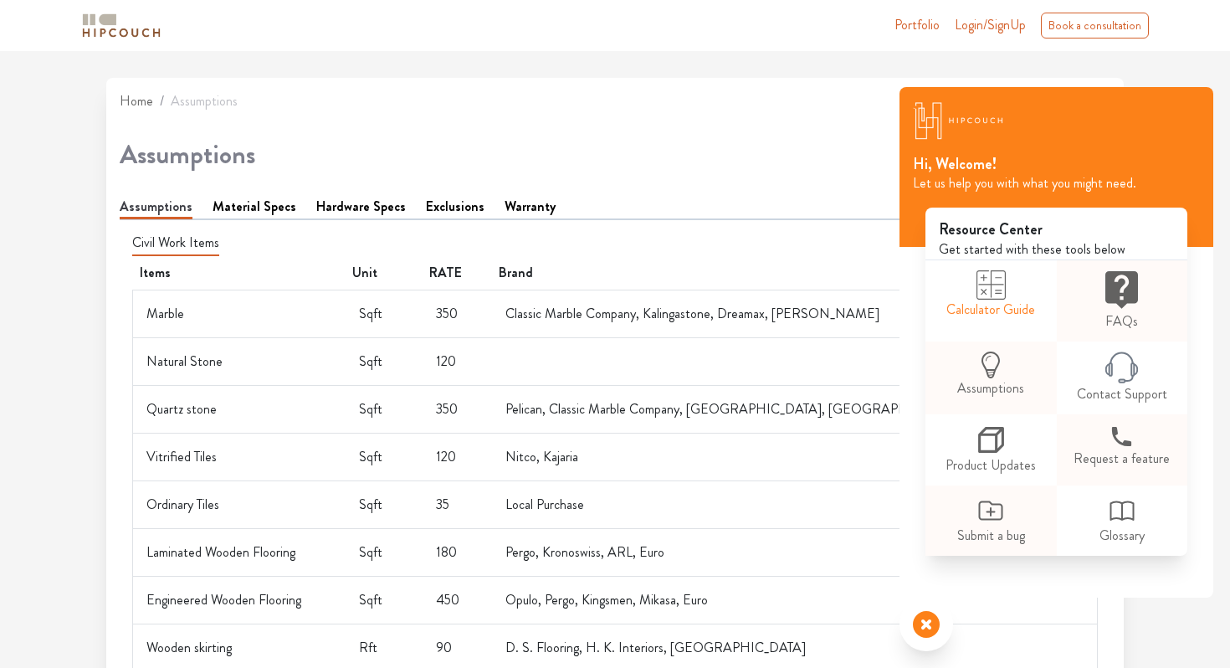
click at [1007, 303] on link "Calculator Guide" at bounding box center [991, 294] width 131 height 69
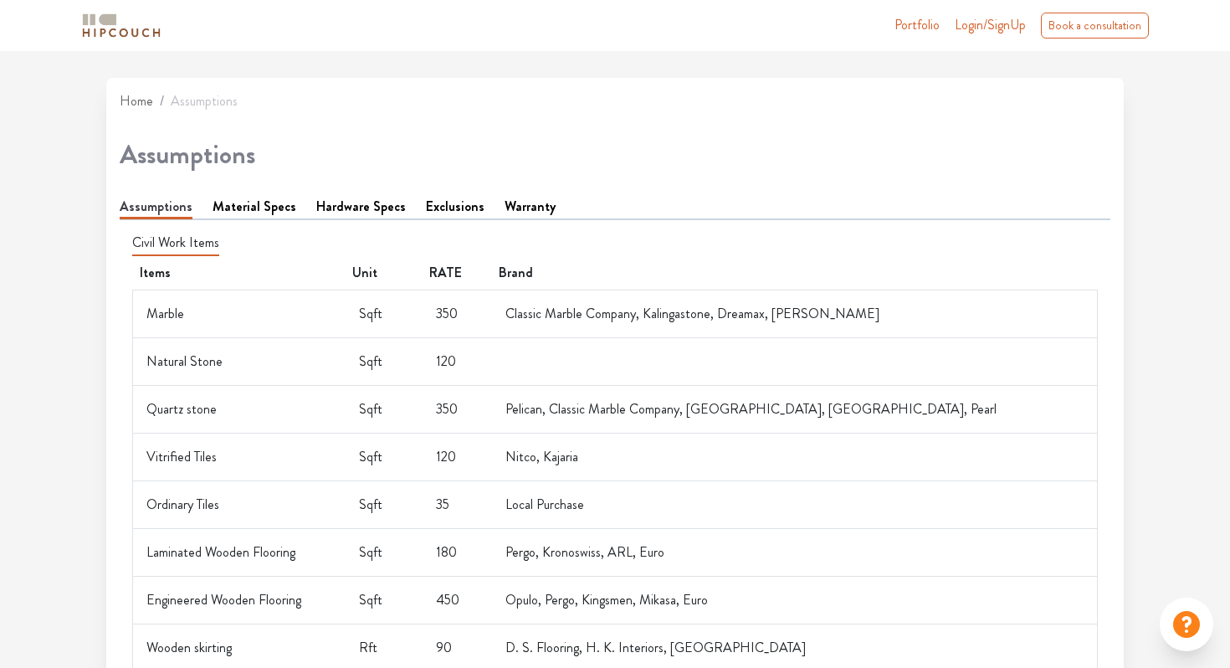
click at [1188, 632] on icon at bounding box center [1186, 624] width 27 height 27
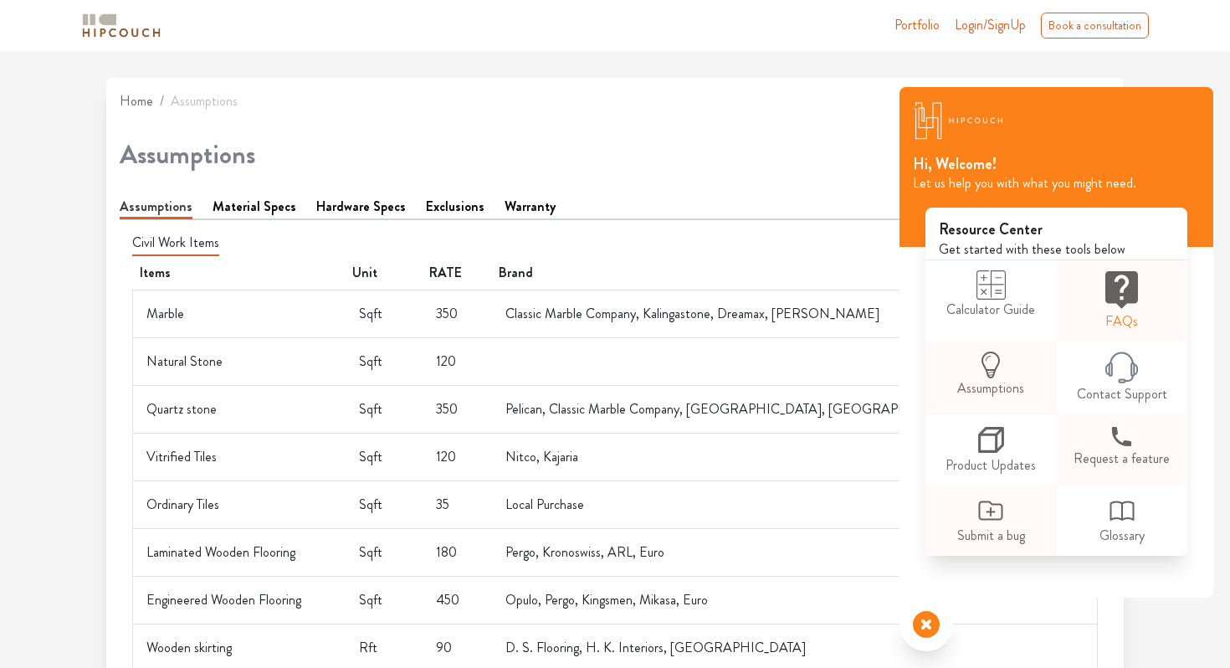
click at [1134, 309] on icon at bounding box center [1122, 290] width 33 height 41
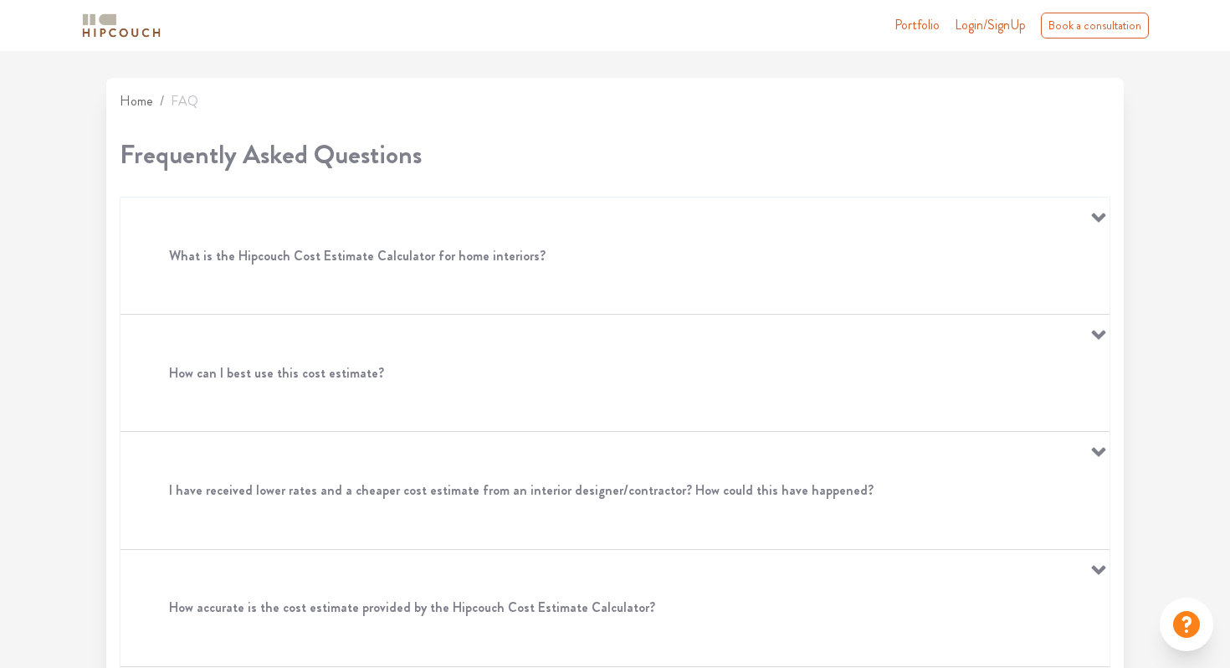
click at [1183, 639] on icon at bounding box center [1186, 624] width 33 height 33
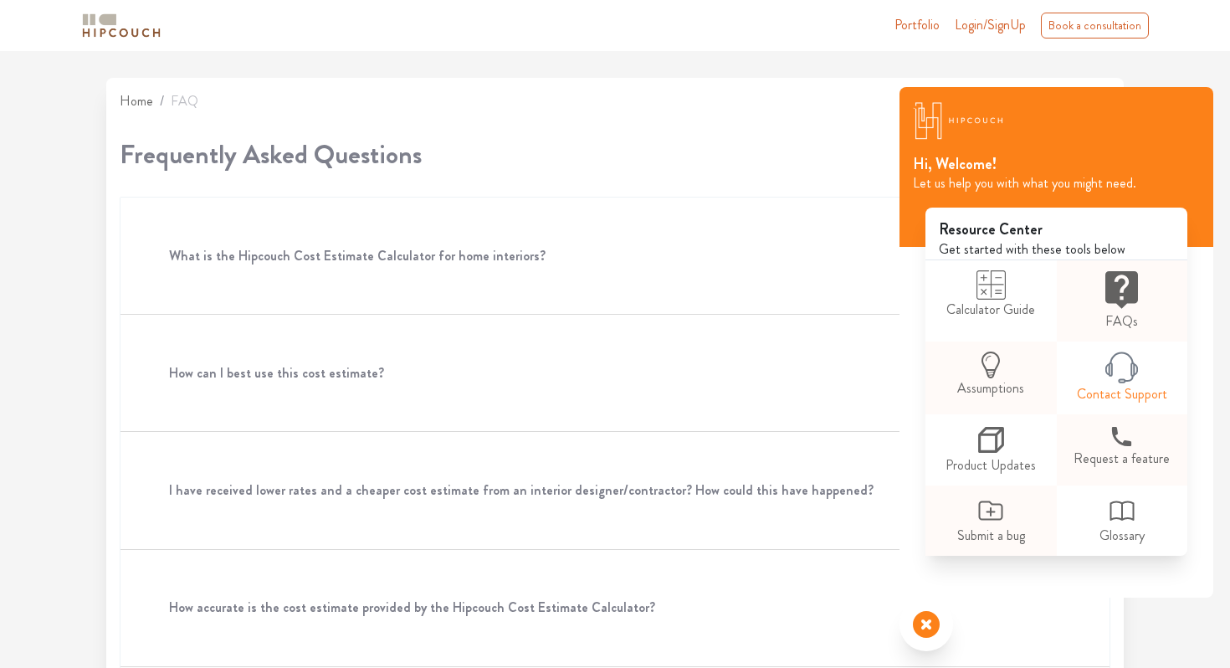
click at [1121, 366] on icon at bounding box center [1122, 368] width 33 height 33
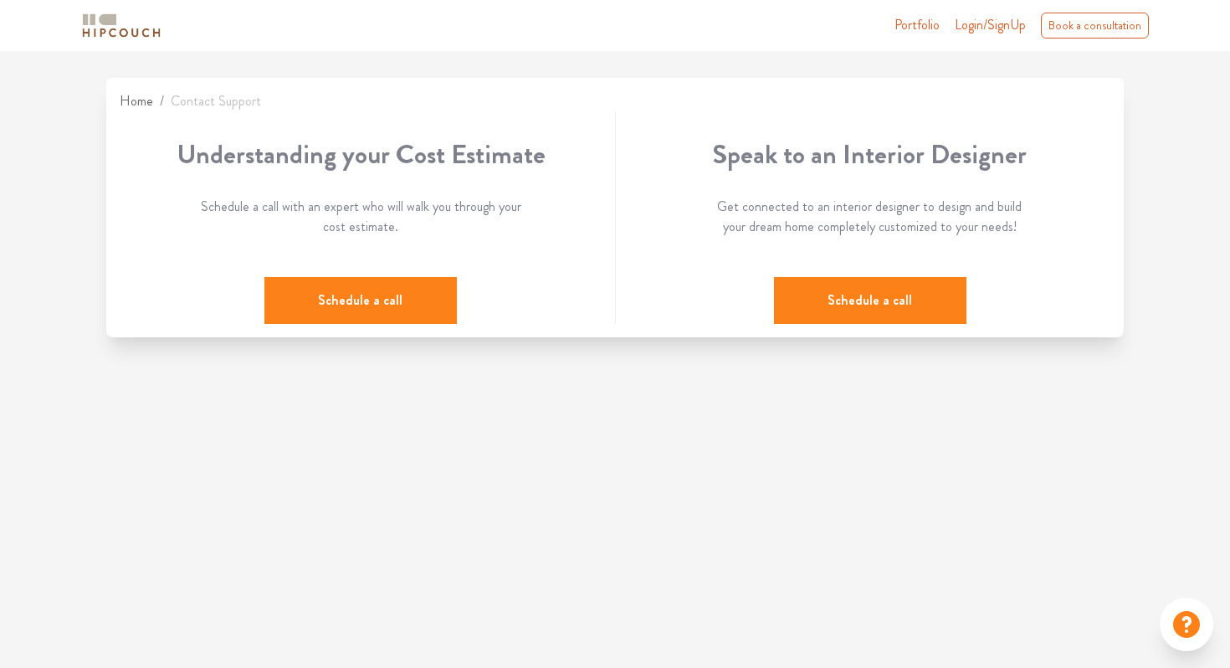
click at [1182, 609] on icon at bounding box center [1186, 624] width 33 height 33
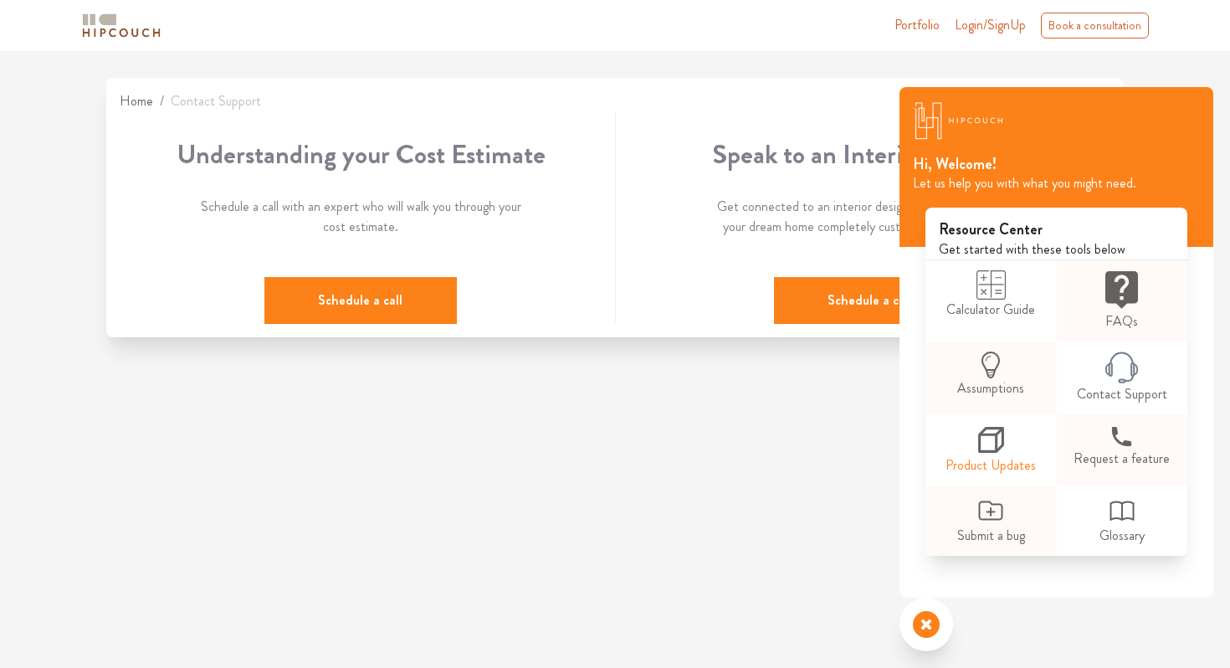
click at [1004, 434] on icon at bounding box center [991, 439] width 31 height 31
